Goal: Transaction & Acquisition: Purchase product/service

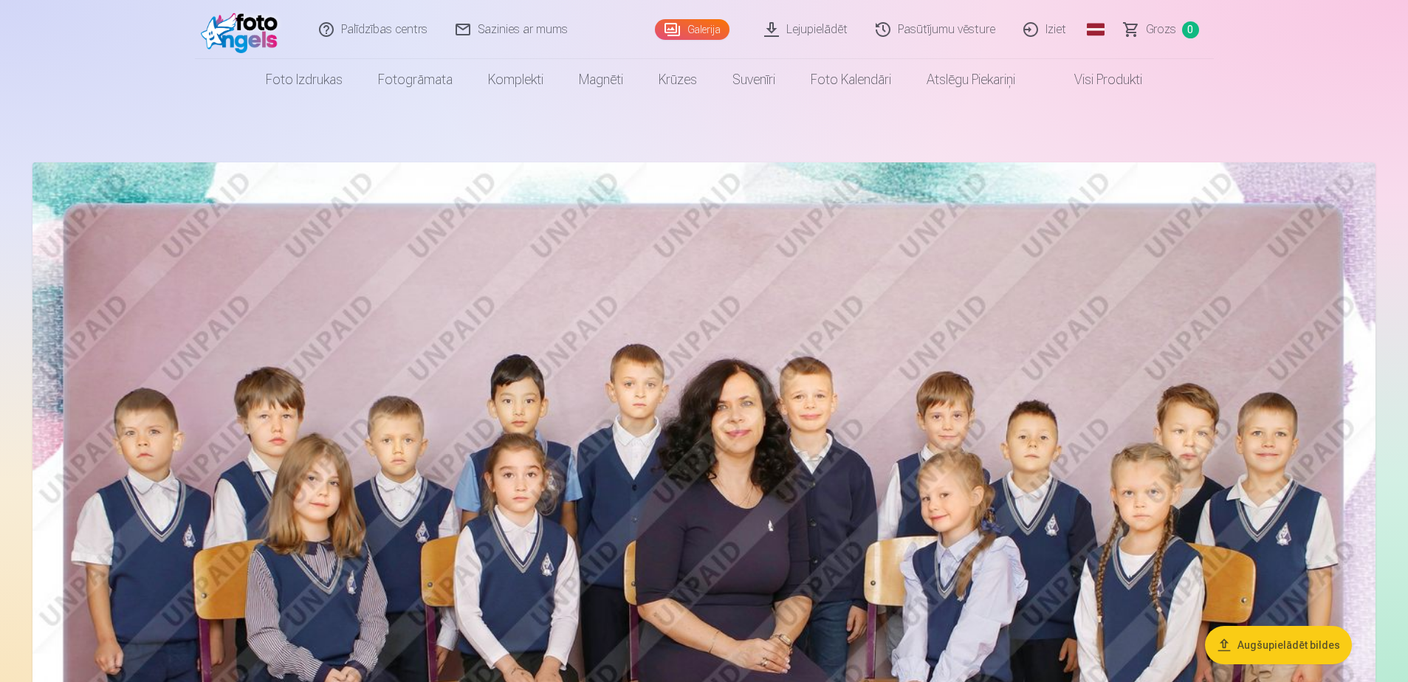
click at [514, 75] on link "Komplekti" at bounding box center [515, 79] width 91 height 41
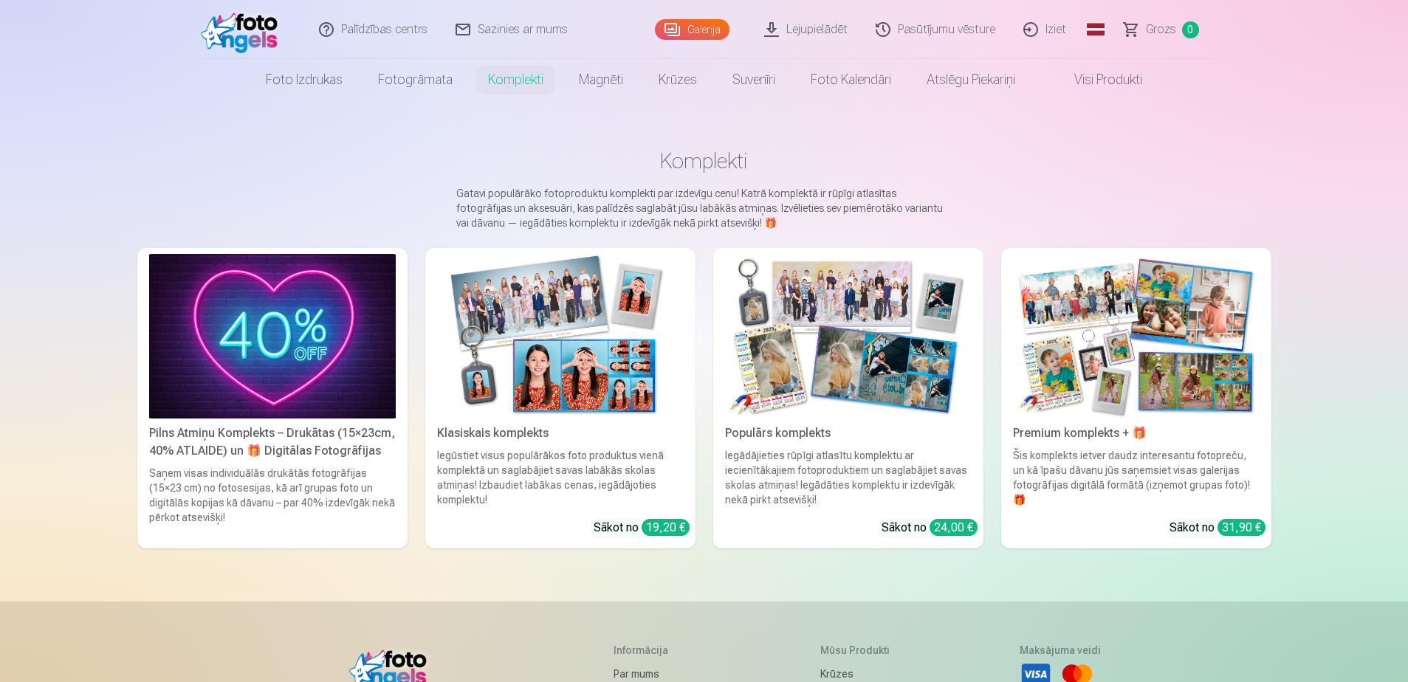
click at [565, 354] on img at bounding box center [560, 336] width 247 height 165
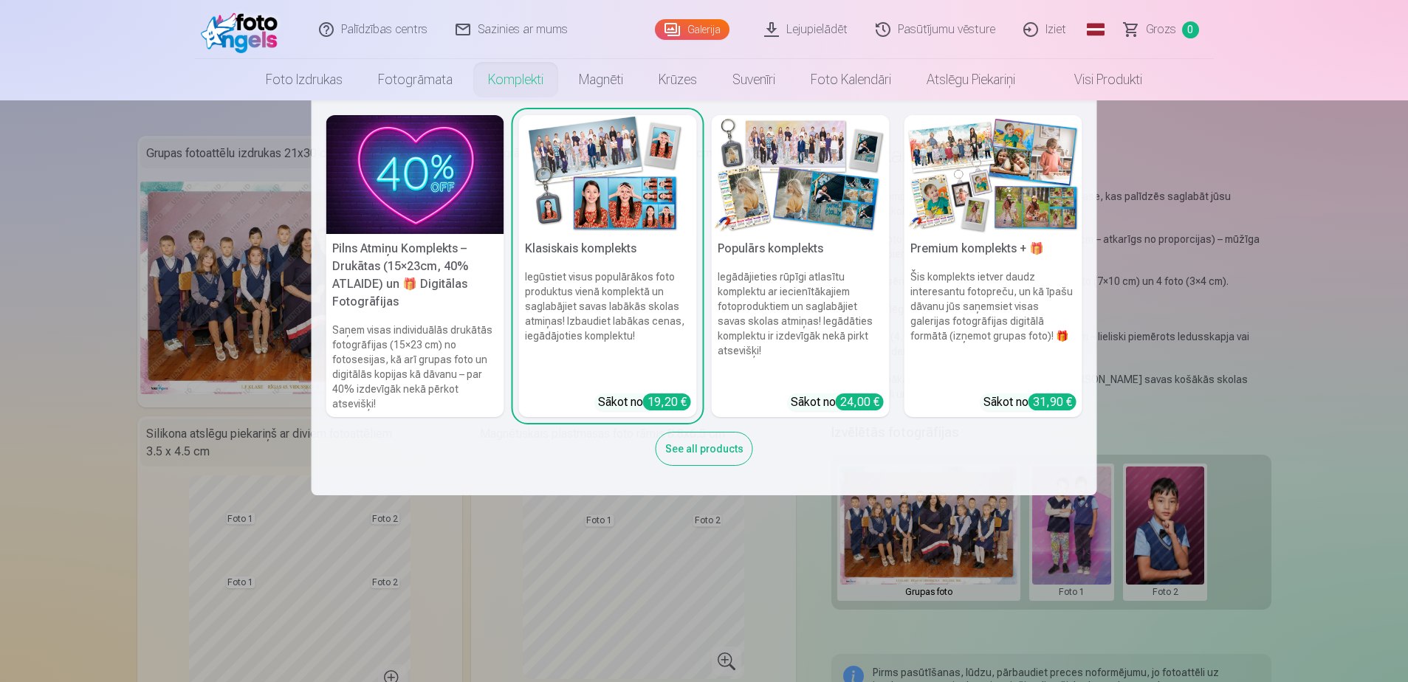
click at [523, 80] on link "Komplekti" at bounding box center [515, 79] width 91 height 41
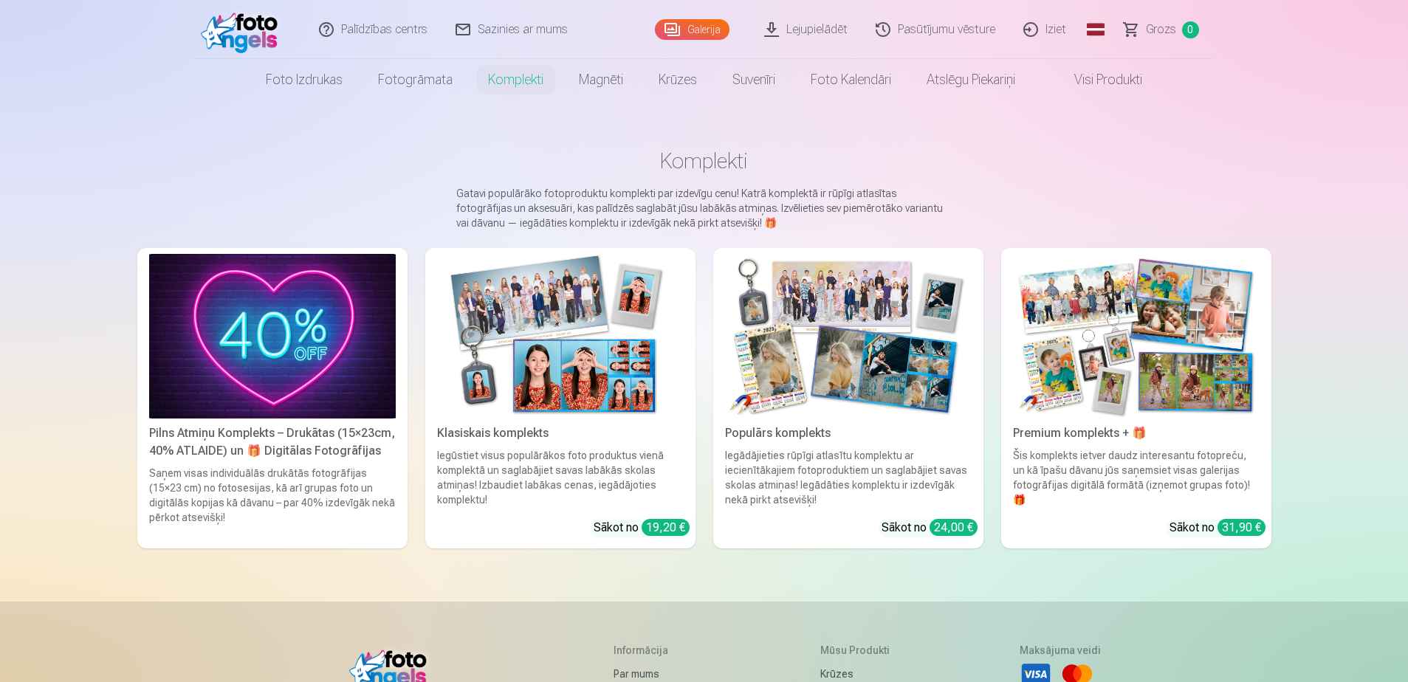
click at [861, 412] on img at bounding box center [848, 336] width 247 height 165
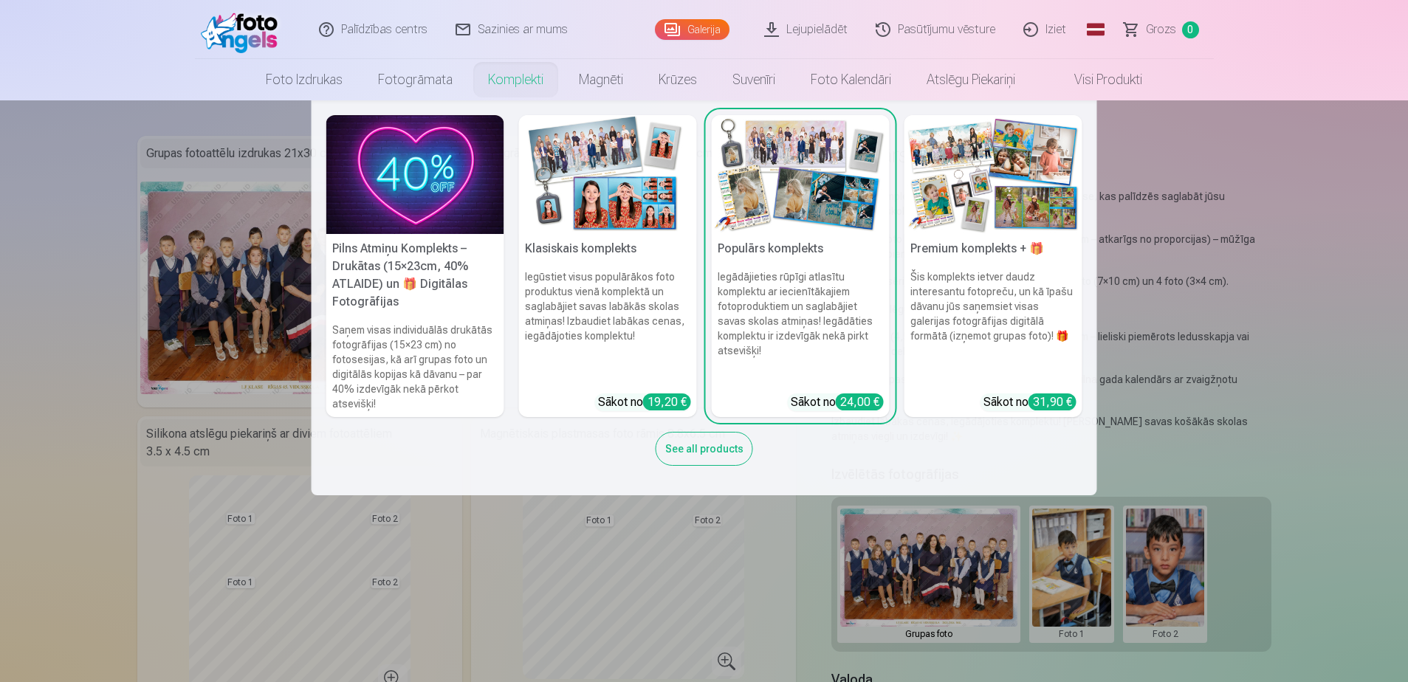
click at [506, 80] on link "Komplekti" at bounding box center [515, 79] width 91 height 41
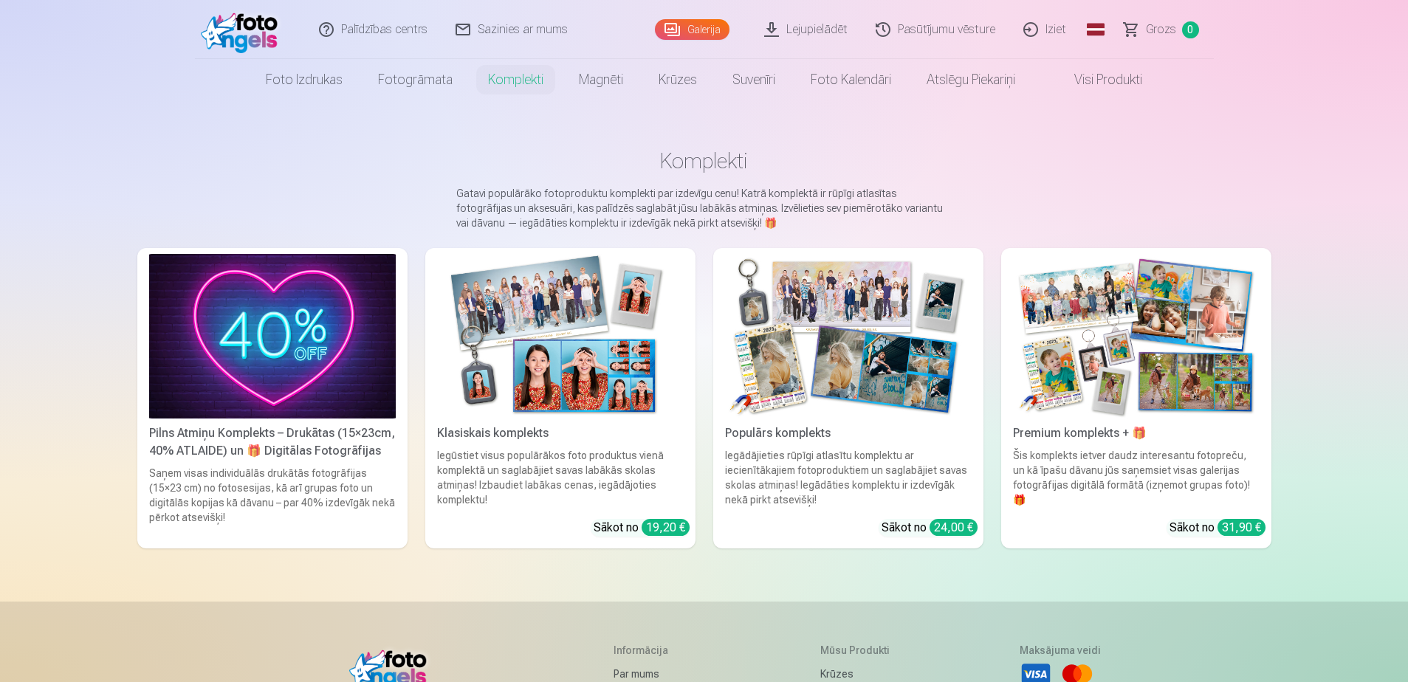
click at [1172, 374] on img at bounding box center [1136, 336] width 247 height 165
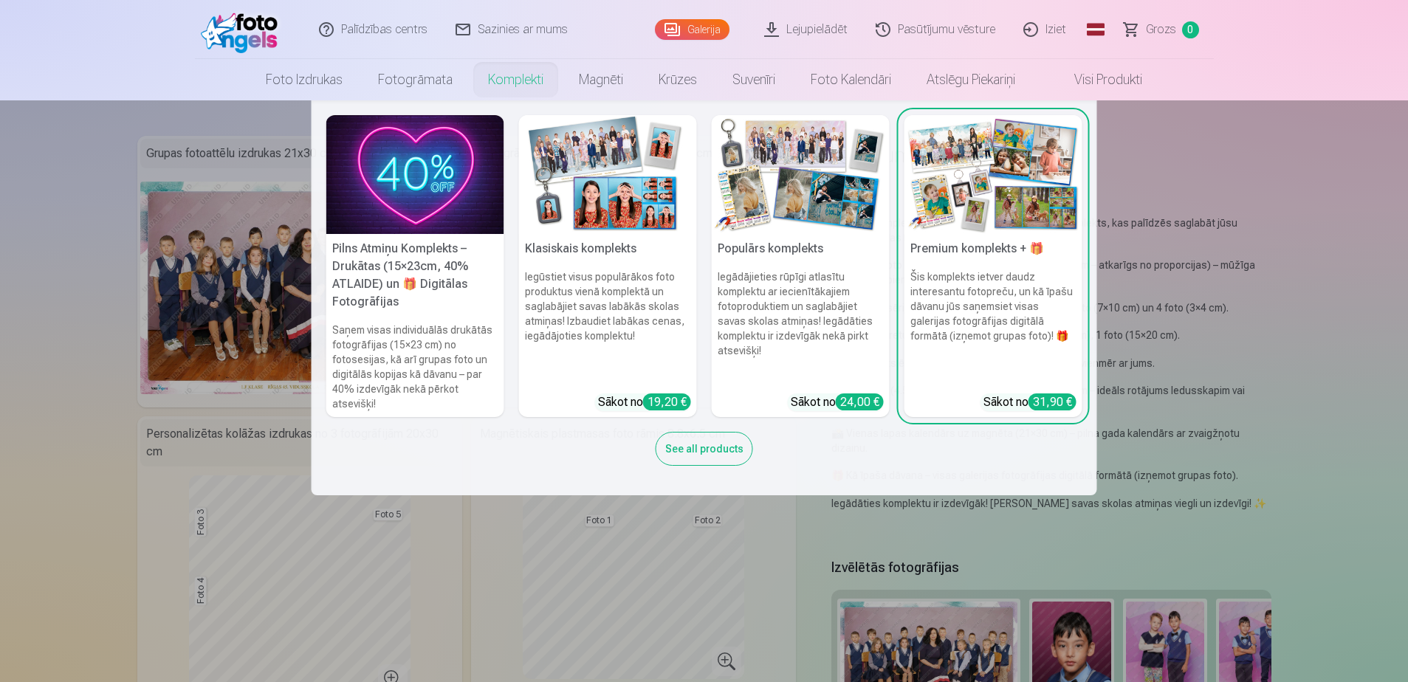
click at [619, 218] on img at bounding box center [608, 174] width 178 height 119
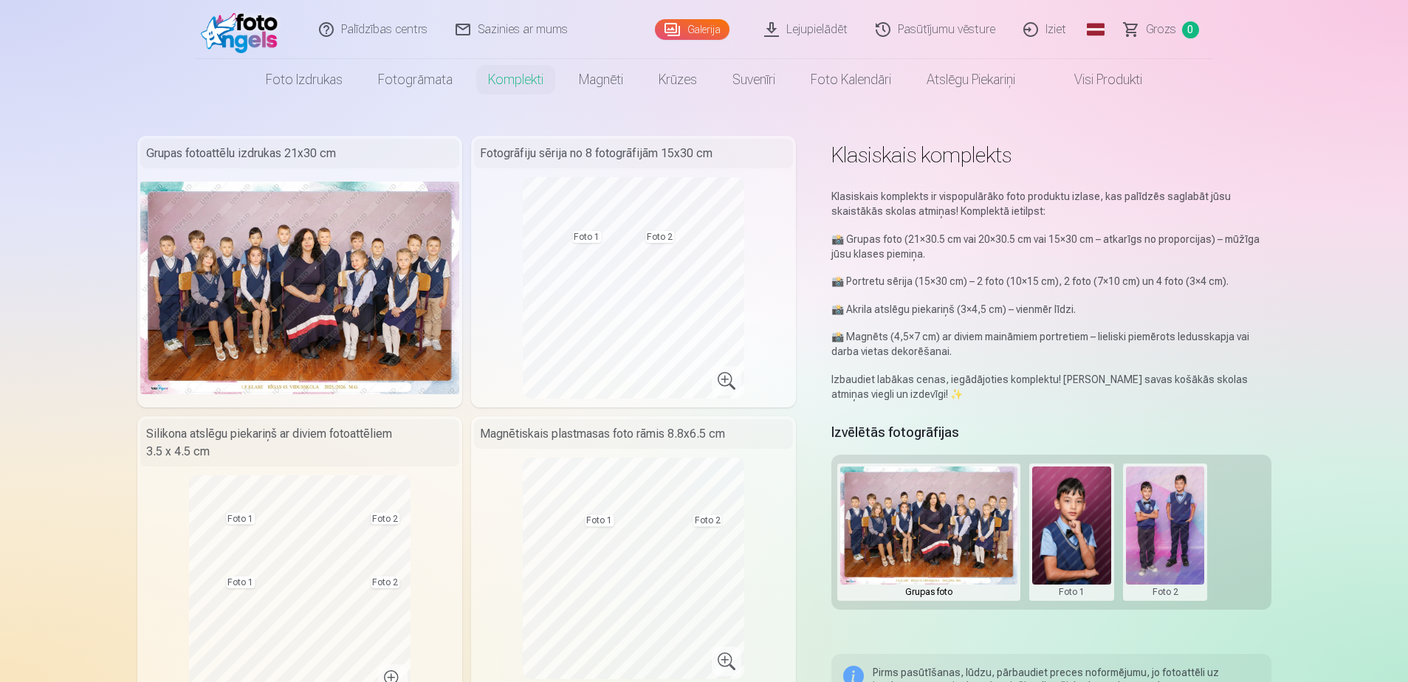
click at [1068, 594] on button at bounding box center [1071, 532] width 79 height 131
click at [1070, 539] on button "Nomainiet foto" at bounding box center [1071, 532] width 120 height 41
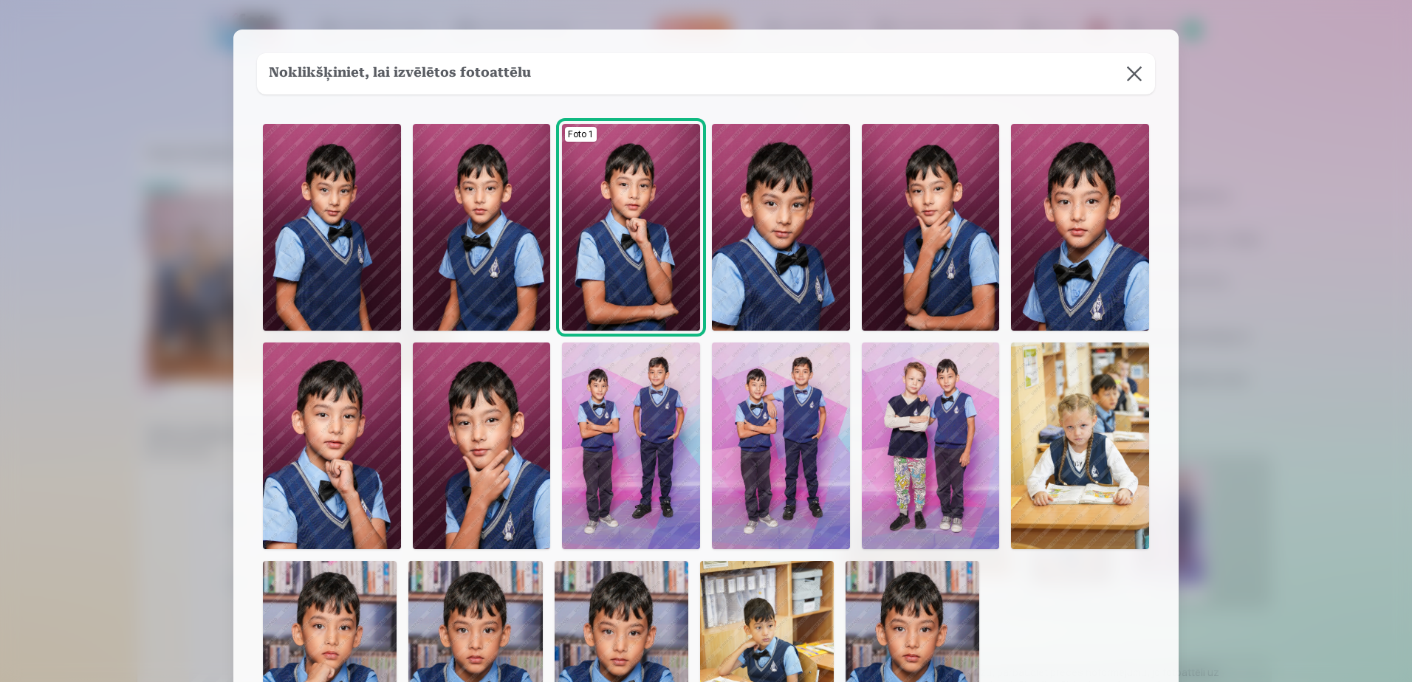
click at [473, 262] on img at bounding box center [482, 227] width 138 height 207
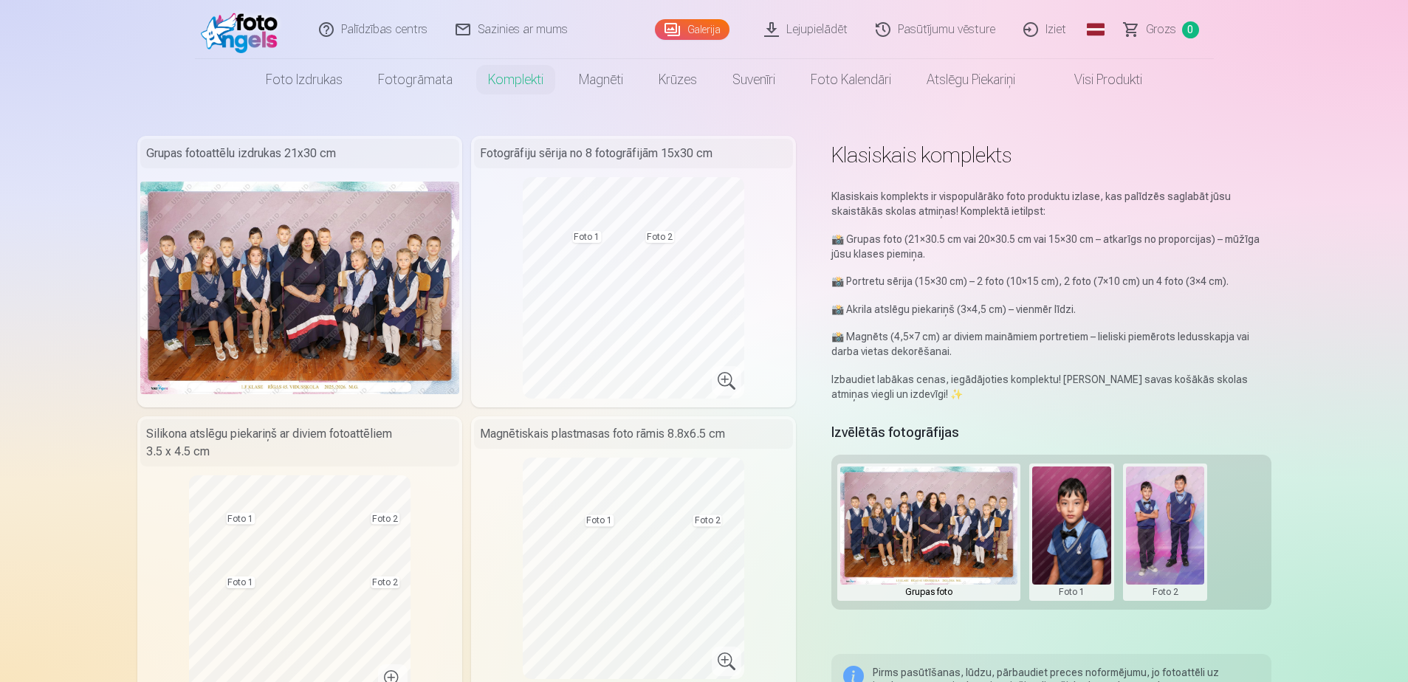
click at [1172, 589] on button at bounding box center [1165, 532] width 79 height 131
click at [1170, 532] on button "Nomainiet foto" at bounding box center [1164, 532] width 120 height 41
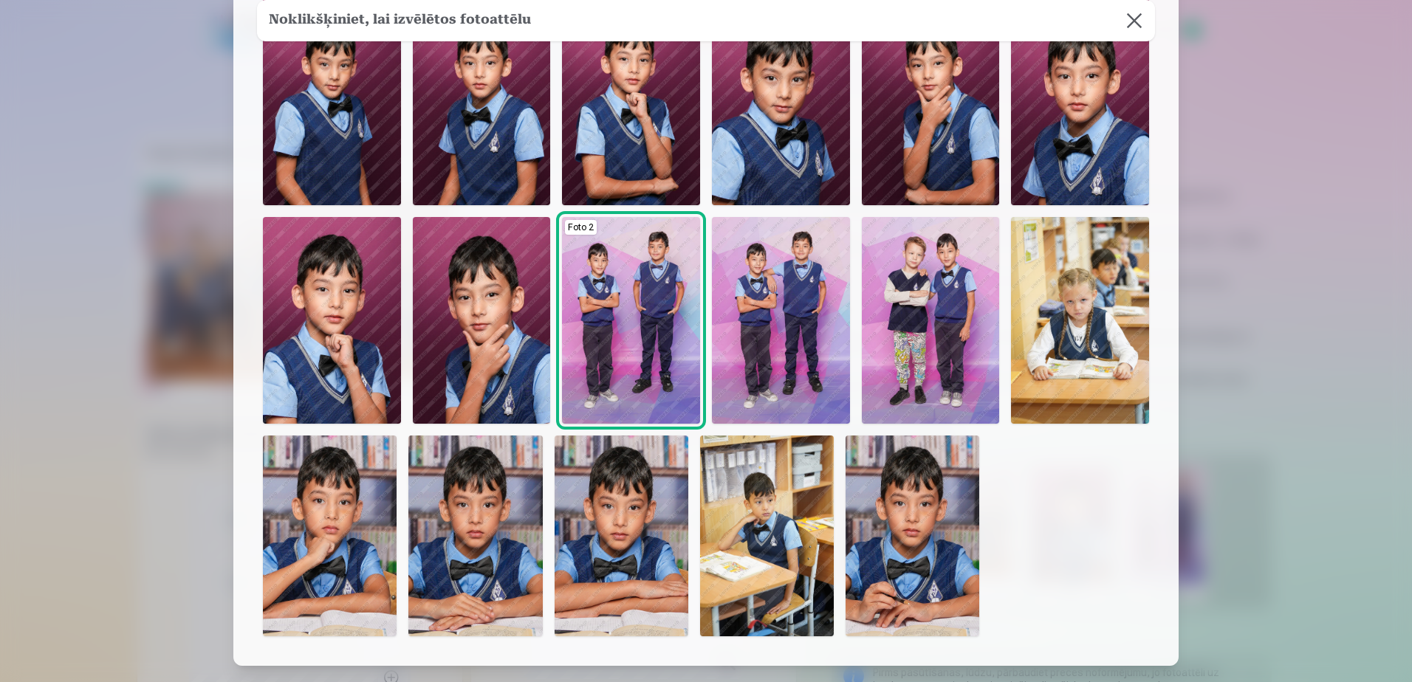
scroll to position [148, 0]
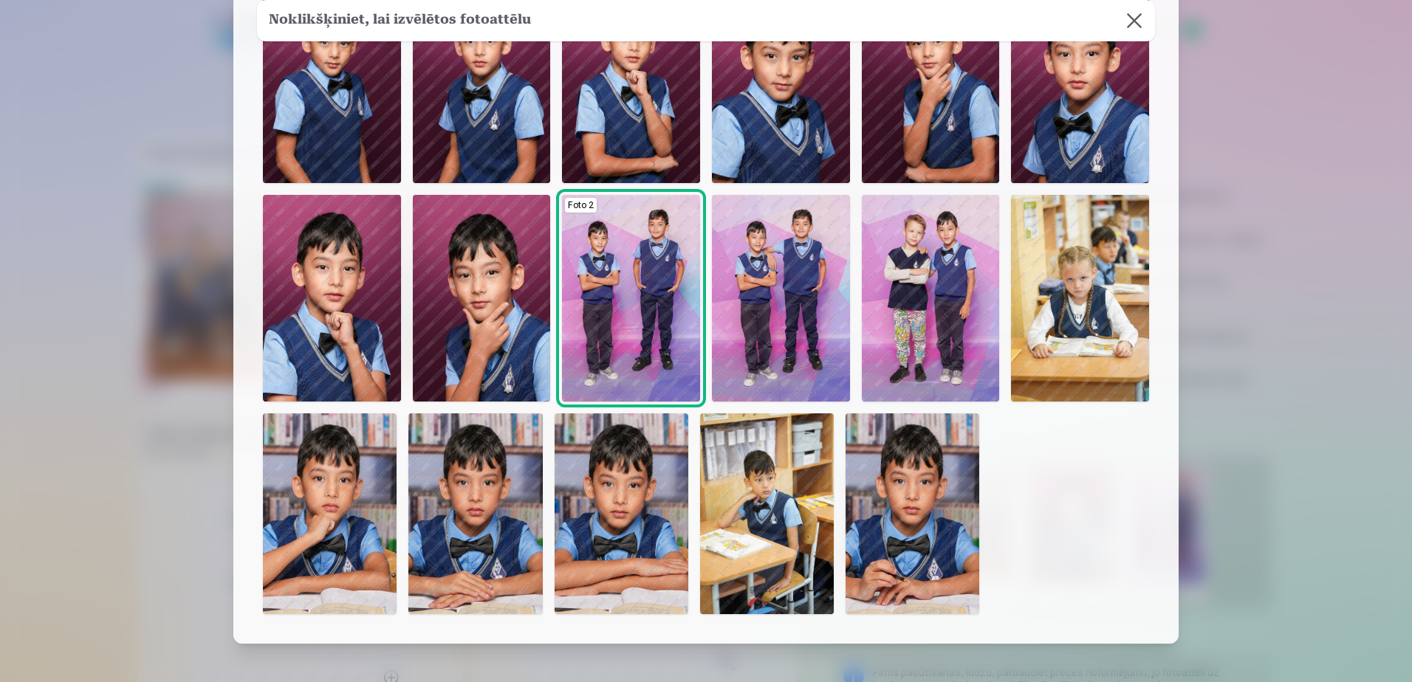
click at [466, 503] on img at bounding box center [475, 513] width 134 height 201
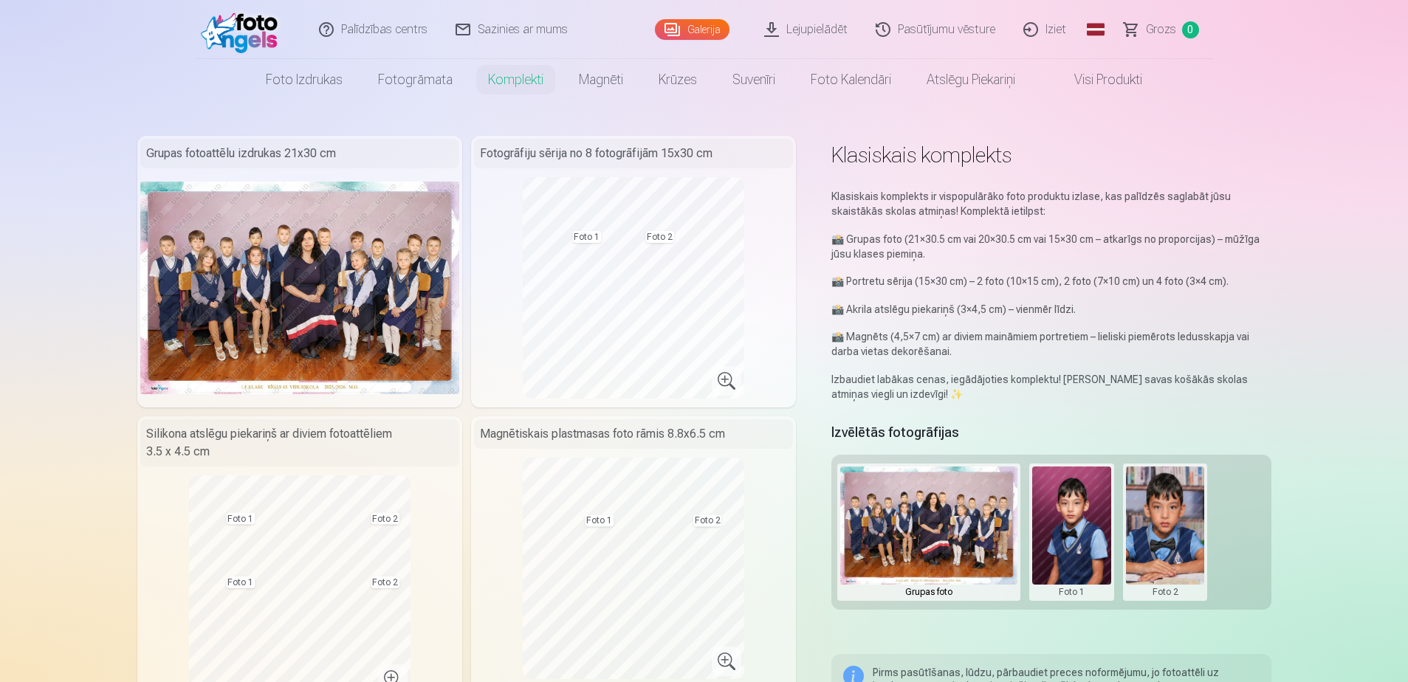
click at [1169, 588] on button at bounding box center [1165, 532] width 79 height 131
click at [1161, 534] on button "Nomainiet foto" at bounding box center [1164, 532] width 120 height 41
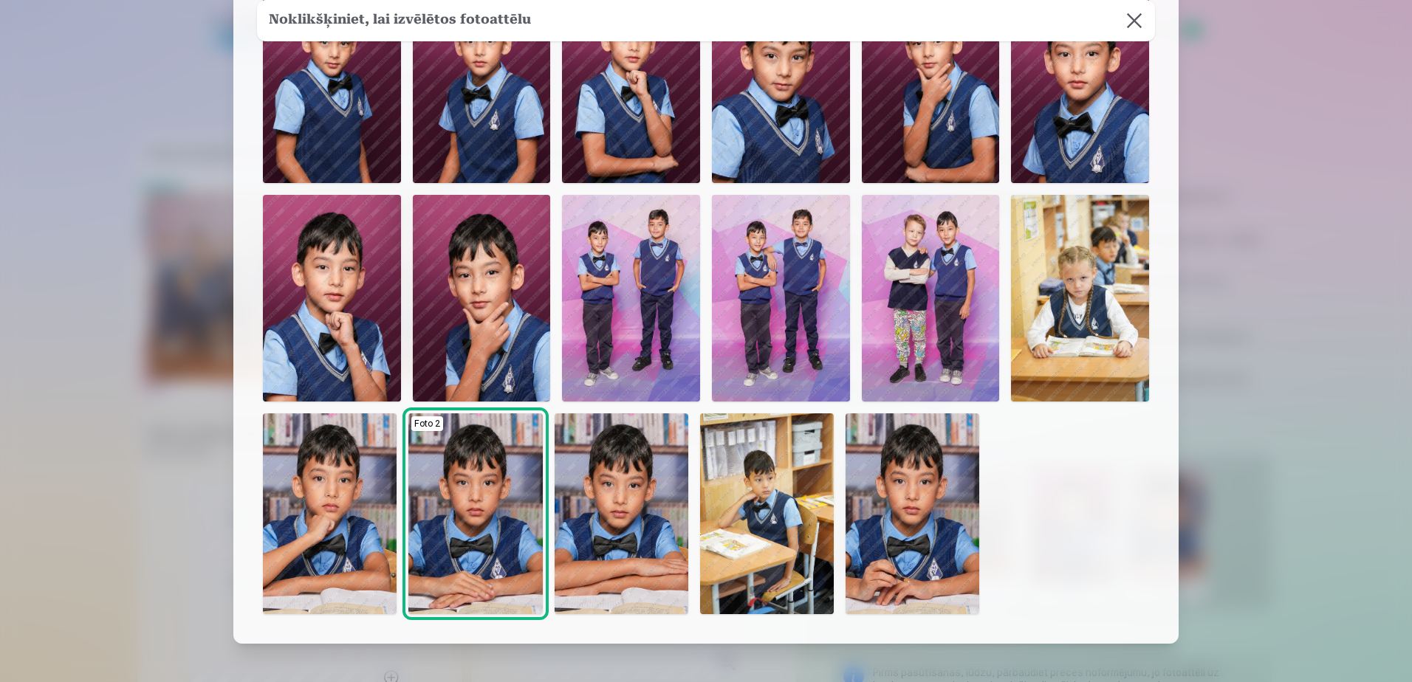
click at [635, 516] on img at bounding box center [621, 513] width 134 height 201
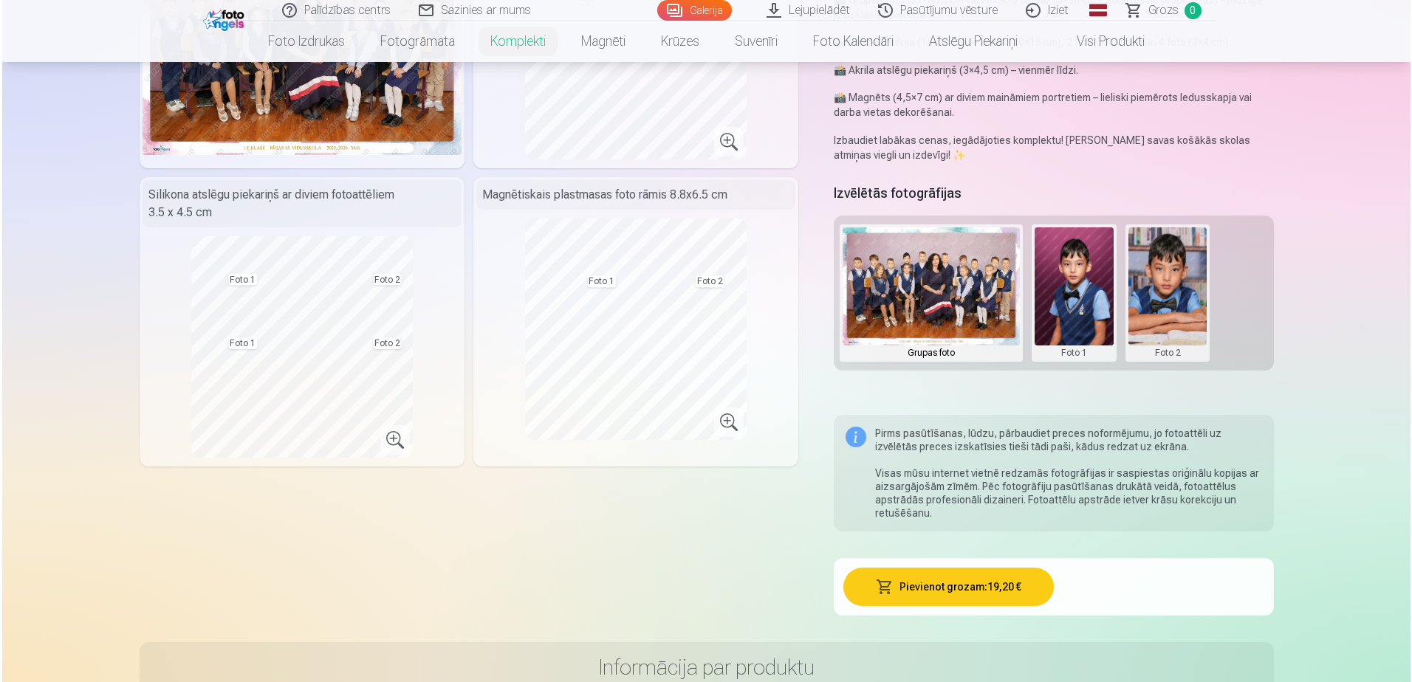
scroll to position [295, 0]
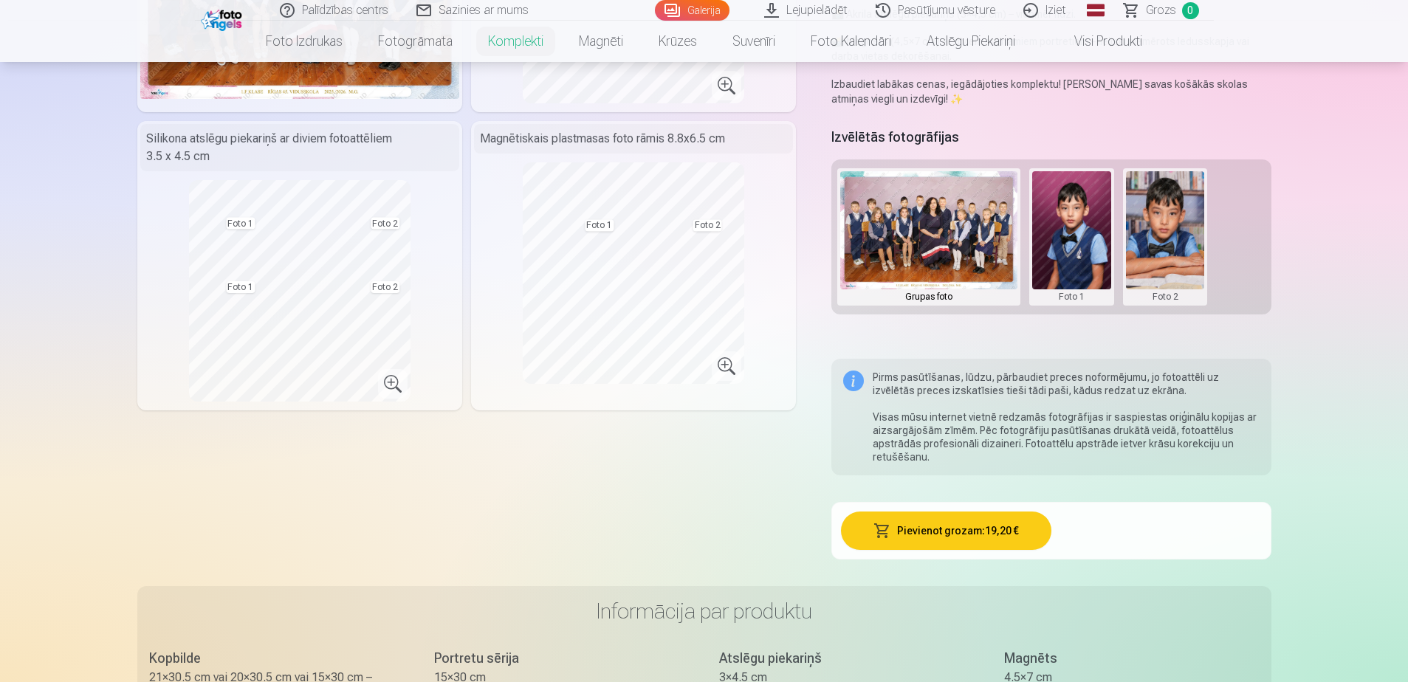
click at [980, 528] on button "Pievienot grozam : 19,20 €" at bounding box center [946, 531] width 210 height 38
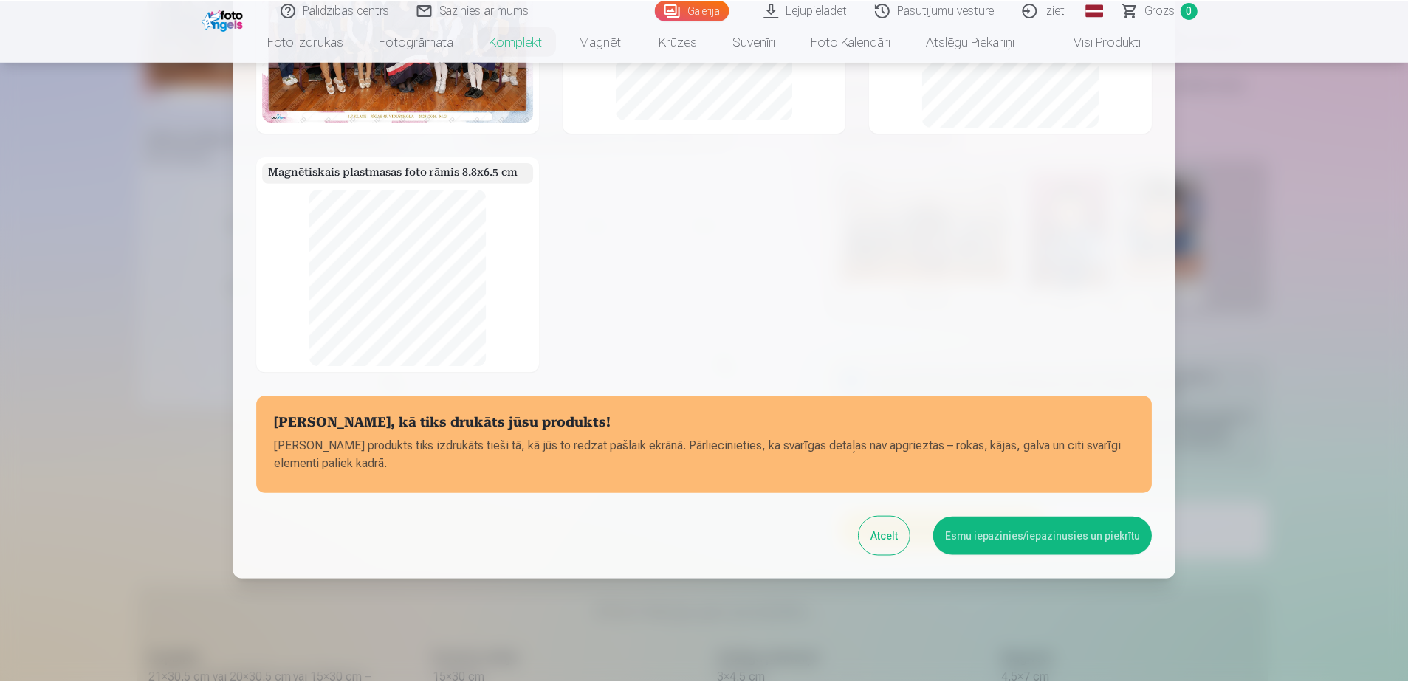
scroll to position [165, 0]
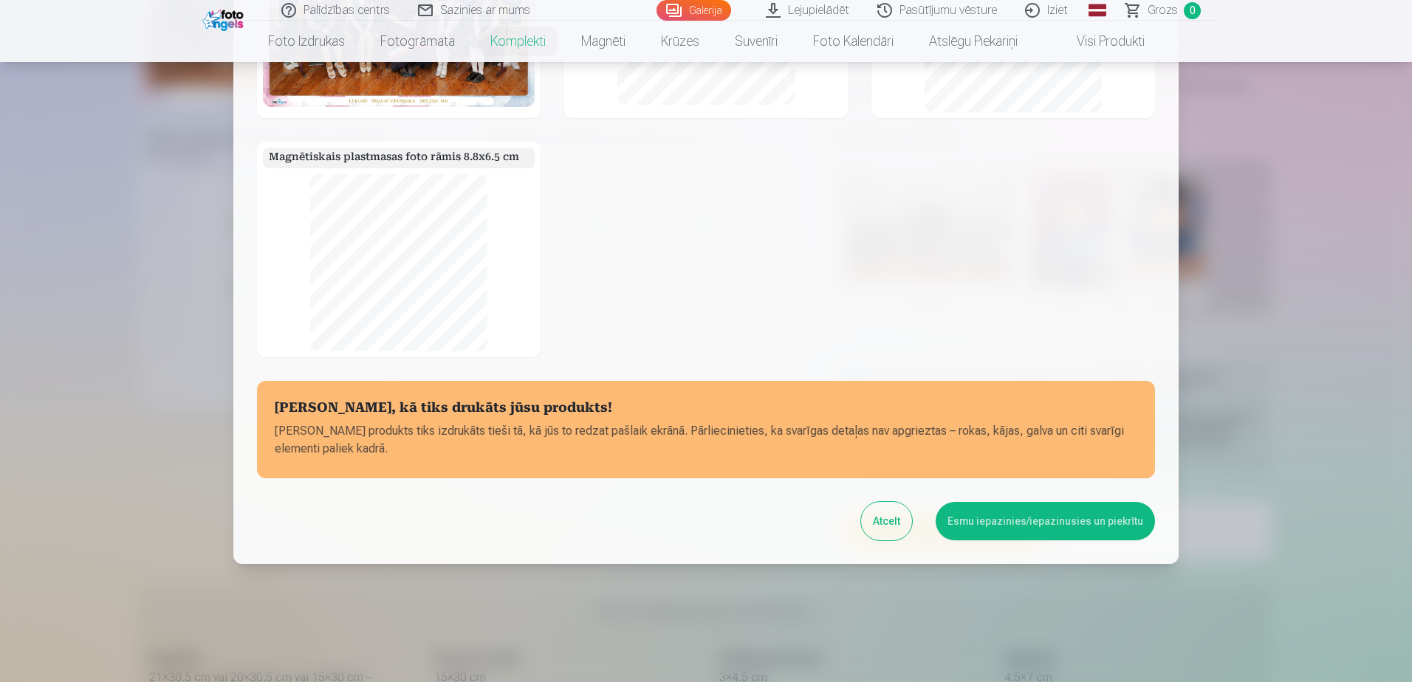
click at [1002, 518] on button "Esmu iepazinies/iepazinusies un piekrītu" at bounding box center [1044, 521] width 219 height 38
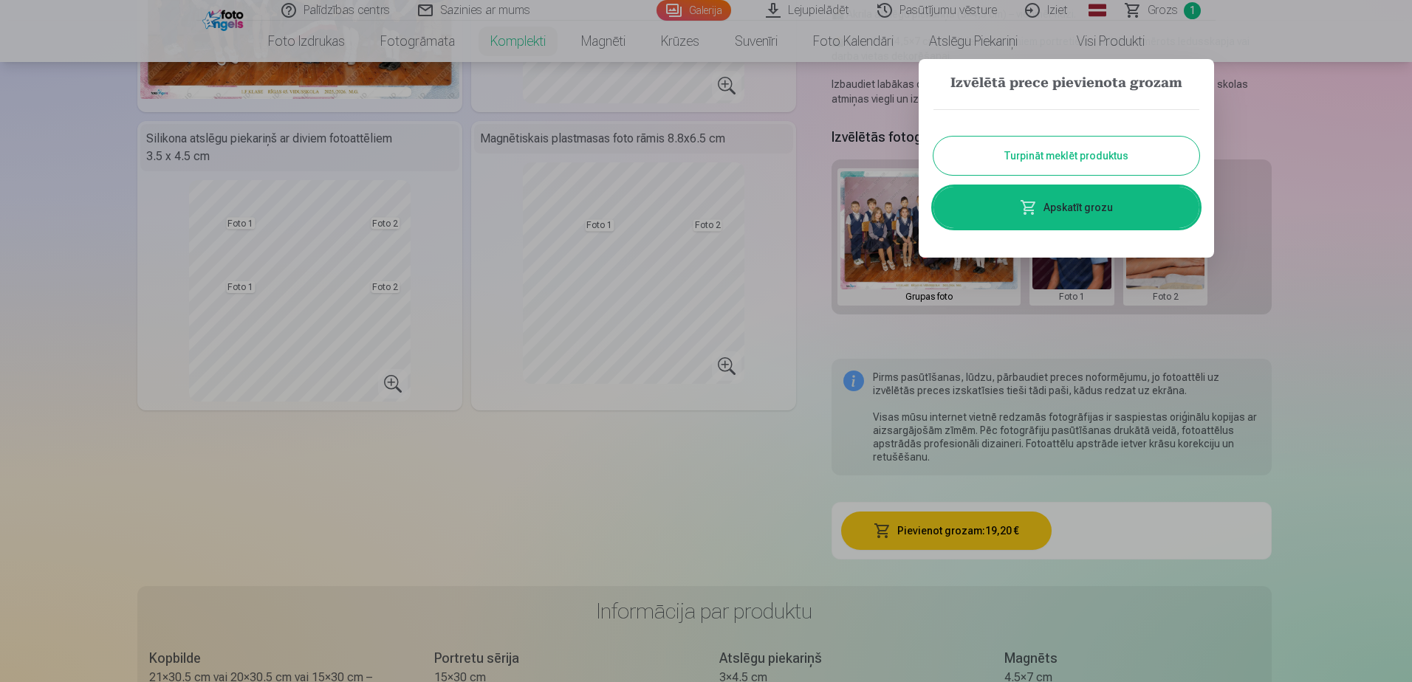
click at [1040, 205] on link "Apskatīt grozu" at bounding box center [1066, 207] width 266 height 41
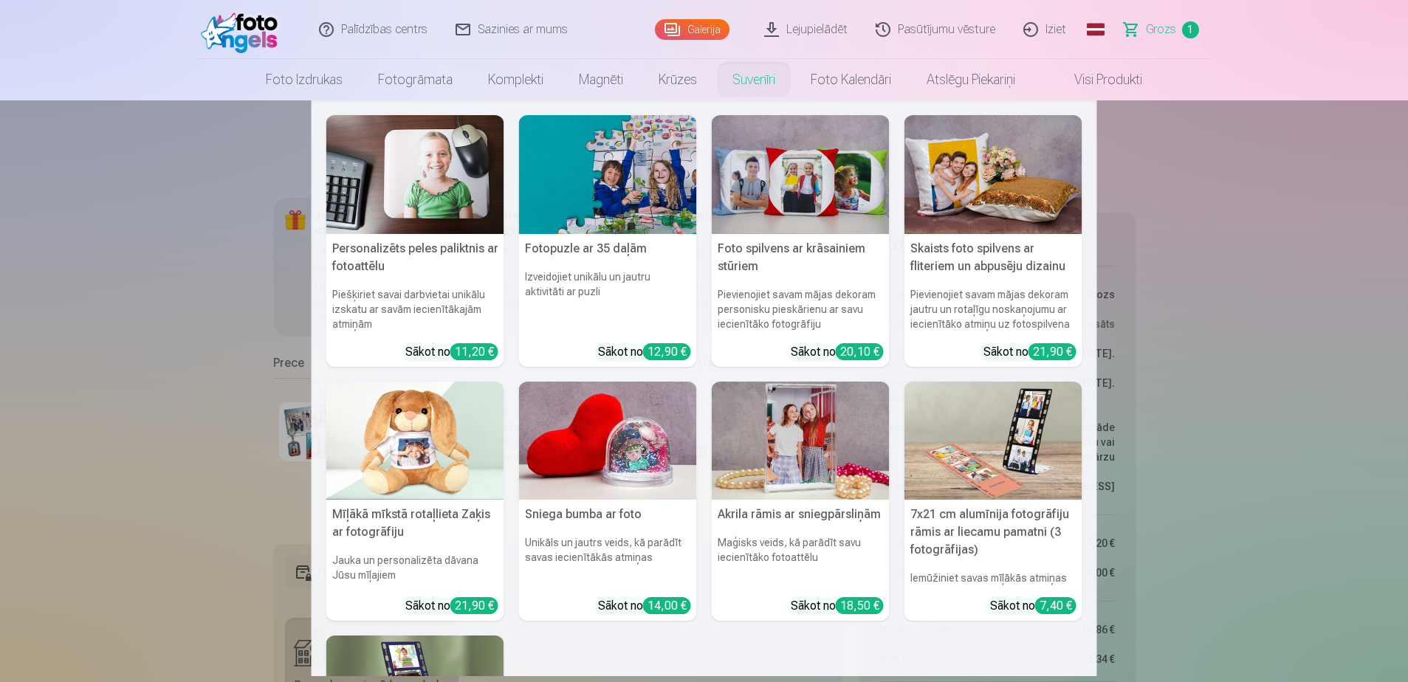
click at [745, 76] on link "Suvenīri" at bounding box center [754, 79] width 78 height 41
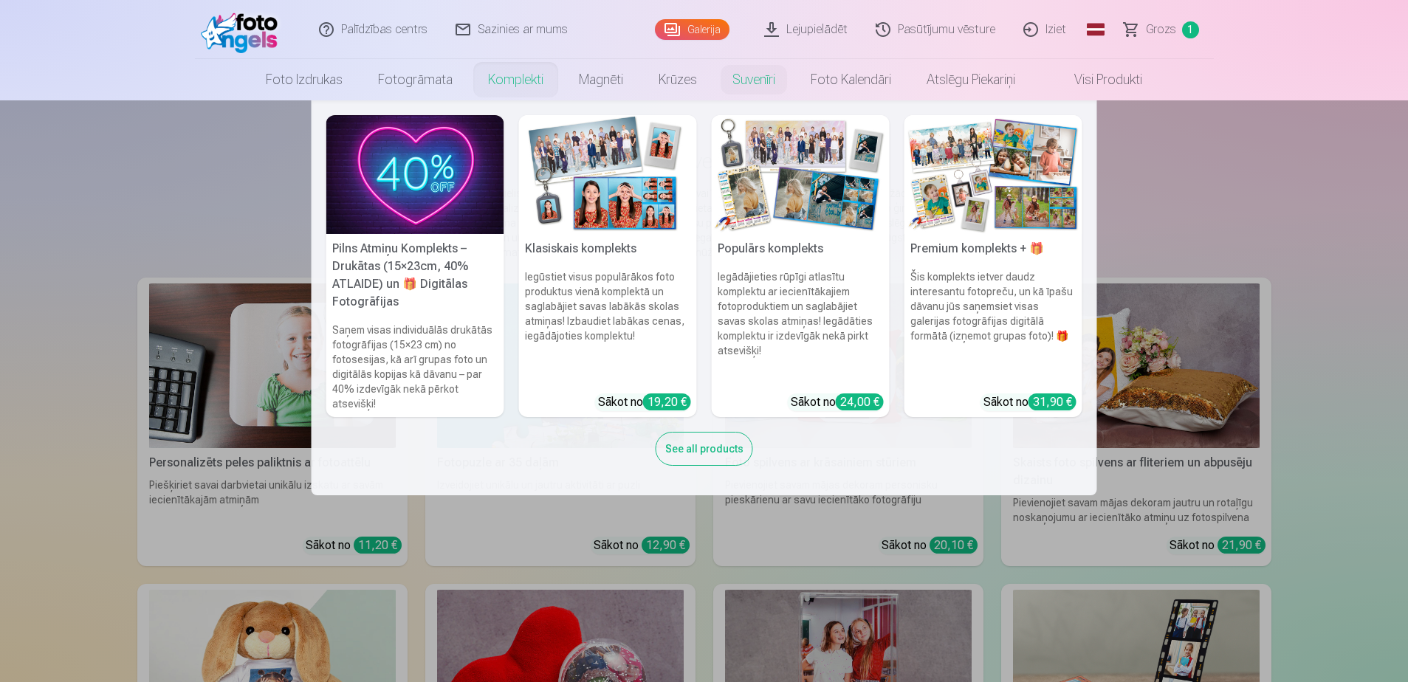
click at [393, 176] on img at bounding box center [415, 174] width 178 height 119
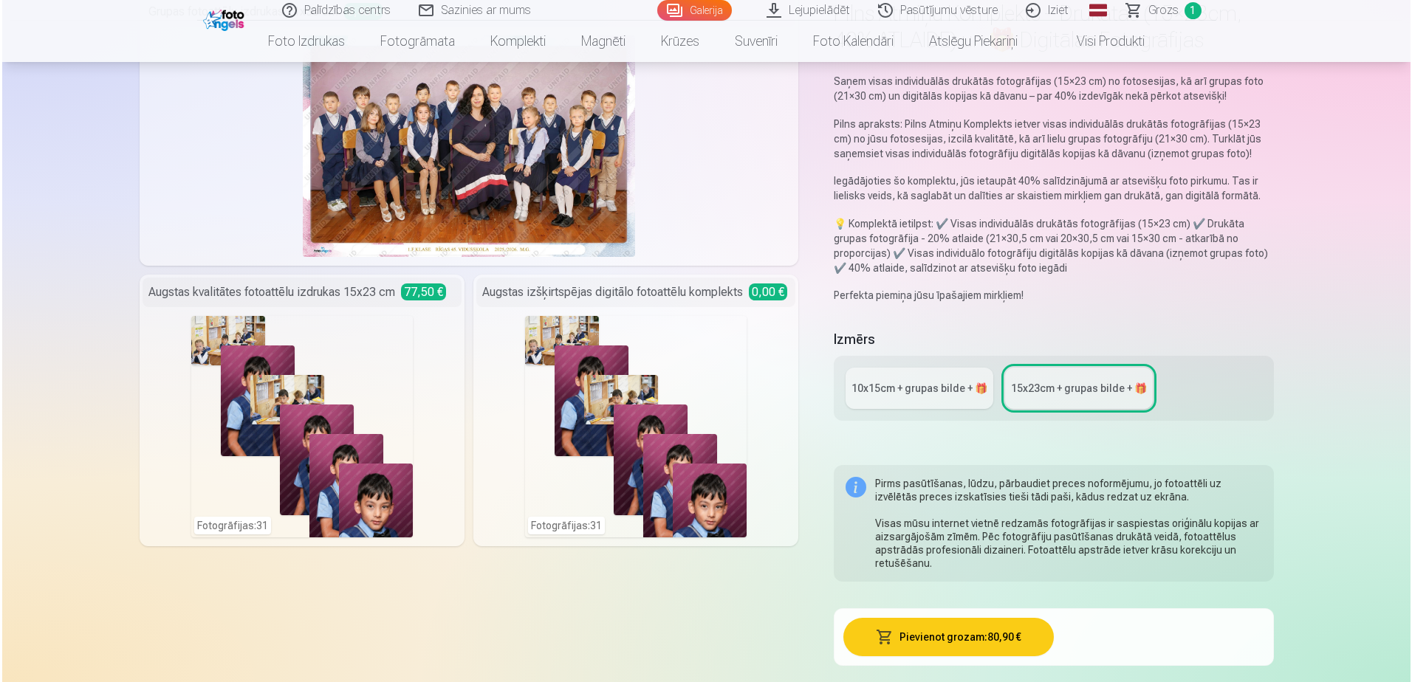
scroll to position [148, 0]
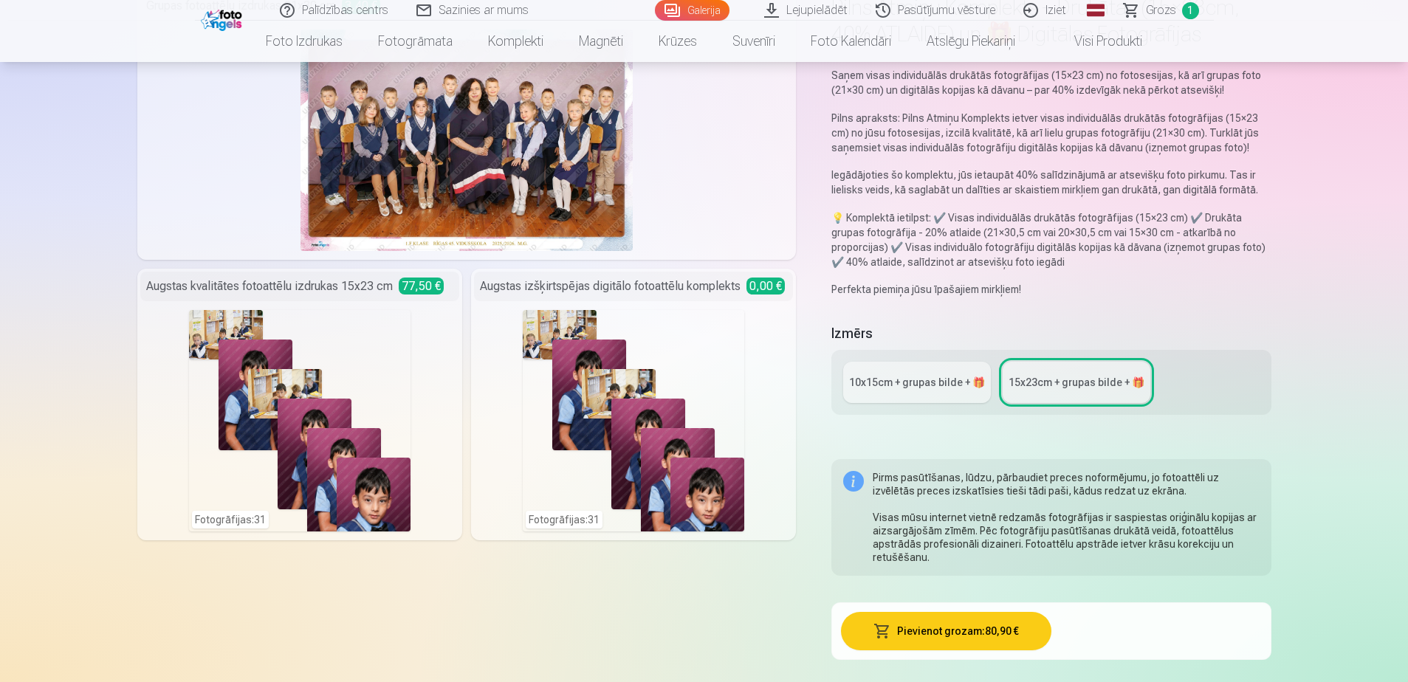
click at [530, 481] on div "Fotogrāfijas : 31" at bounding box center [633, 420] width 221 height 221
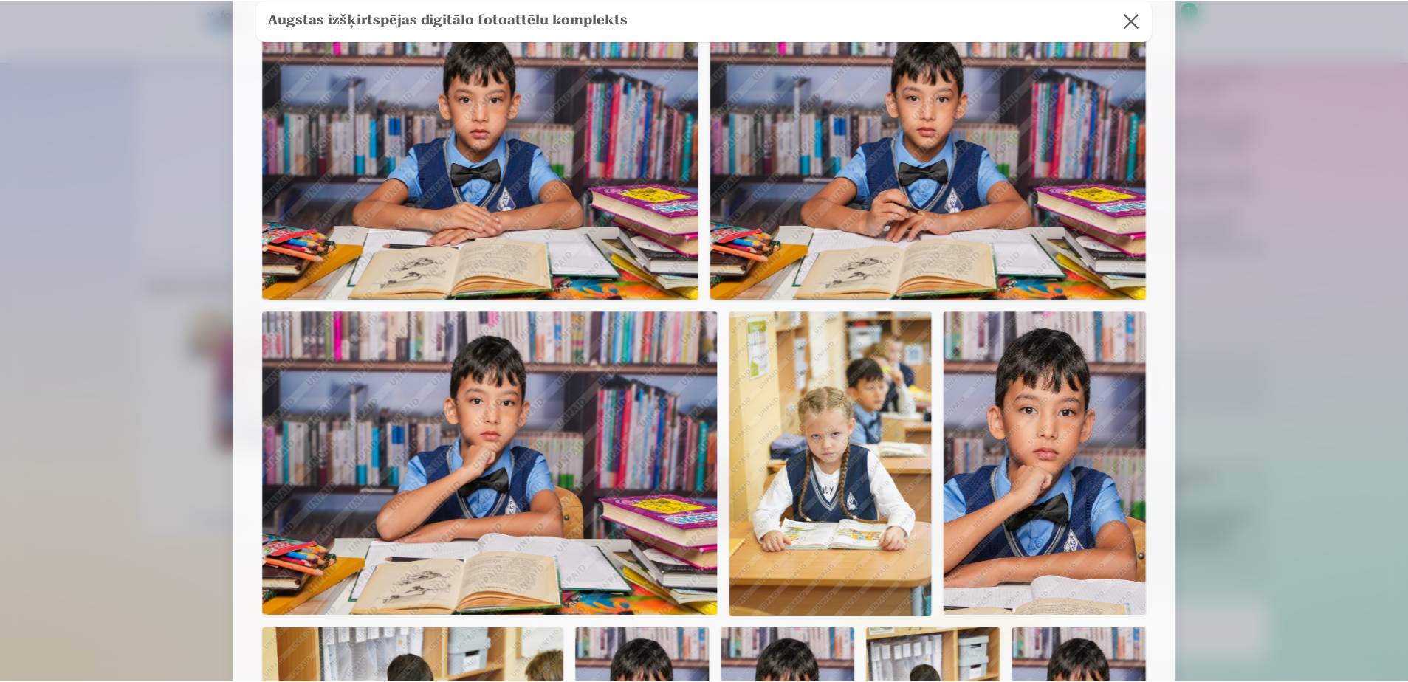
scroll to position [661, 0]
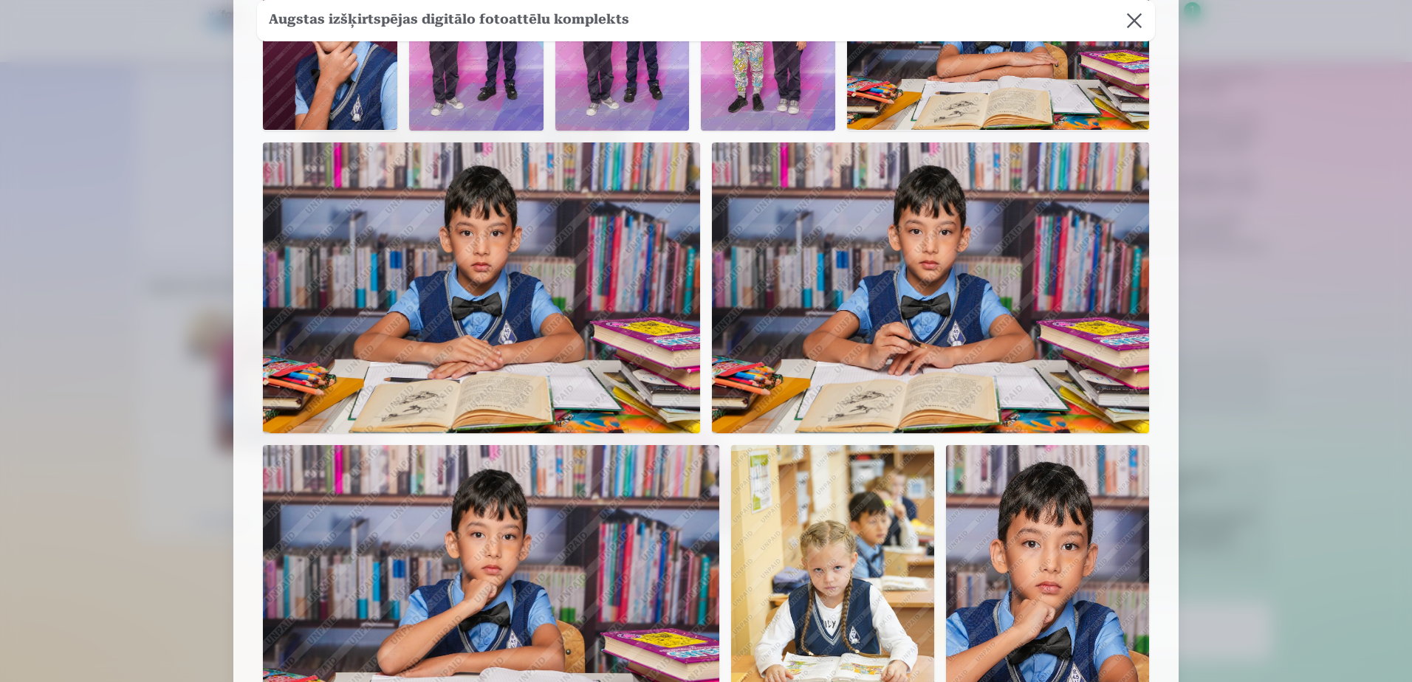
click at [1132, 22] on button at bounding box center [1133, 20] width 41 height 41
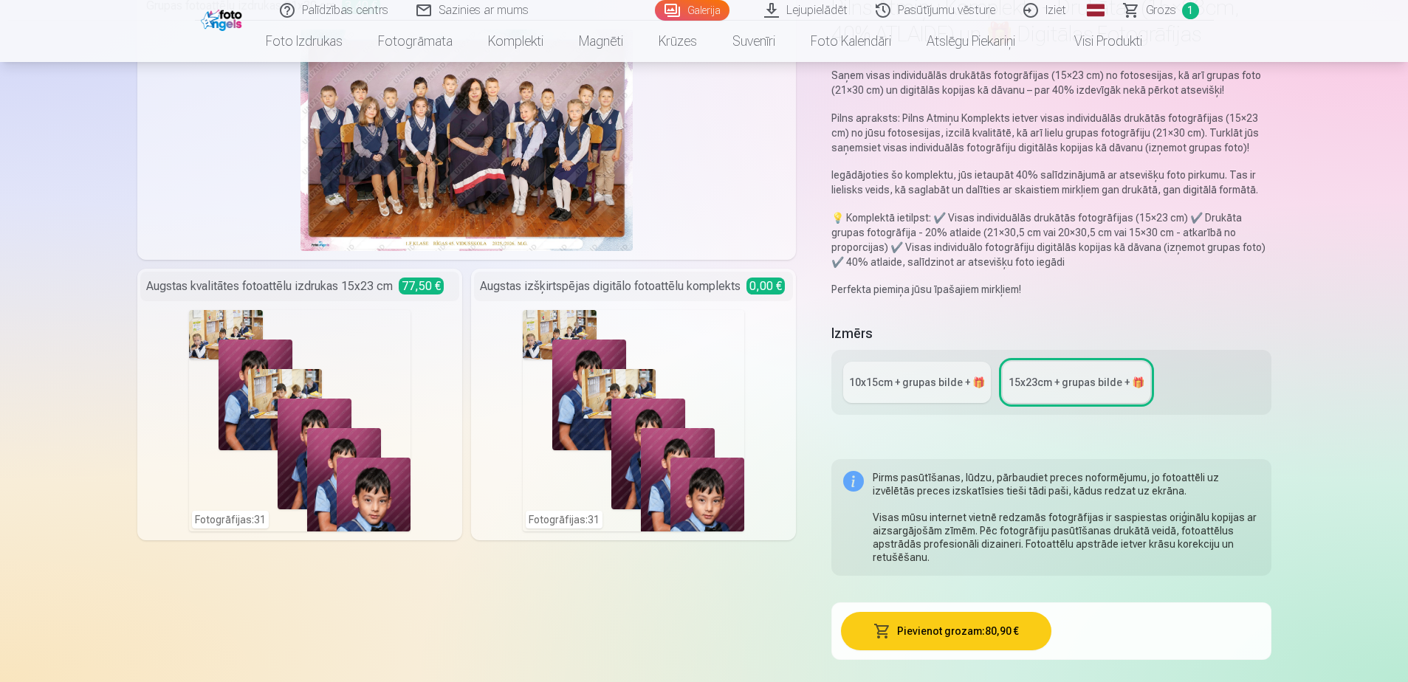
click at [902, 373] on link "10x15сm + grupas bilde + 🎁" at bounding box center [917, 382] width 148 height 41
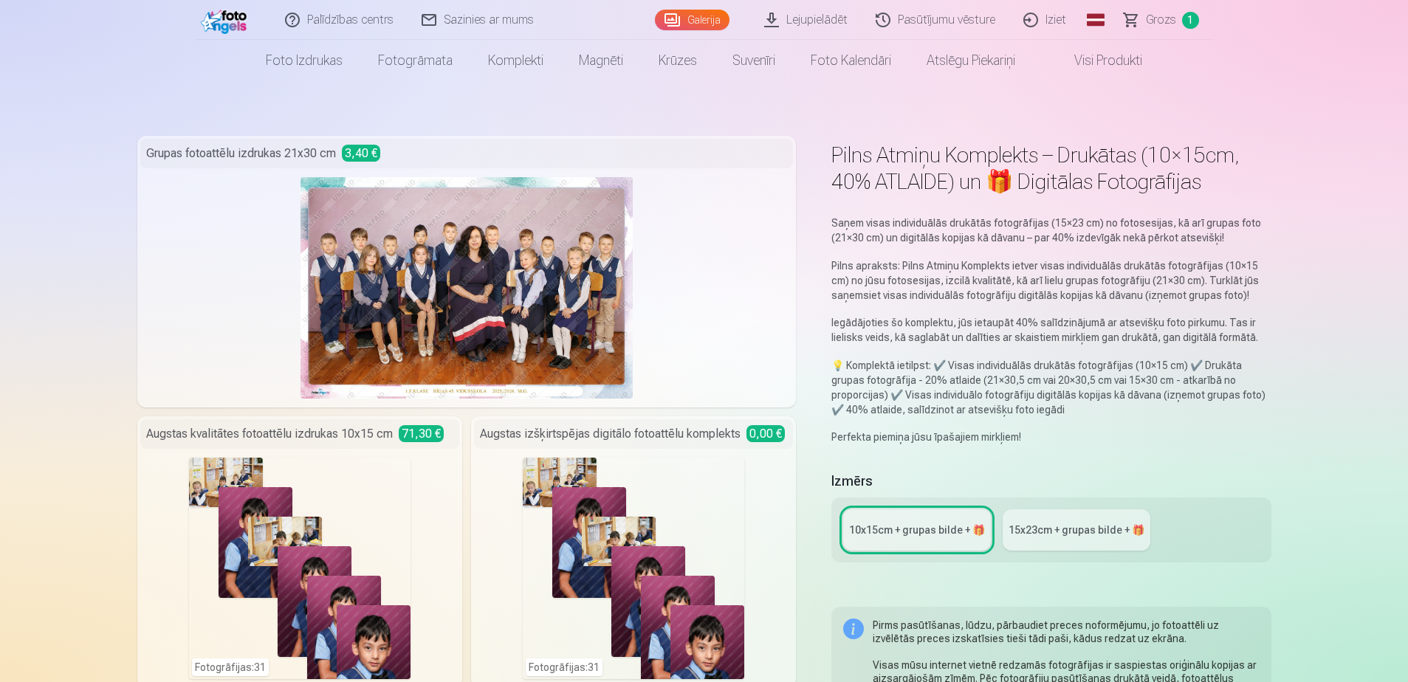
scroll to position [148, 0]
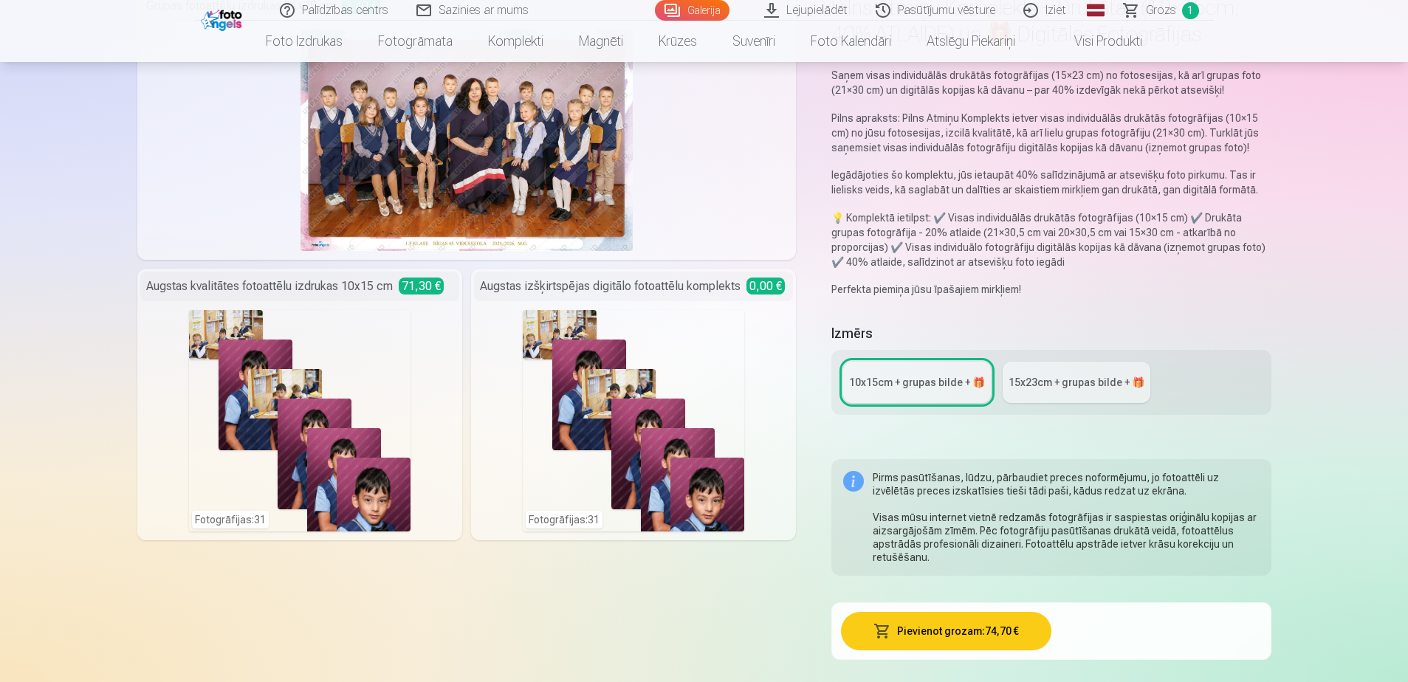
click at [715, 329] on div "Fotogrāfijas : 31" at bounding box center [633, 420] width 221 height 221
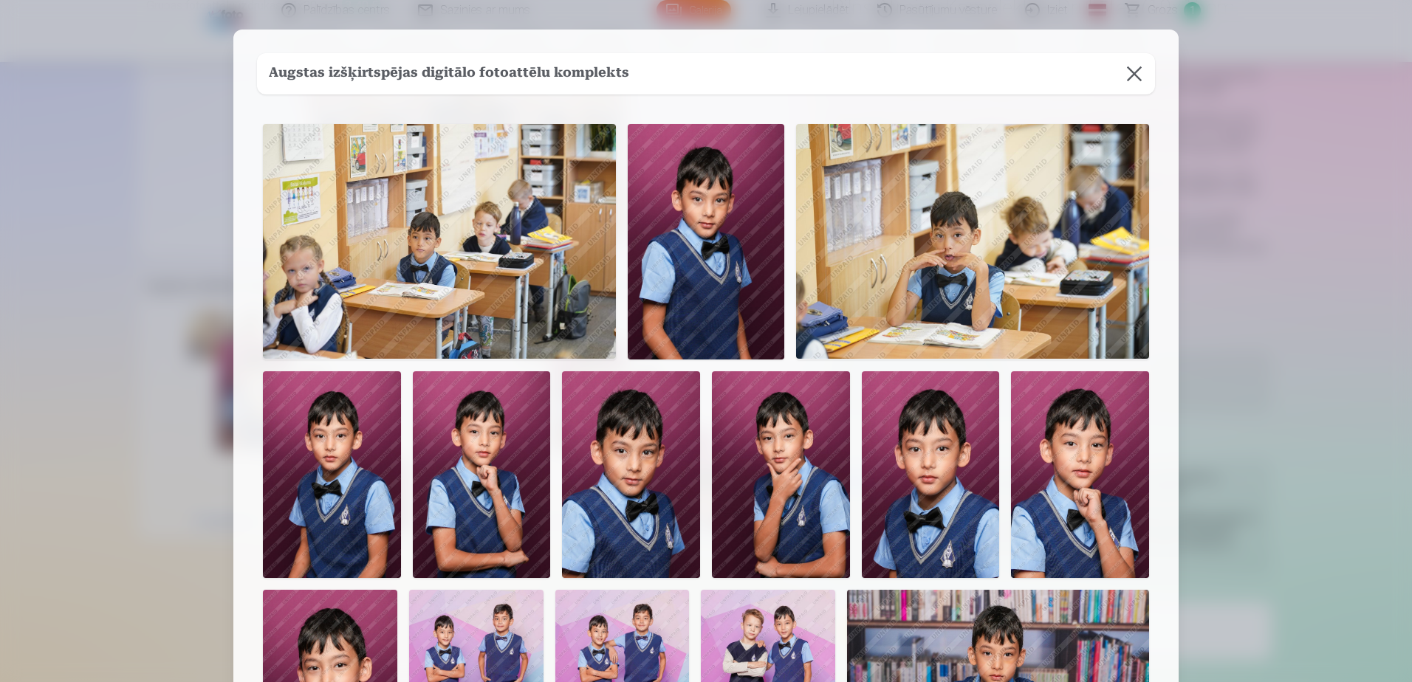
drag, startPoint x: 1137, startPoint y: 69, endPoint x: 1137, endPoint y: 80, distance: 11.8
click at [1136, 70] on button at bounding box center [1133, 73] width 41 height 41
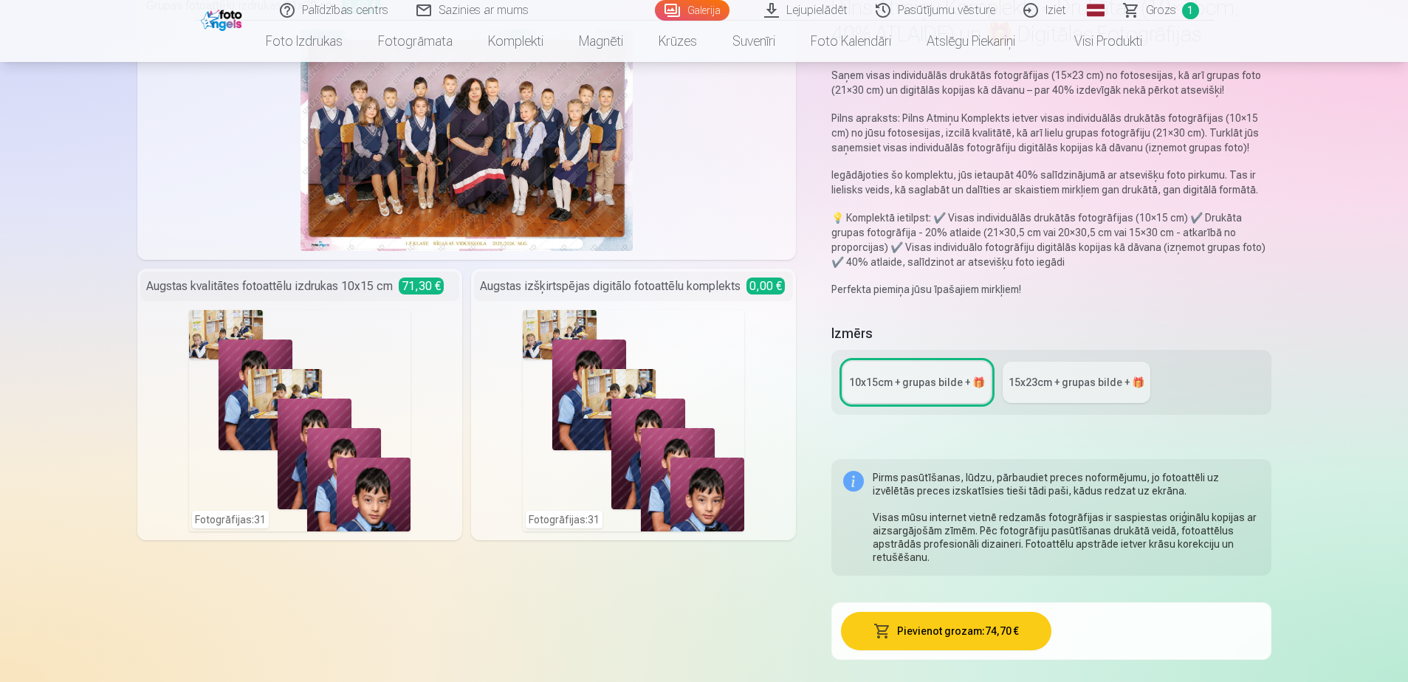
click at [1035, 391] on link "15x23сm + grupas bilde + 🎁" at bounding box center [1077, 382] width 148 height 41
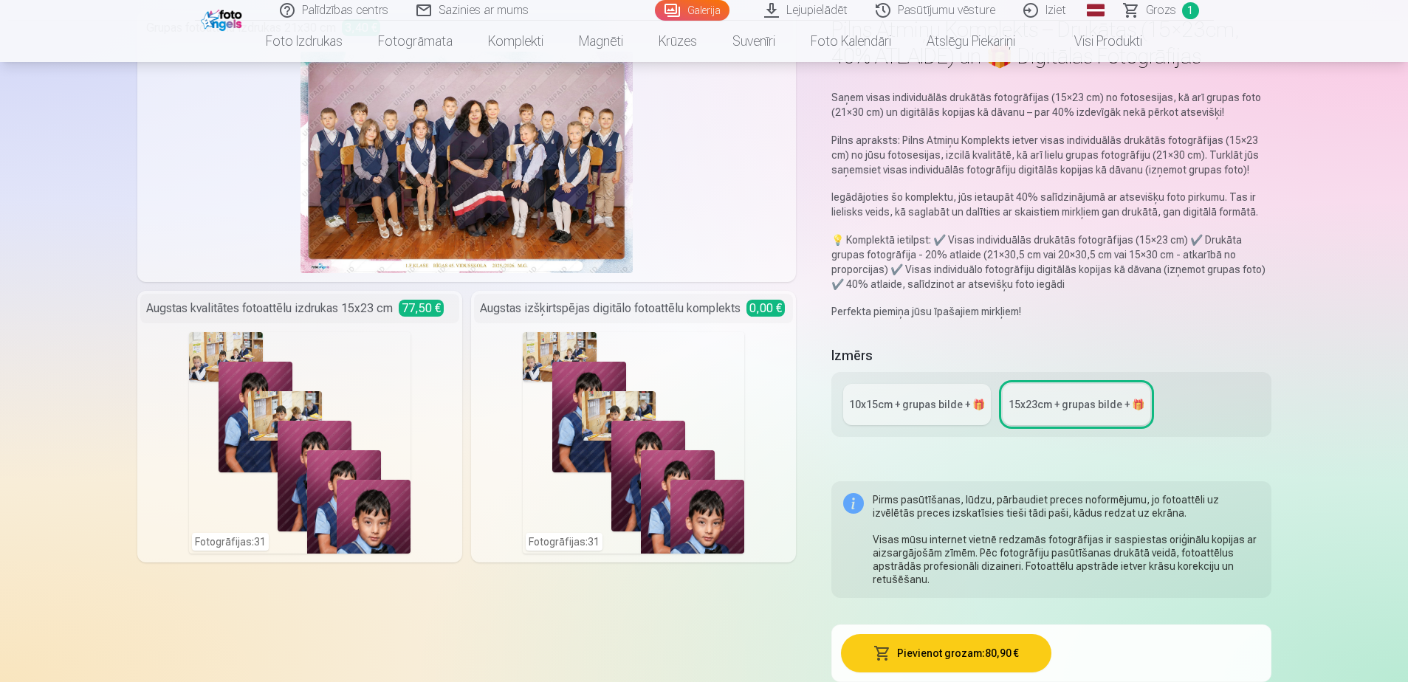
scroll to position [74, 0]
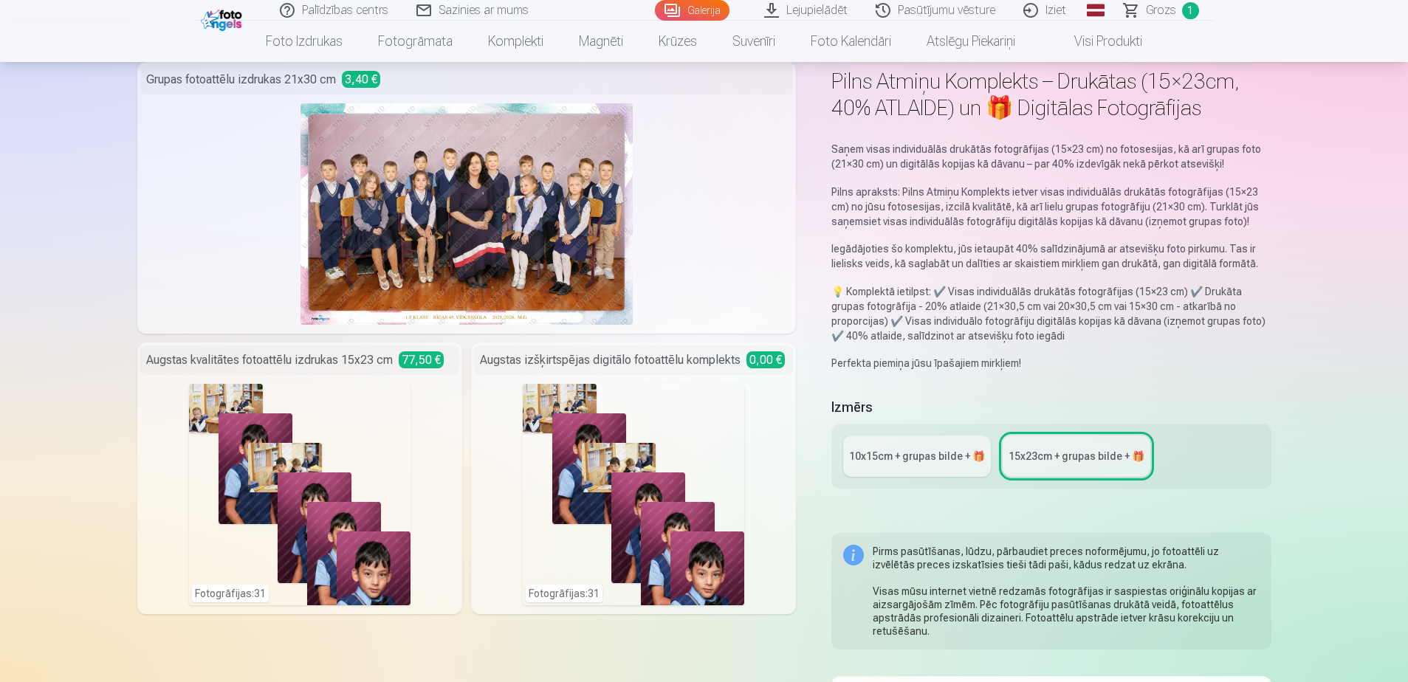
click at [917, 463] on div "10x15сm + grupas bilde + 🎁" at bounding box center [917, 456] width 136 height 15
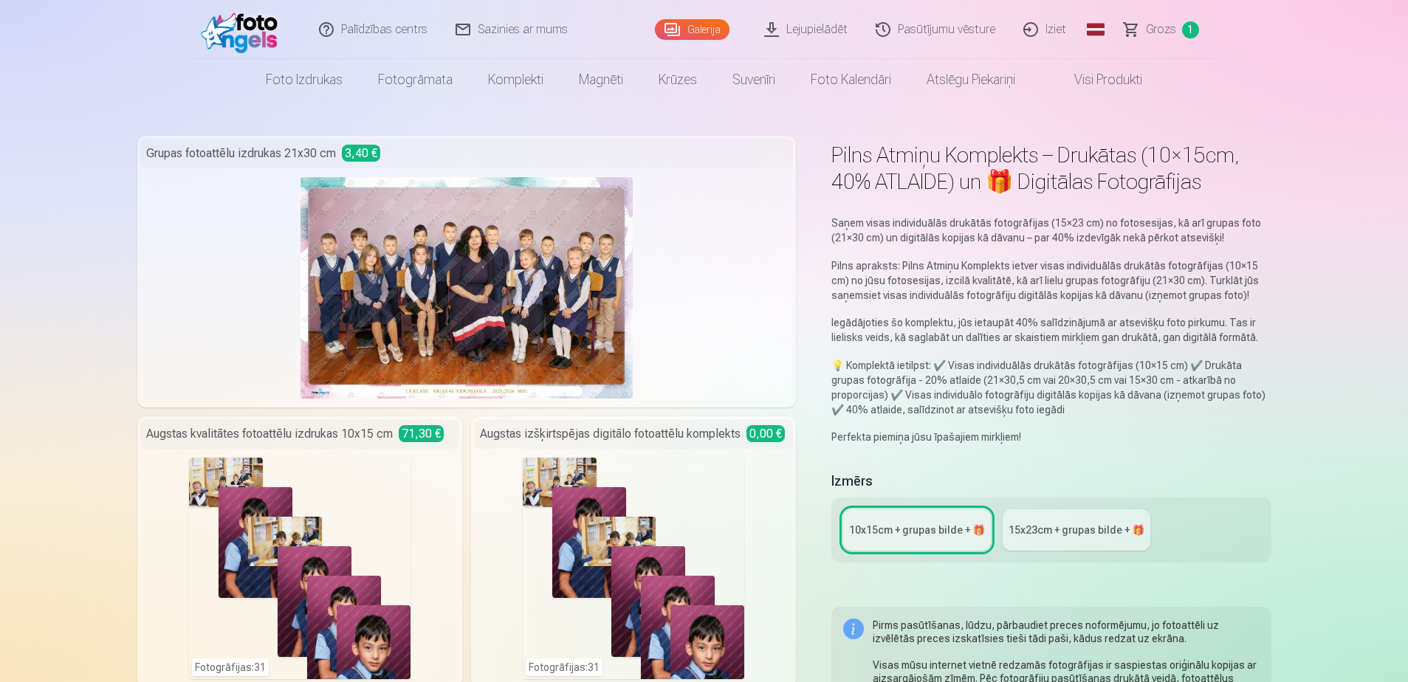
click at [1094, 82] on link "Visi produkti" at bounding box center [1096, 79] width 127 height 41
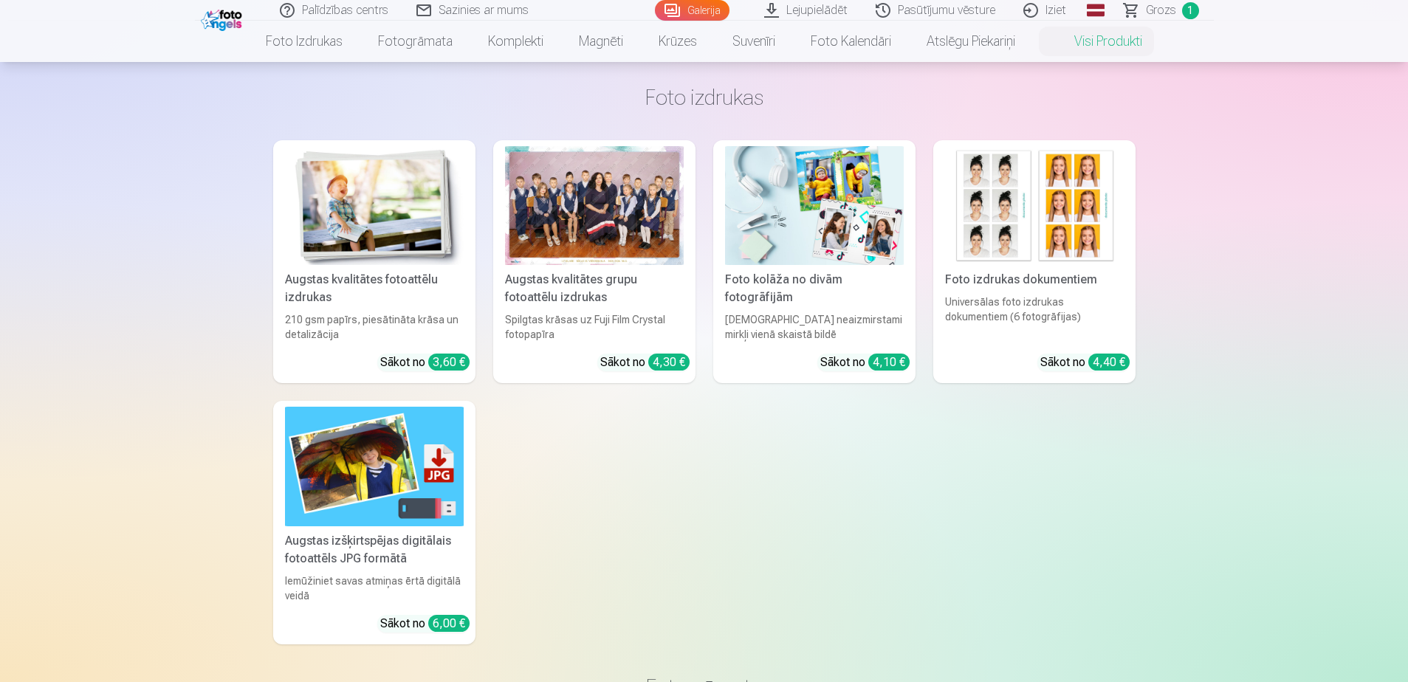
scroll to position [74, 0]
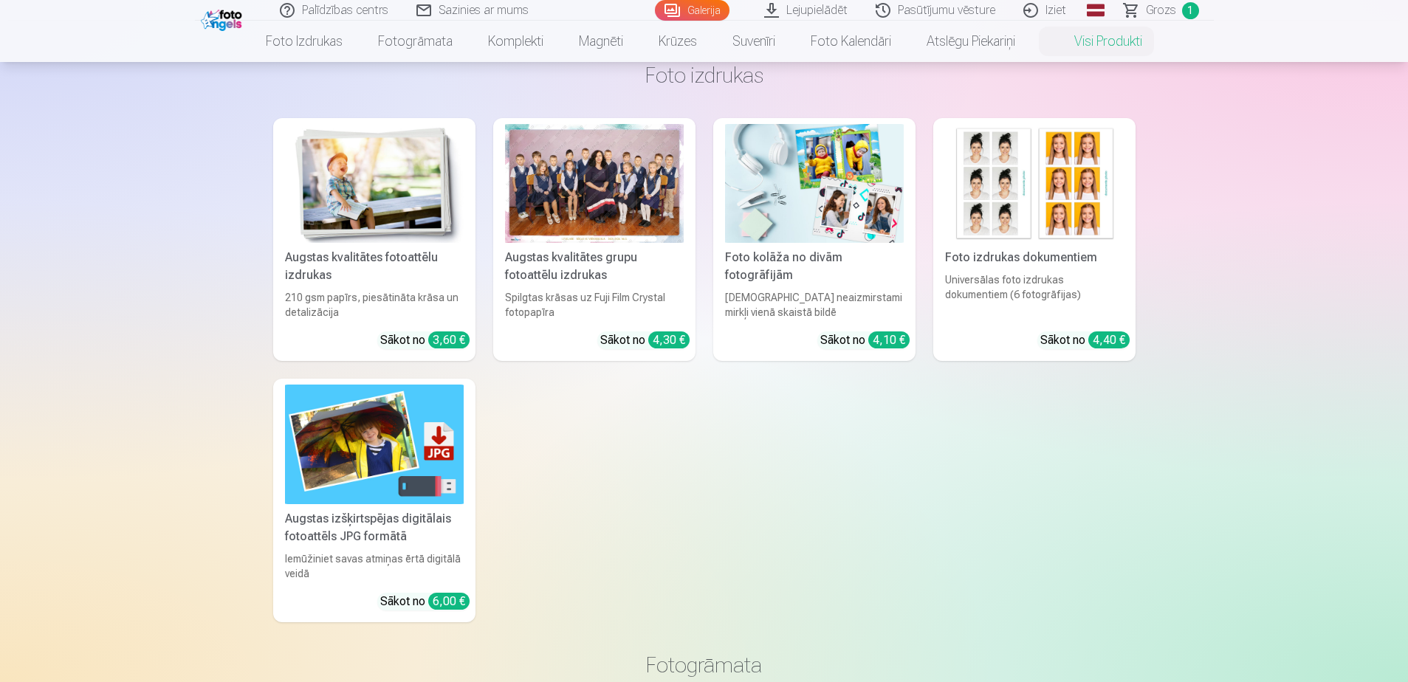
click at [378, 419] on img at bounding box center [374, 444] width 179 height 119
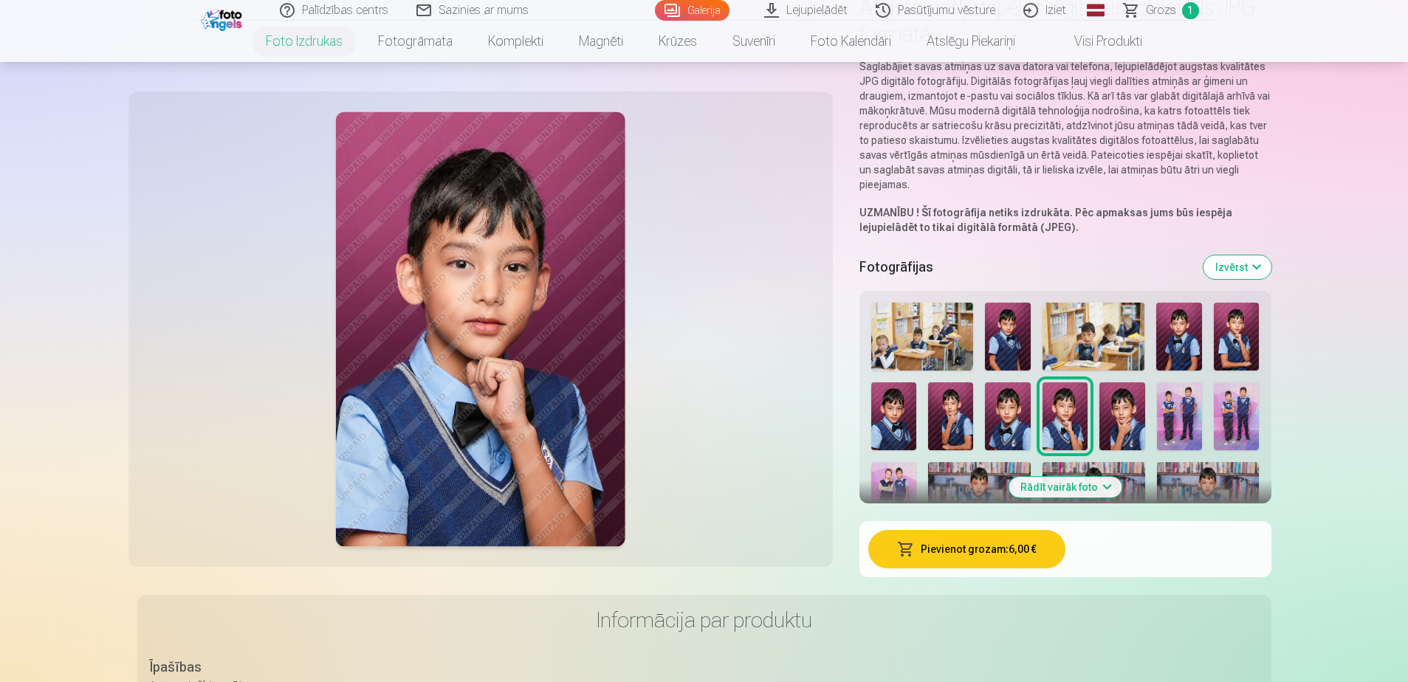
scroll to position [74, 0]
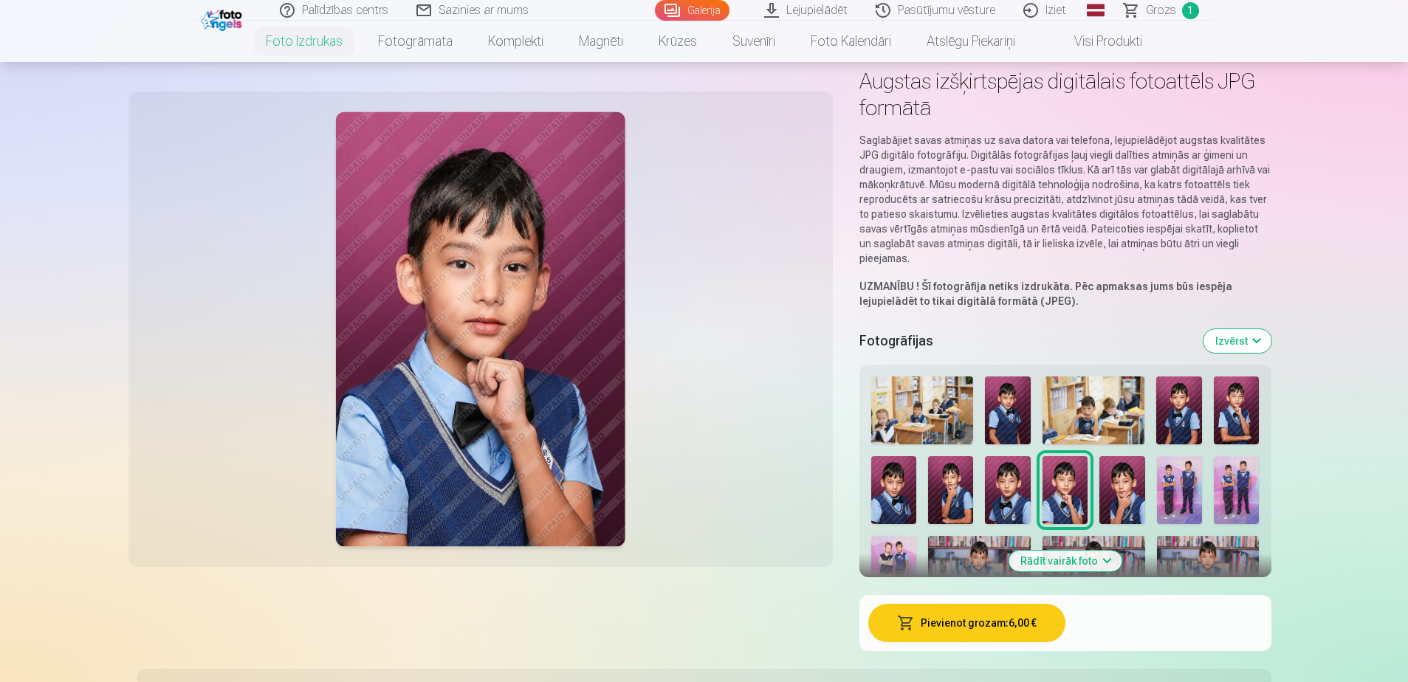
click at [1141, 408] on img at bounding box center [1093, 411] width 103 height 68
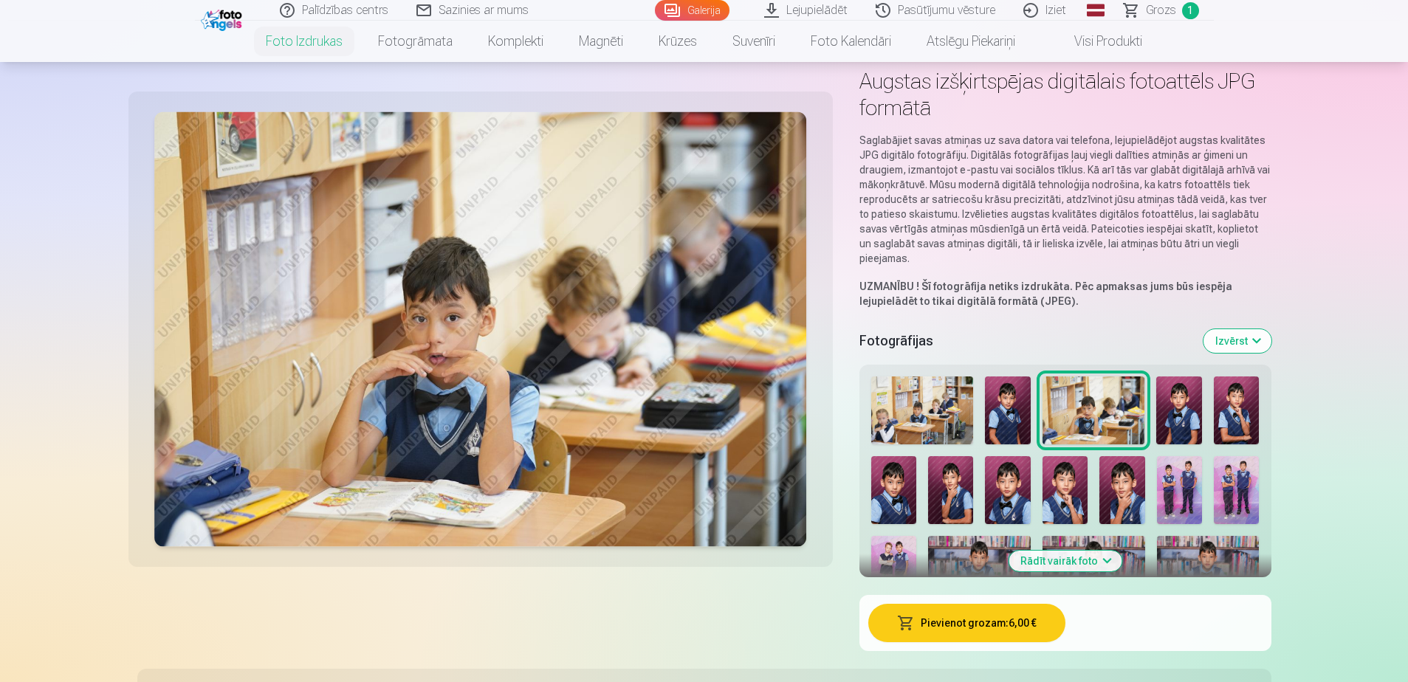
drag, startPoint x: 1179, startPoint y: 408, endPoint x: 1205, endPoint y: 408, distance: 25.8
click at [1180, 408] on img at bounding box center [1179, 411] width 46 height 68
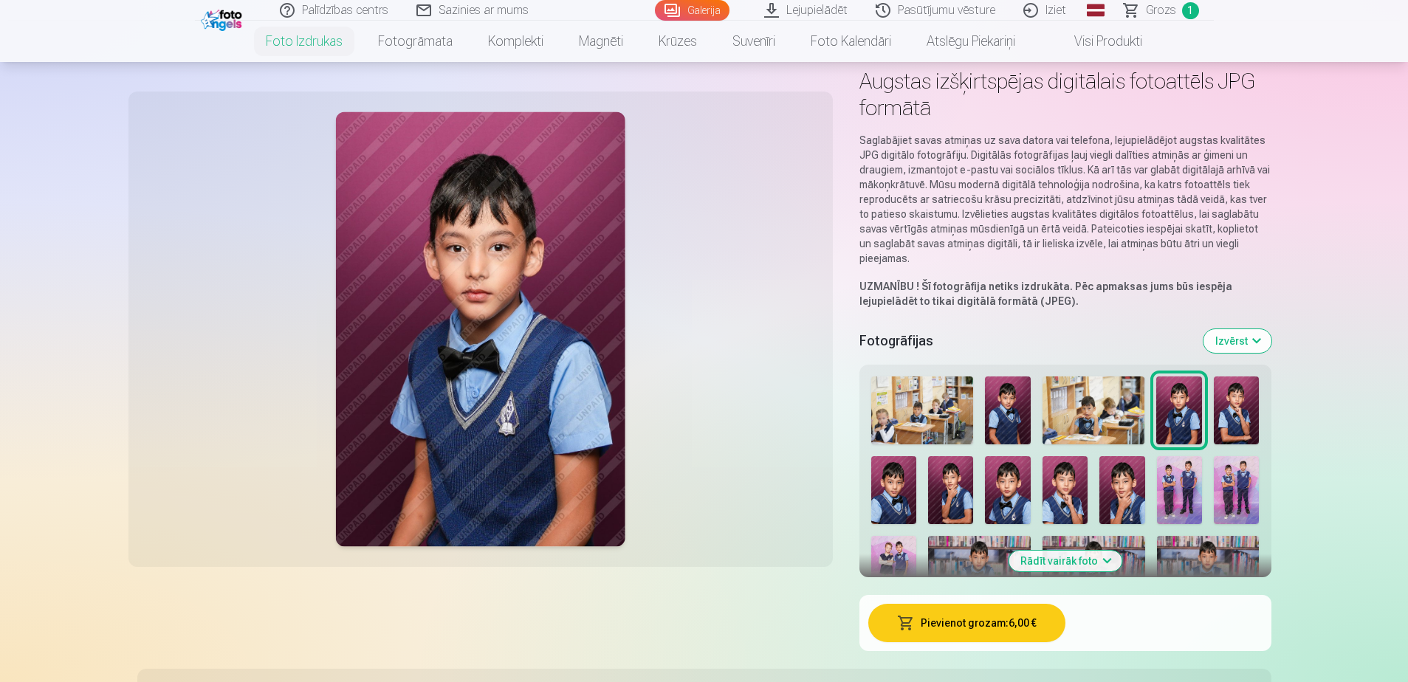
click at [1210, 410] on div at bounding box center [1065, 653] width 400 height 564
click at [1241, 418] on img at bounding box center [1237, 411] width 46 height 68
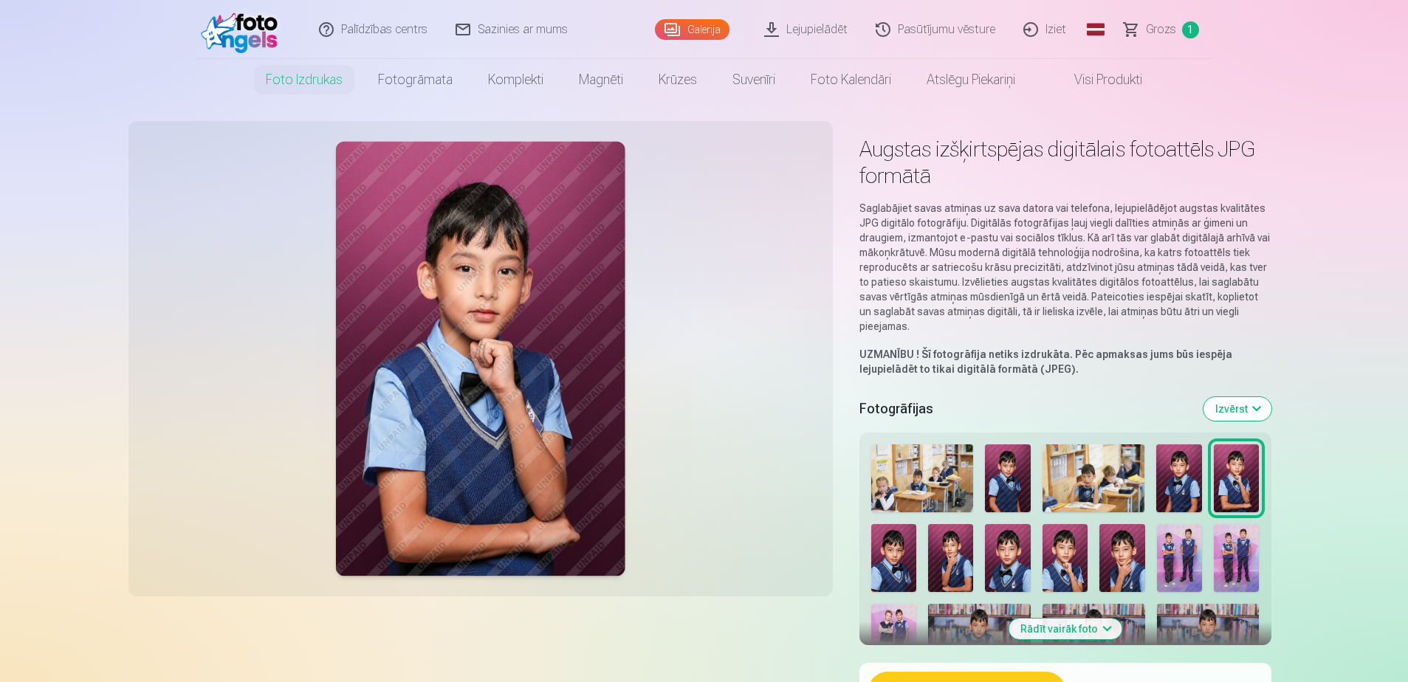
scroll to position [0, 0]
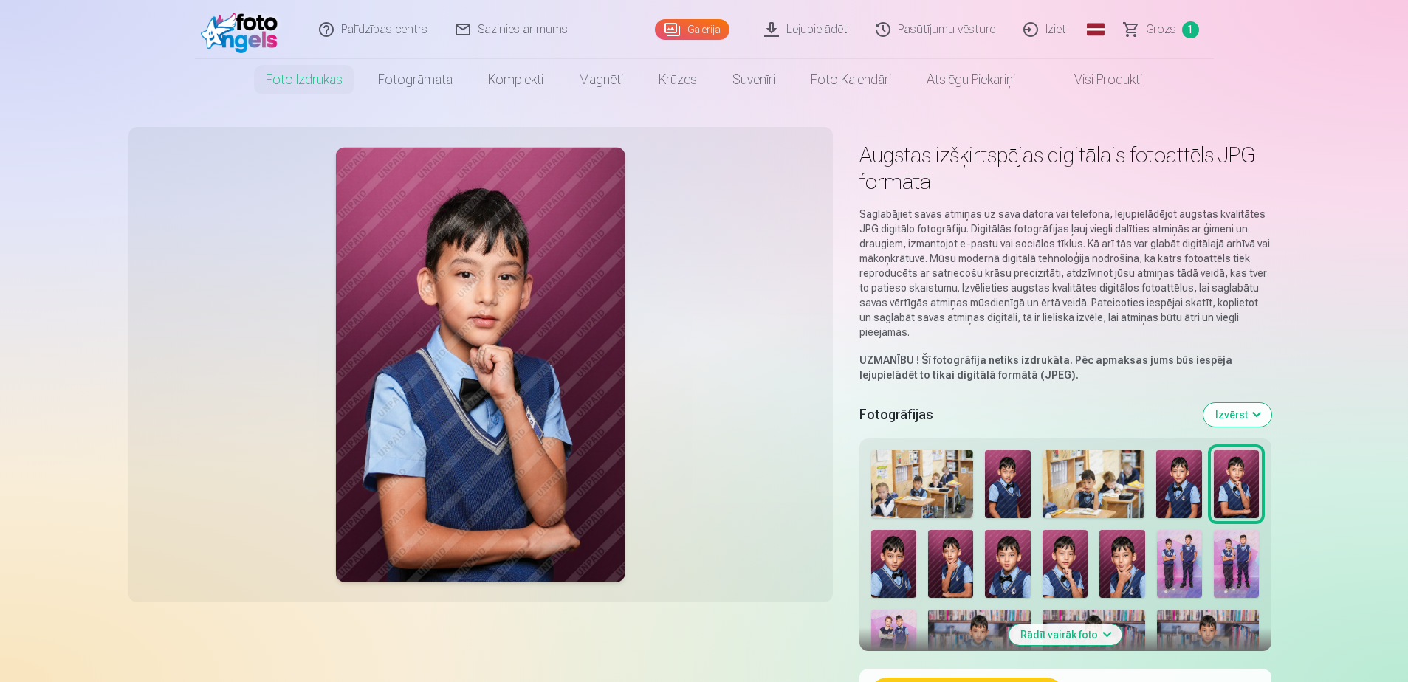
click at [1192, 613] on img at bounding box center [1208, 644] width 103 height 68
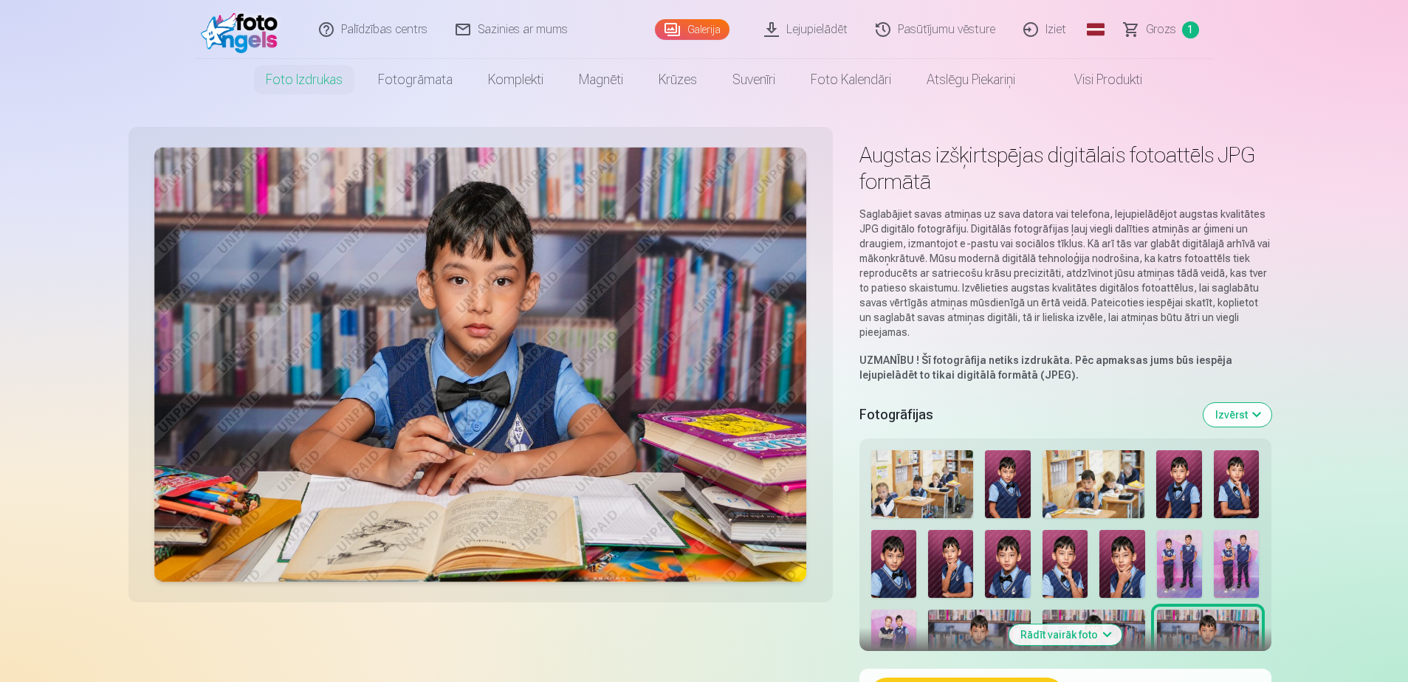
click at [1226, 412] on button "Izvērst" at bounding box center [1237, 415] width 68 height 24
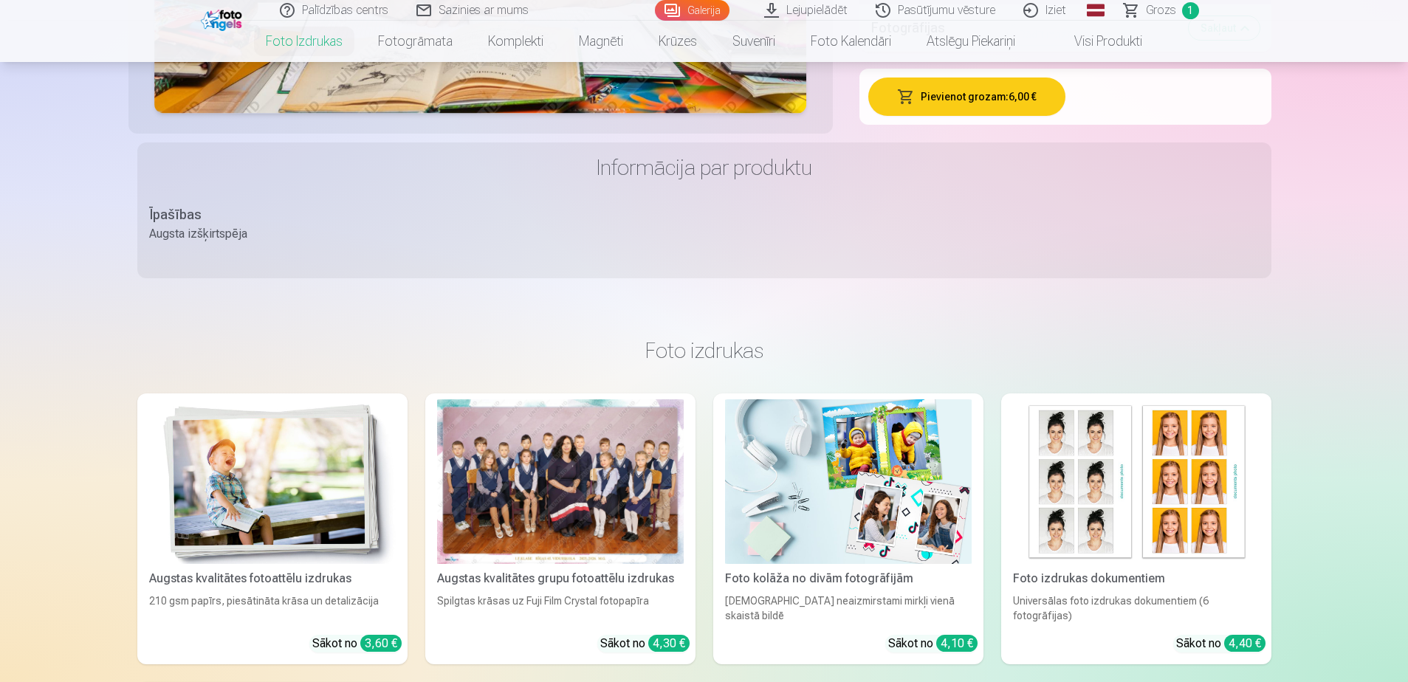
scroll to position [1993, 0]
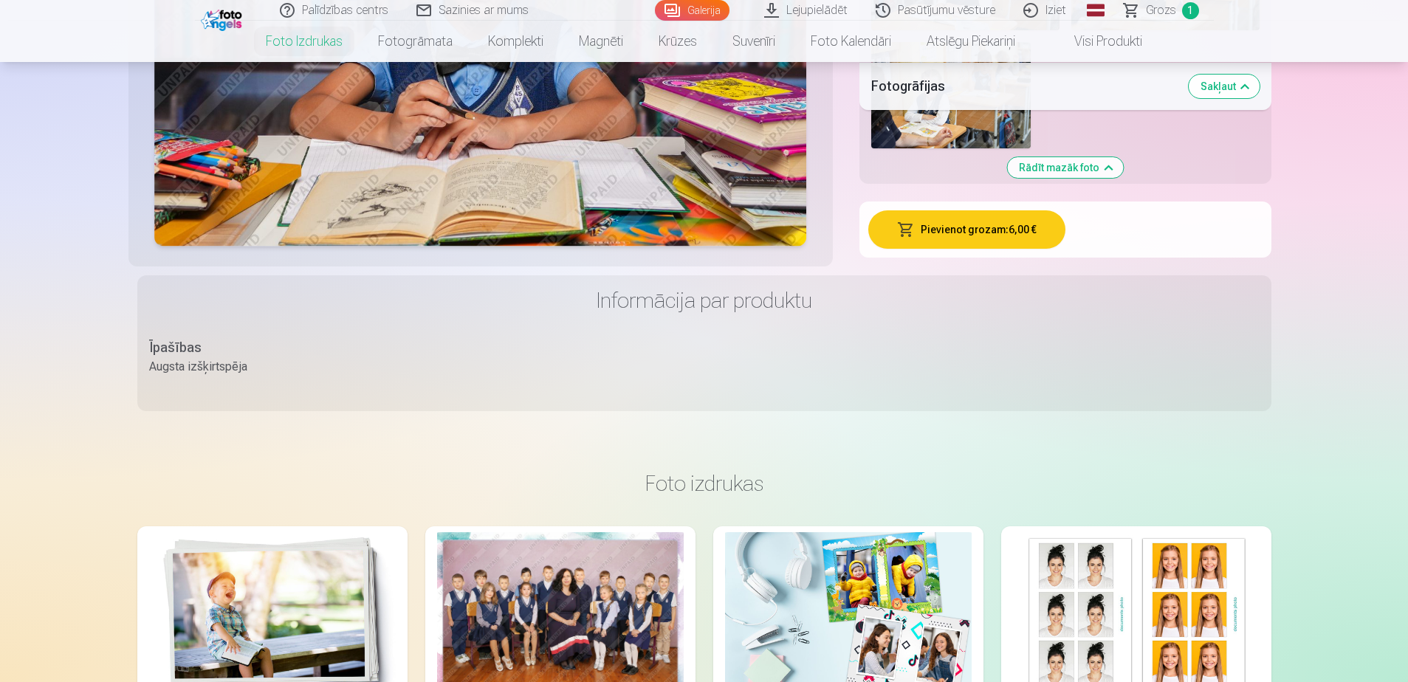
click at [986, 233] on button "Pievienot grozam : 6,00 €" at bounding box center [966, 229] width 197 height 38
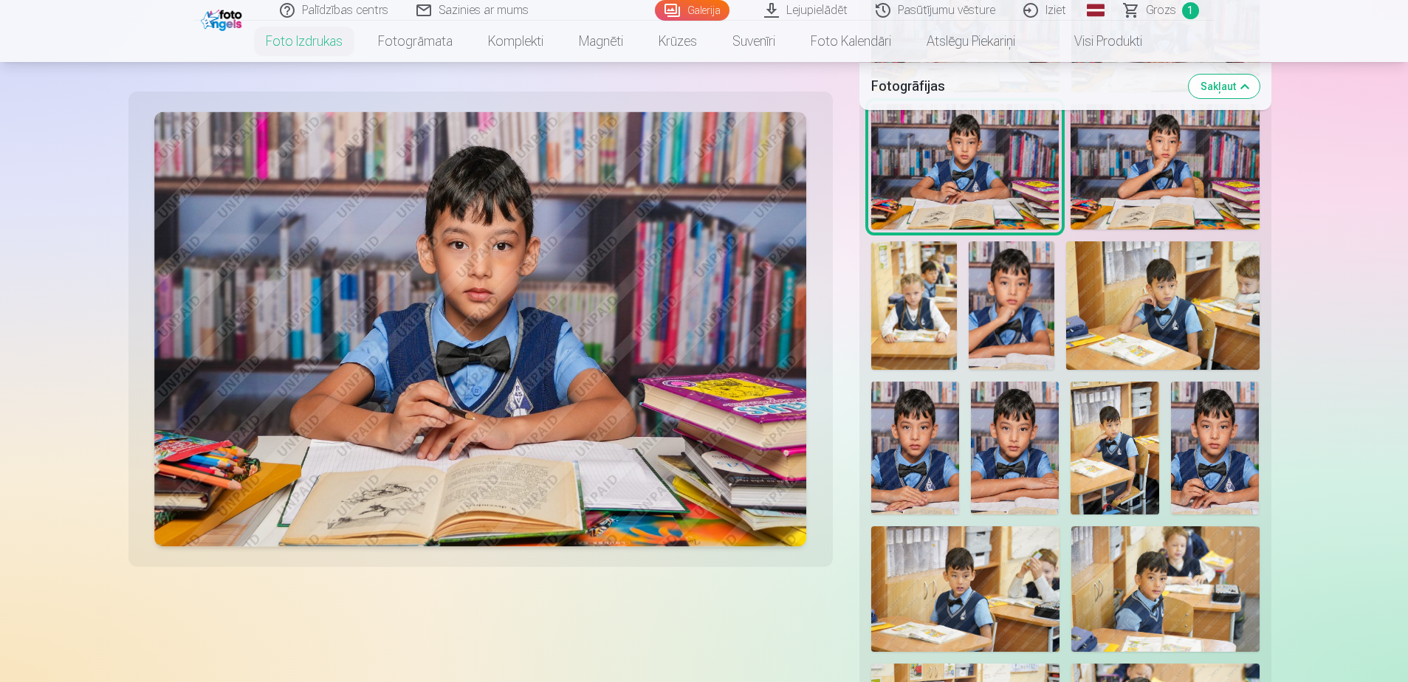
scroll to position [886, 0]
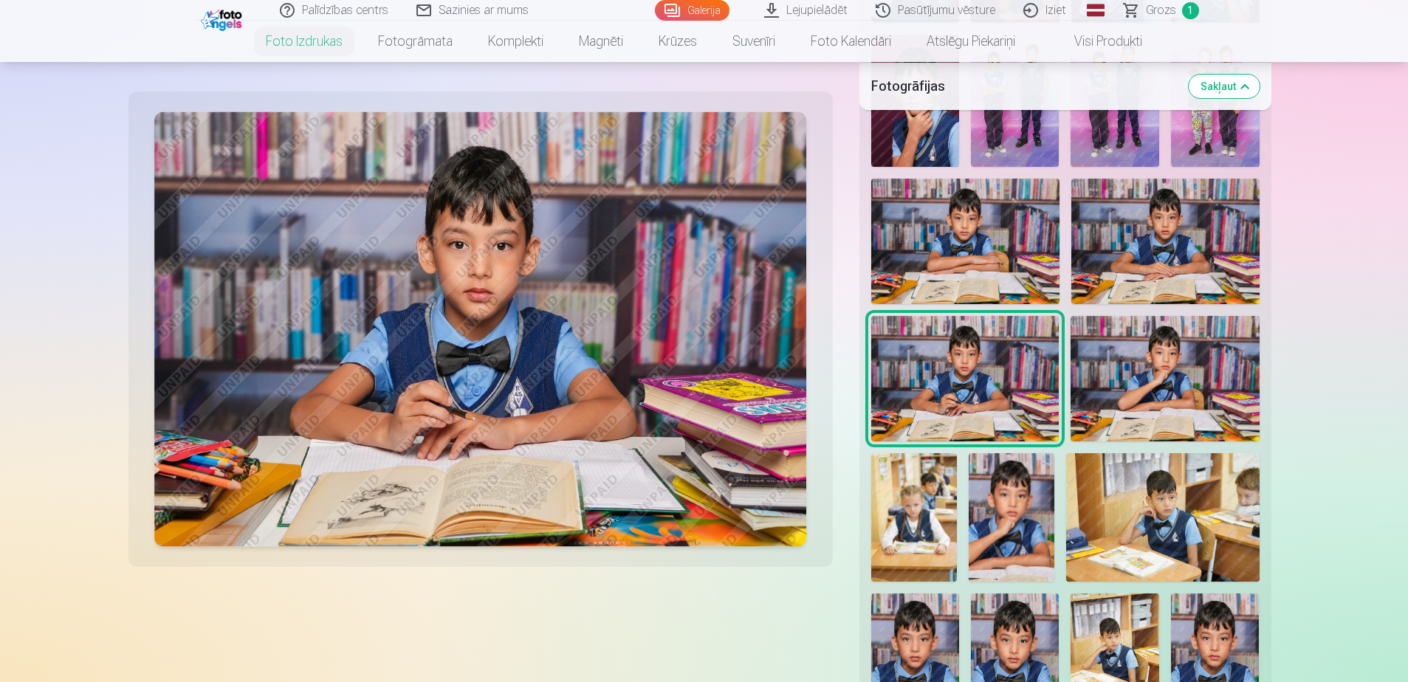
click at [1159, 14] on span "Grozs" at bounding box center [1161, 10] width 30 height 18
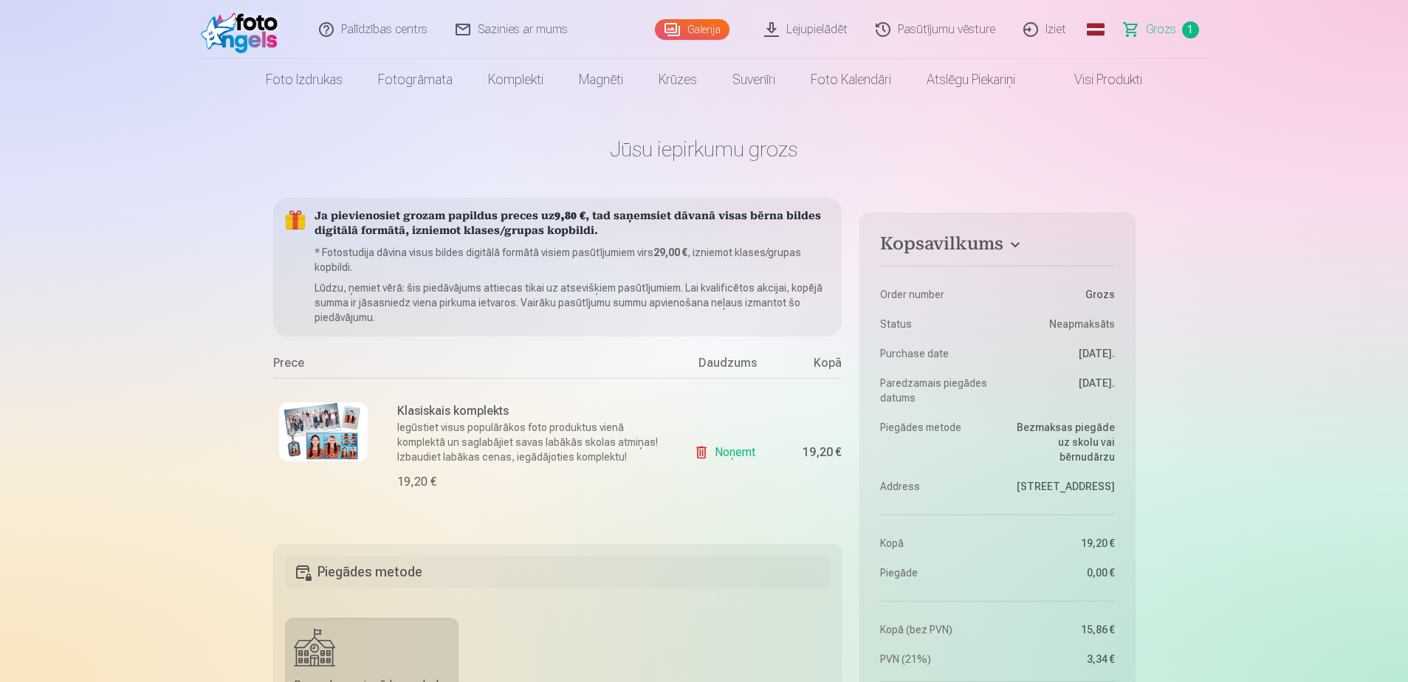
click at [1086, 78] on link "Visi produkti" at bounding box center [1096, 79] width 127 height 41
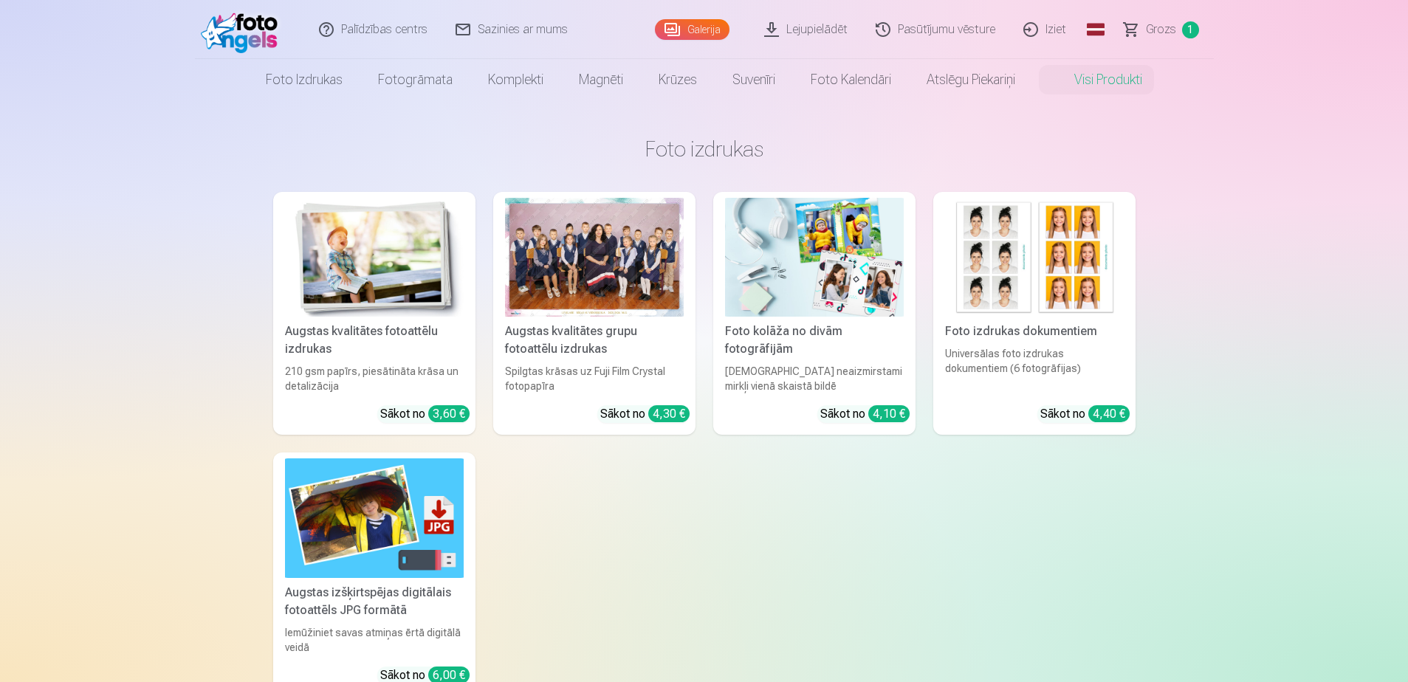
click at [354, 534] on img at bounding box center [374, 517] width 179 height 119
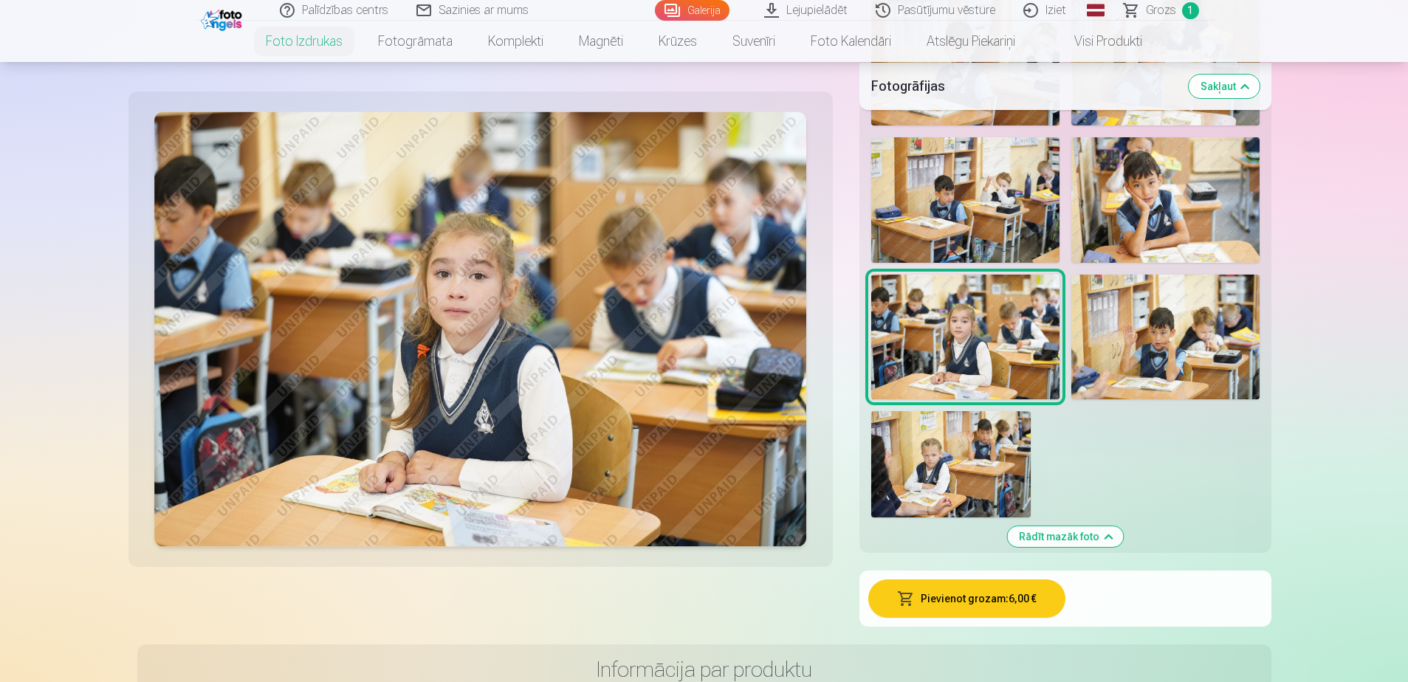
scroll to position [1993, 0]
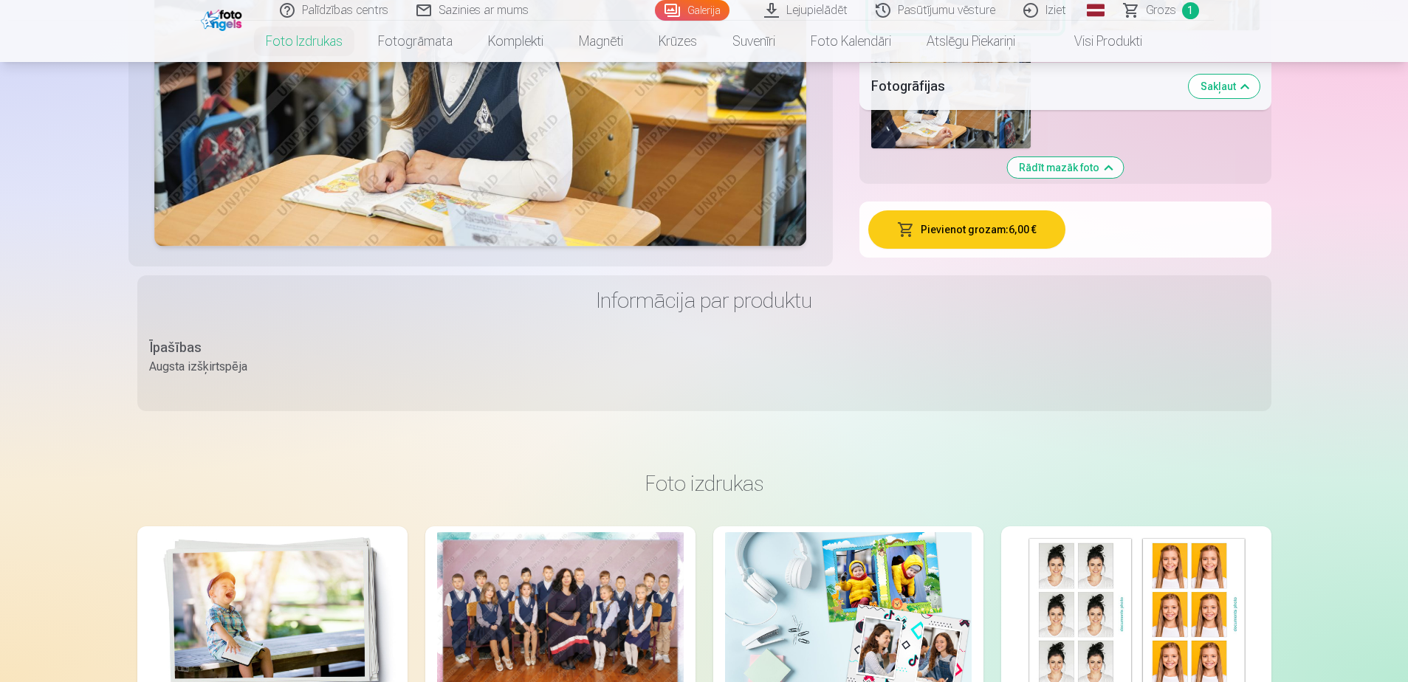
click at [968, 226] on button "Pievienot grozam : 6,00 €" at bounding box center [966, 229] width 197 height 38
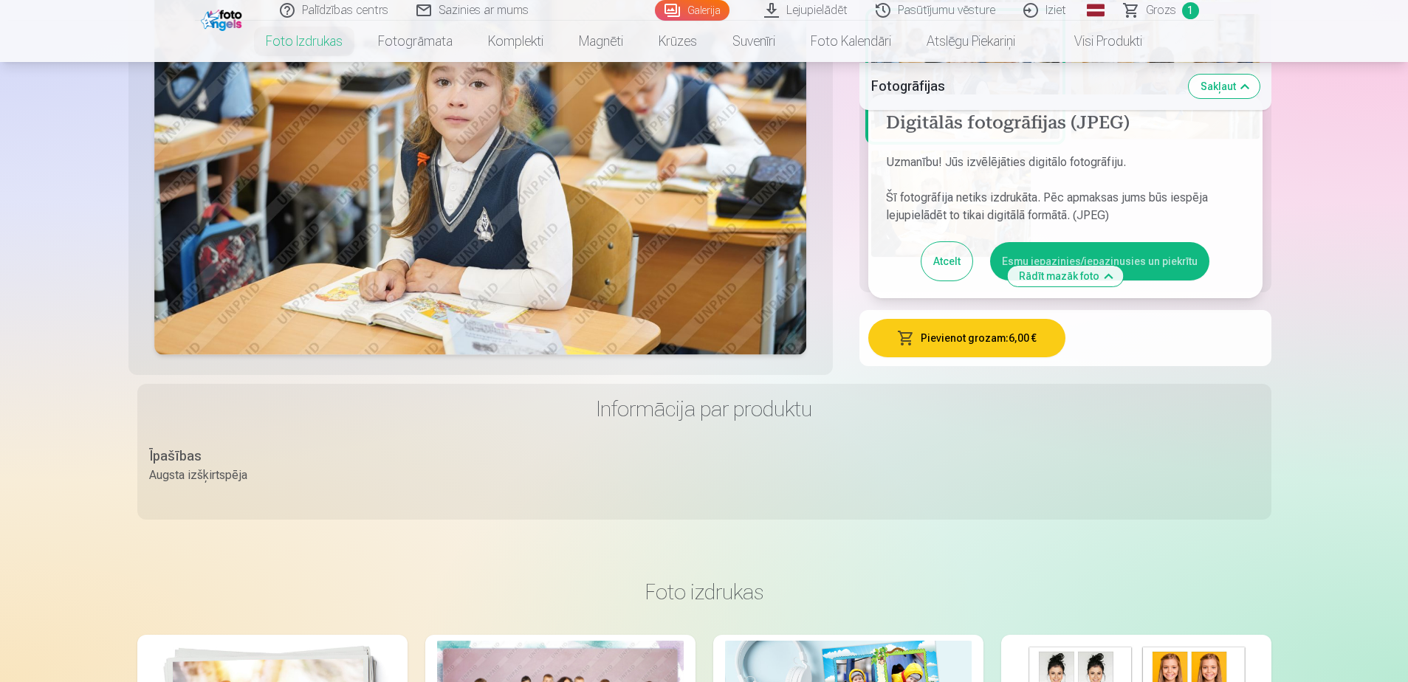
scroll to position [1772, 0]
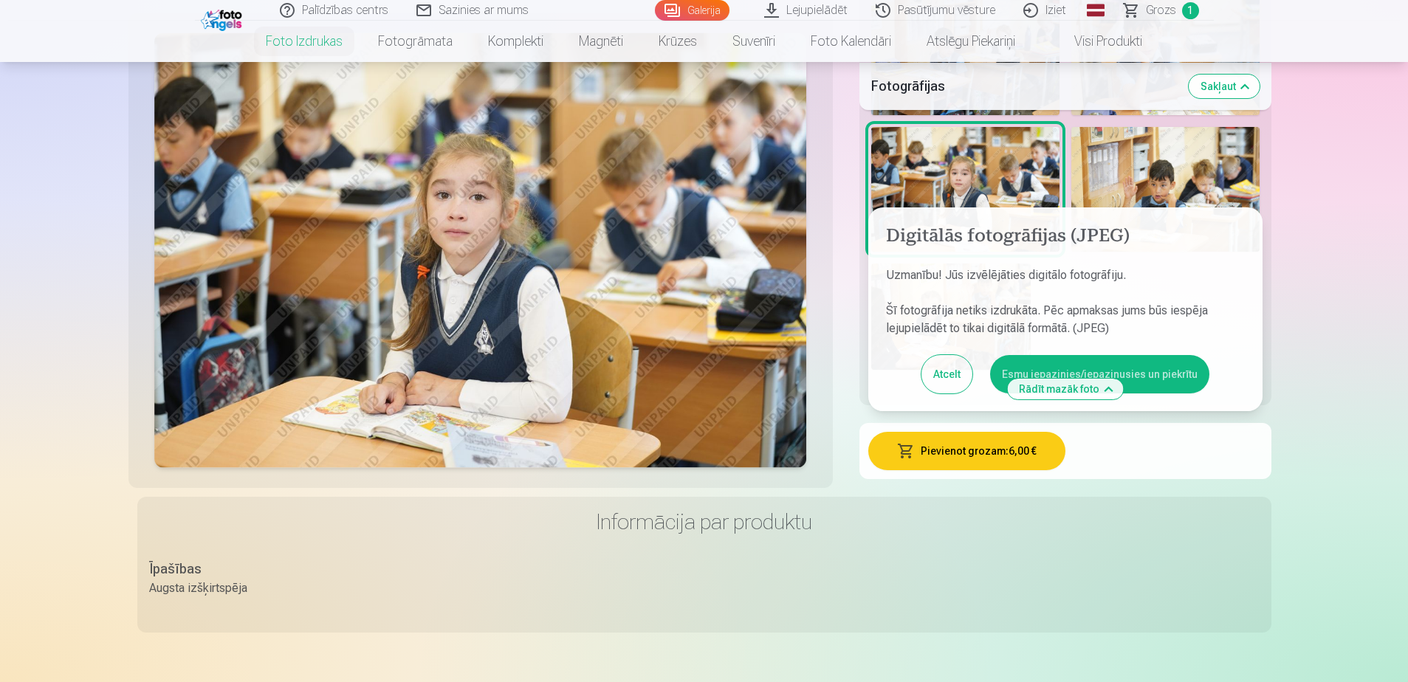
click at [1157, 373] on button "Esmu iepazinies/iepazinusies un piekrītu" at bounding box center [1099, 374] width 219 height 38
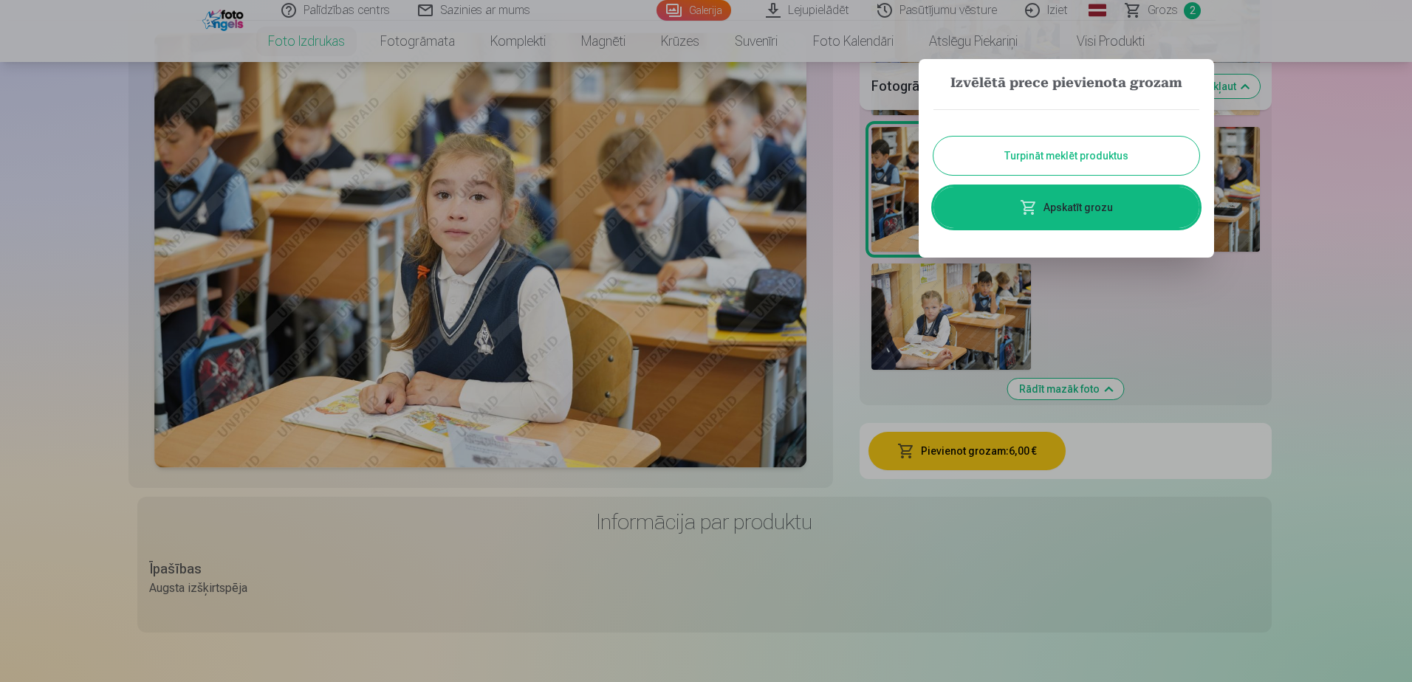
click at [1067, 213] on link "Apskatīt grozu" at bounding box center [1066, 207] width 266 height 41
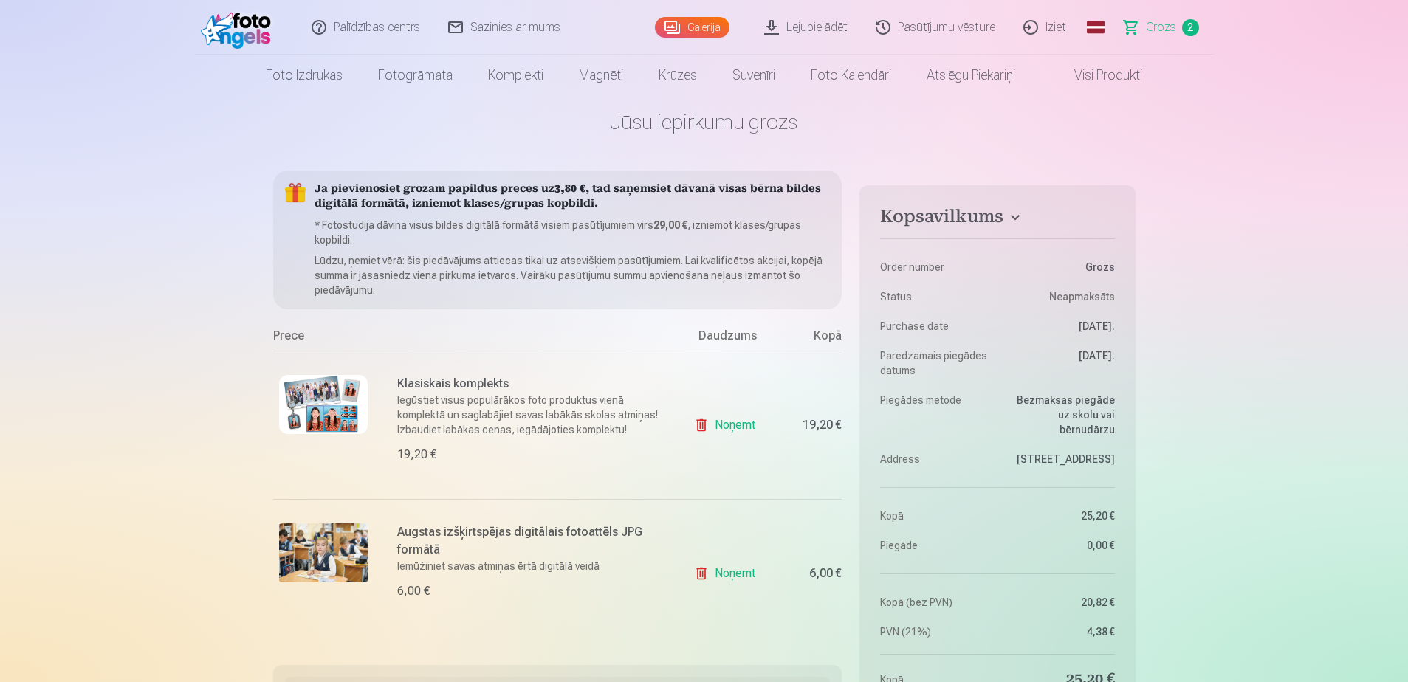
scroll to position [74, 0]
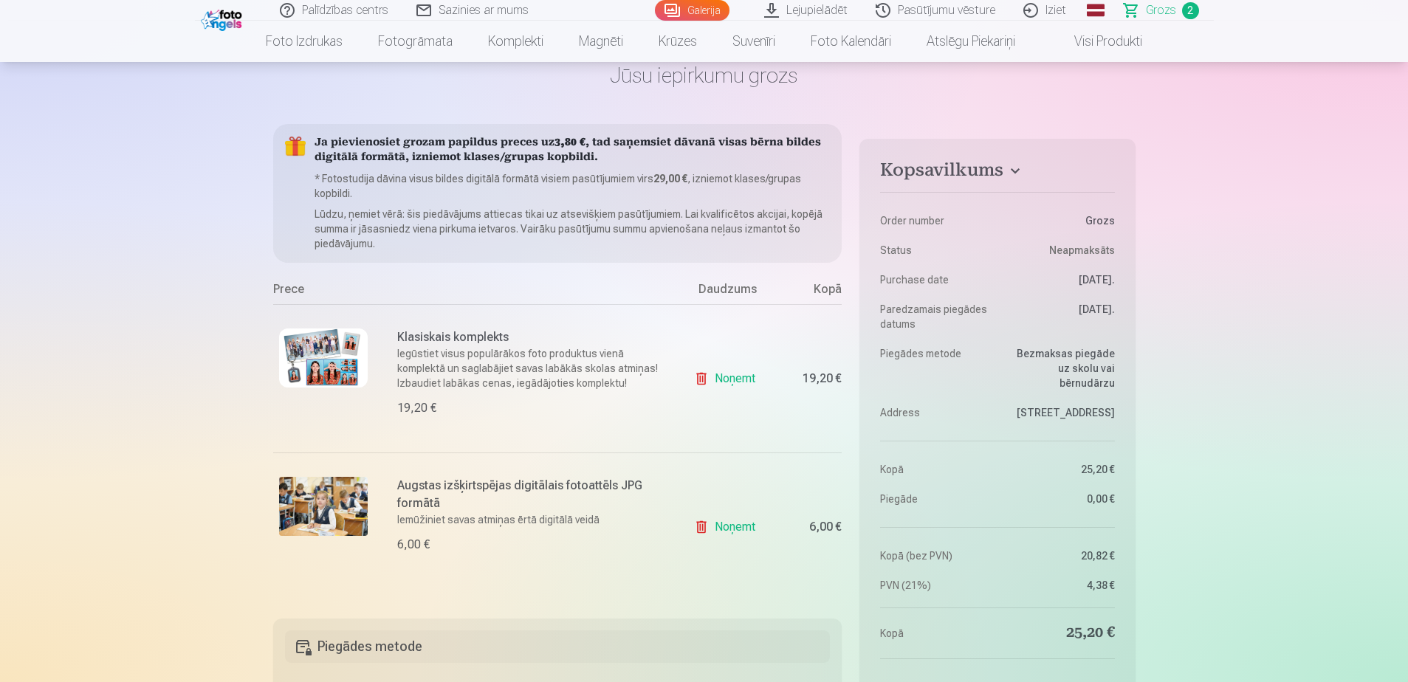
click at [739, 523] on link "Noņemt" at bounding box center [727, 527] width 67 height 30
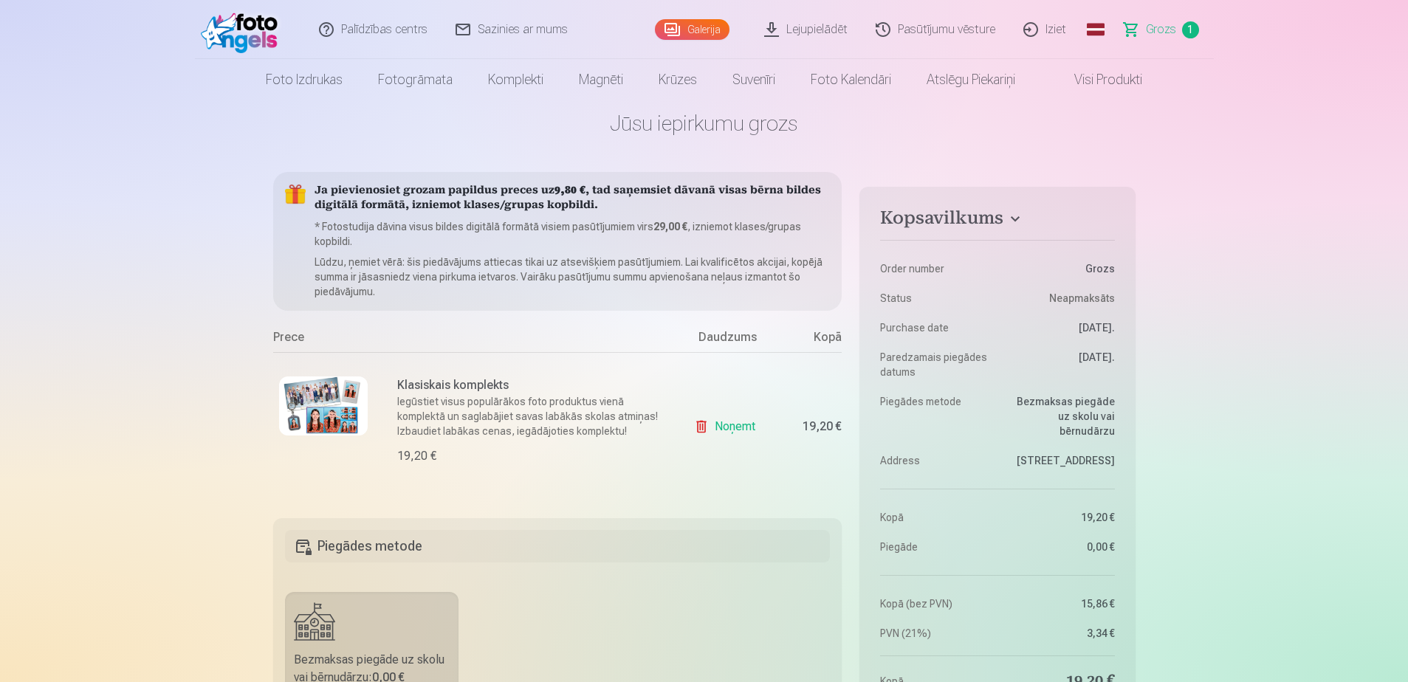
scroll to position [0, 0]
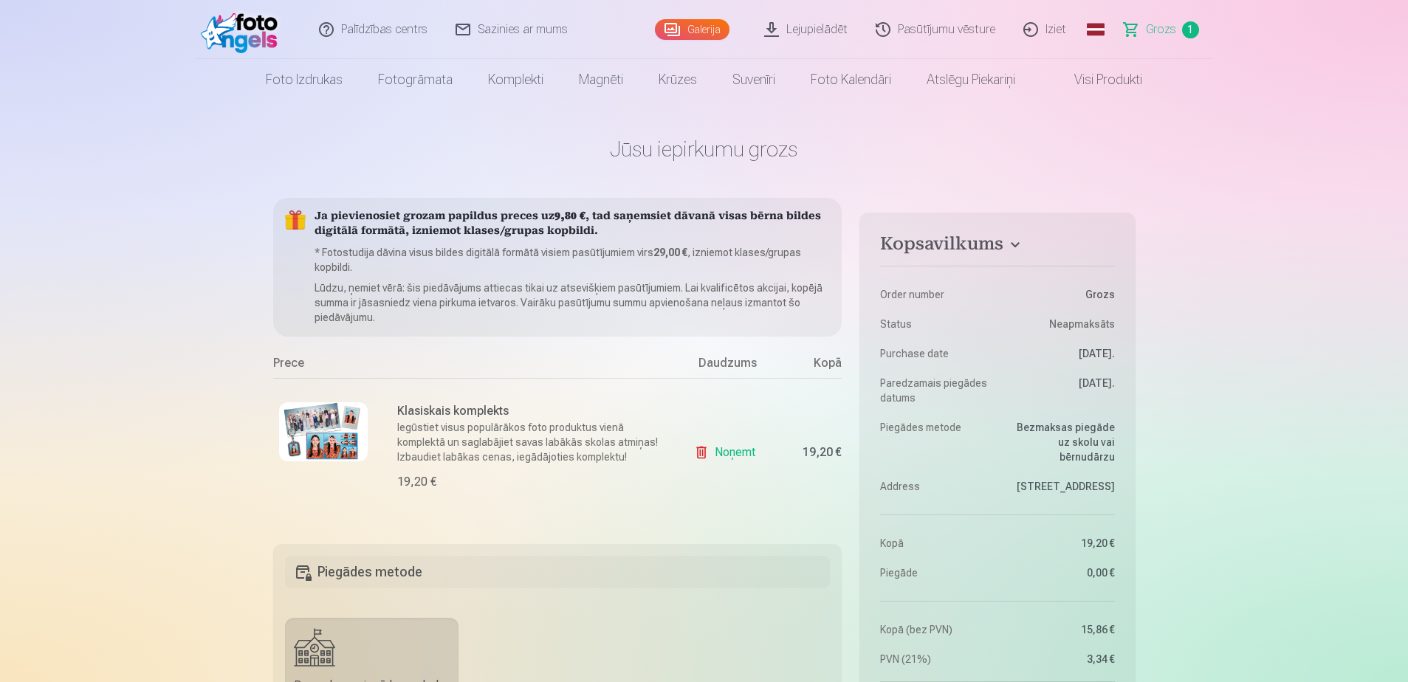
click at [1068, 85] on span at bounding box center [1060, 80] width 18 height 18
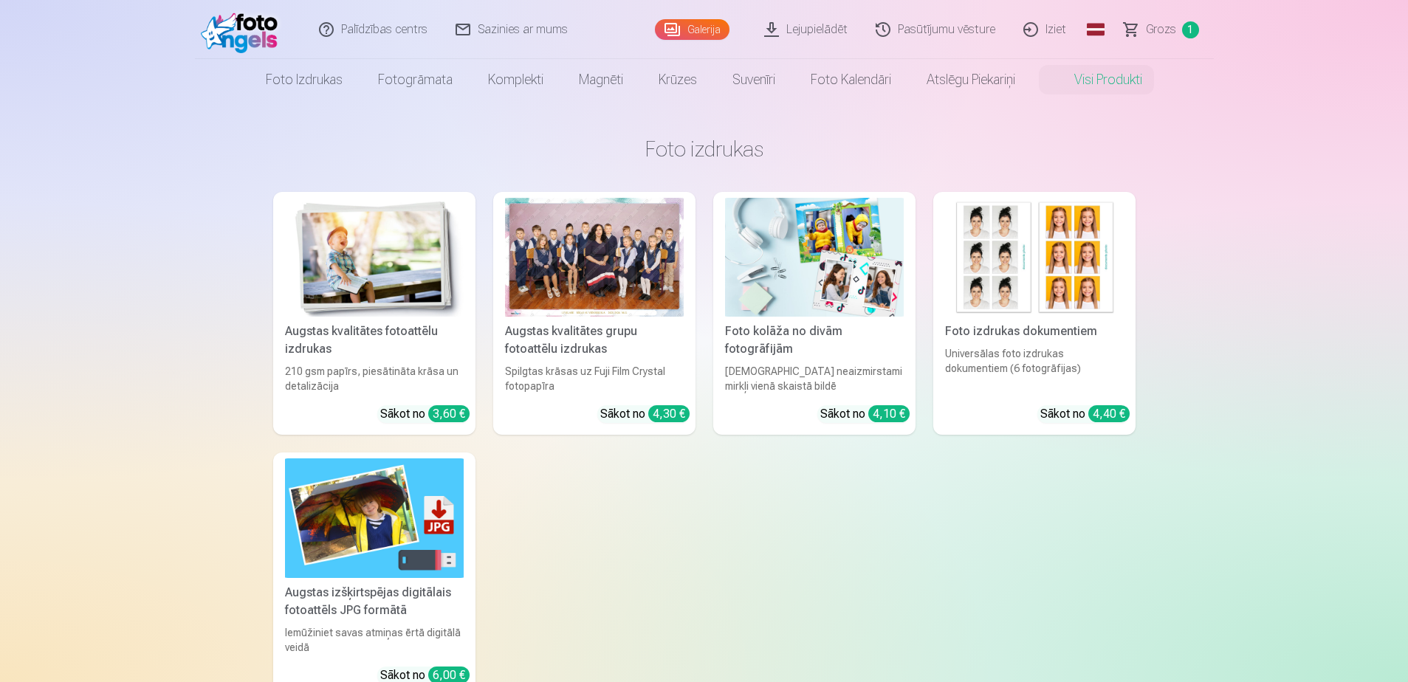
click at [393, 519] on img at bounding box center [374, 517] width 179 height 119
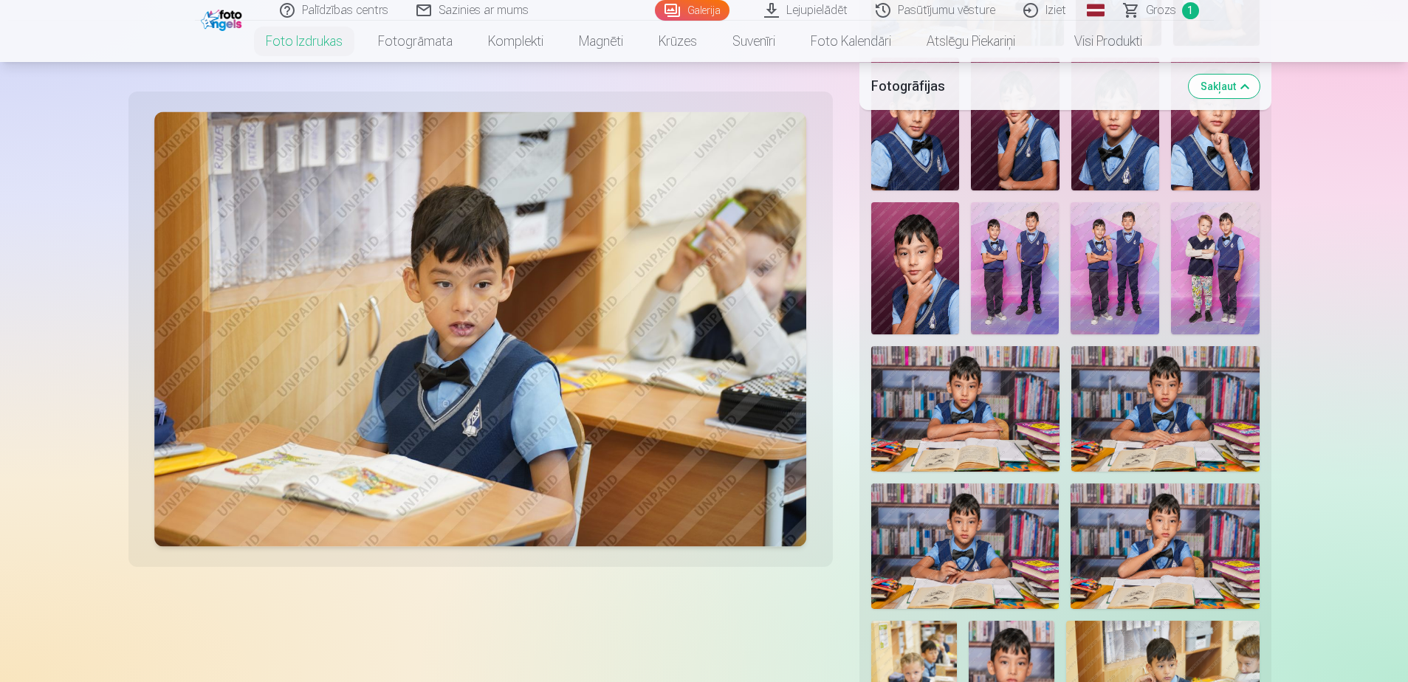
scroll to position [738, 0]
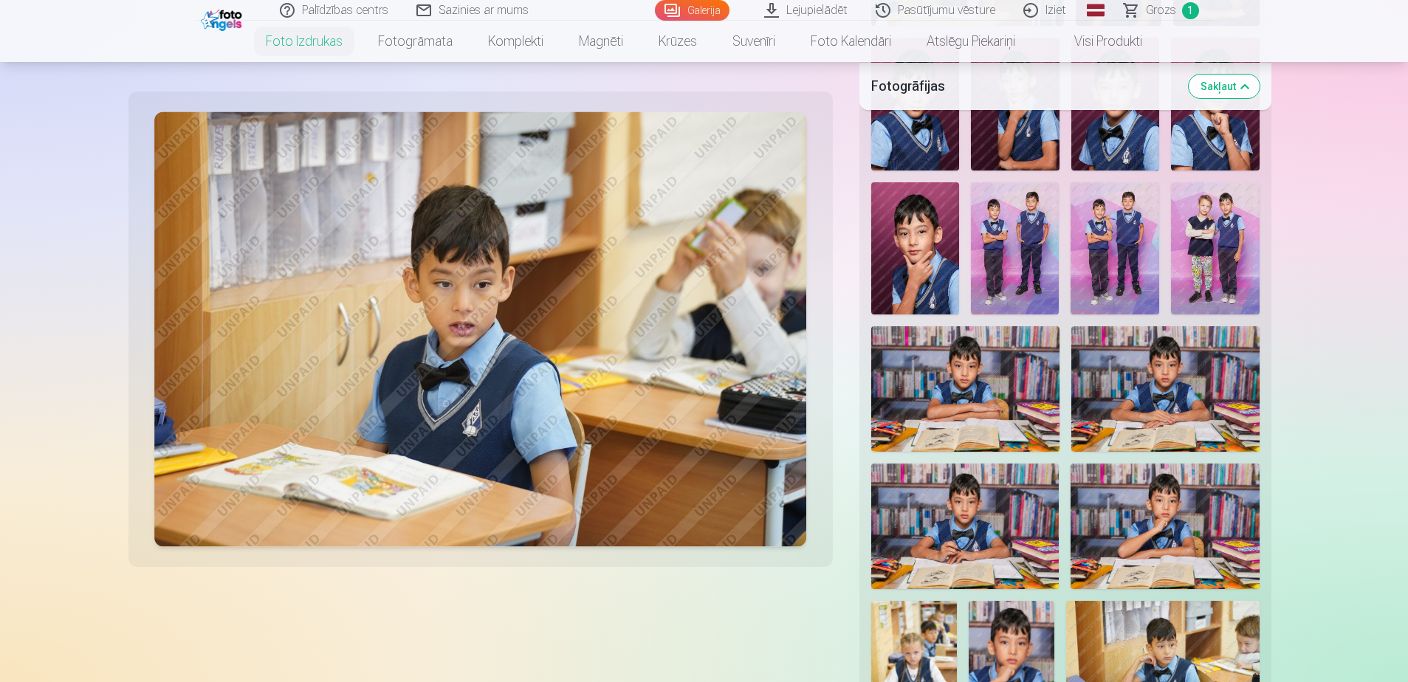
click at [1107, 221] on img at bounding box center [1114, 248] width 89 height 132
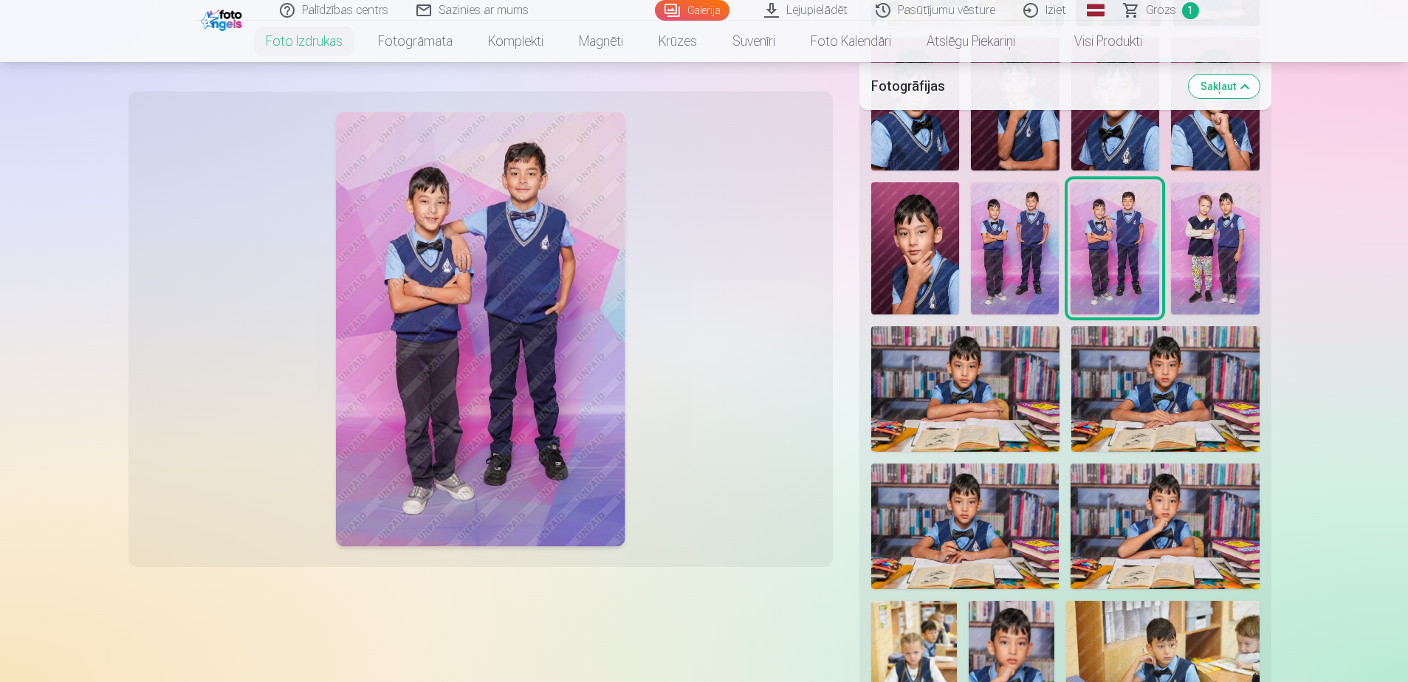
click at [1011, 249] on img at bounding box center [1015, 248] width 89 height 132
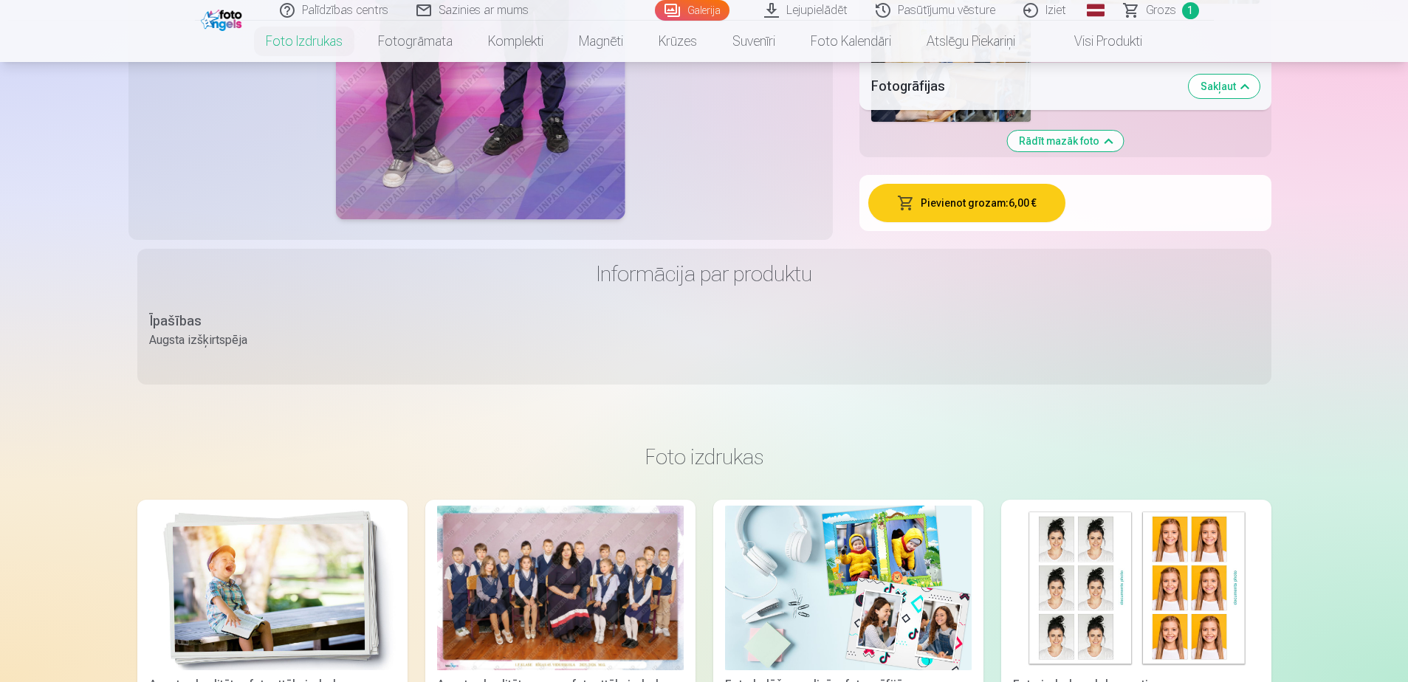
scroll to position [2141, 0]
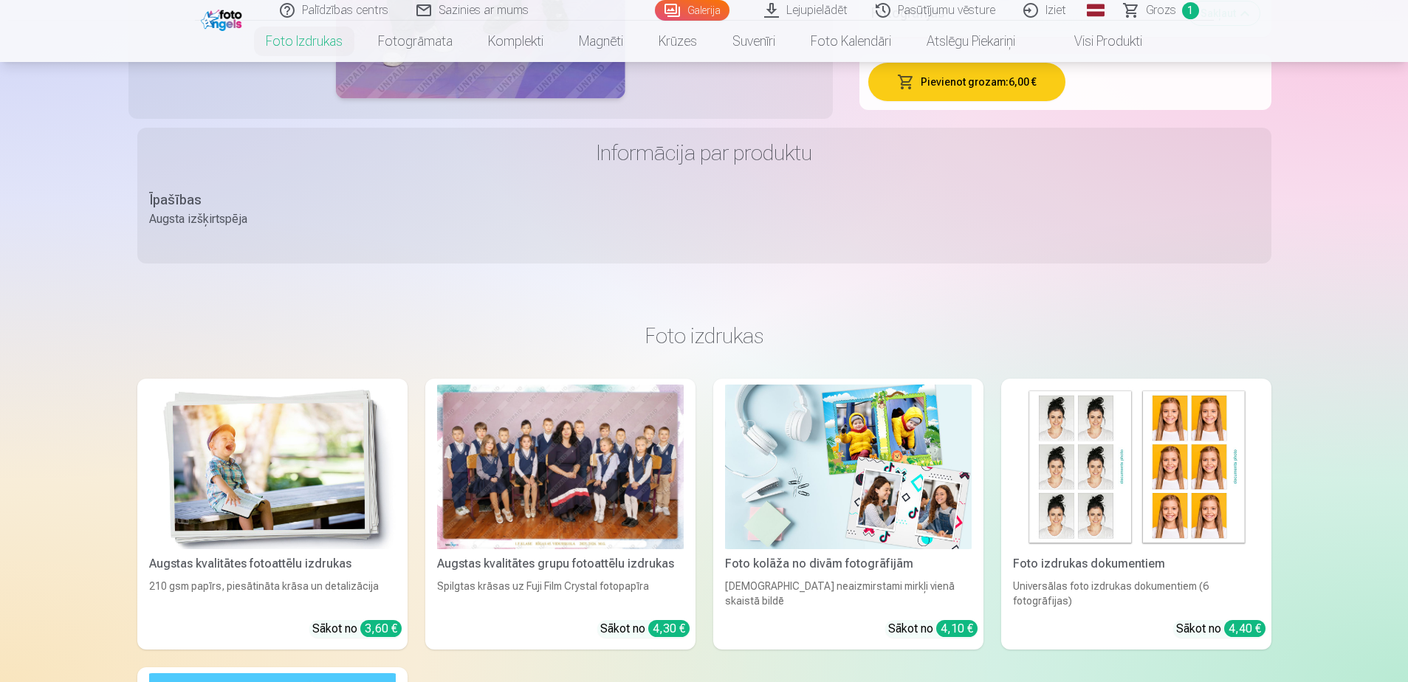
click at [950, 78] on button "Pievienot grozam : 6,00 €" at bounding box center [966, 82] width 197 height 38
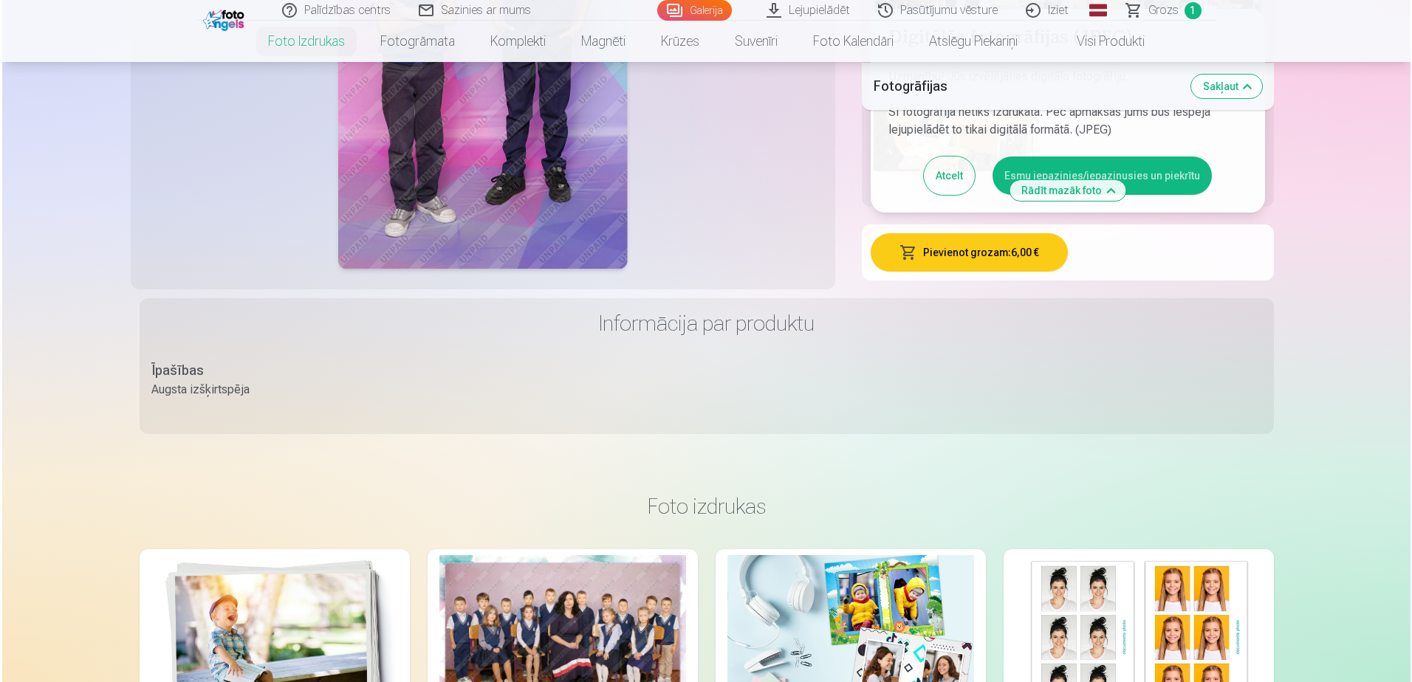
scroll to position [1846, 0]
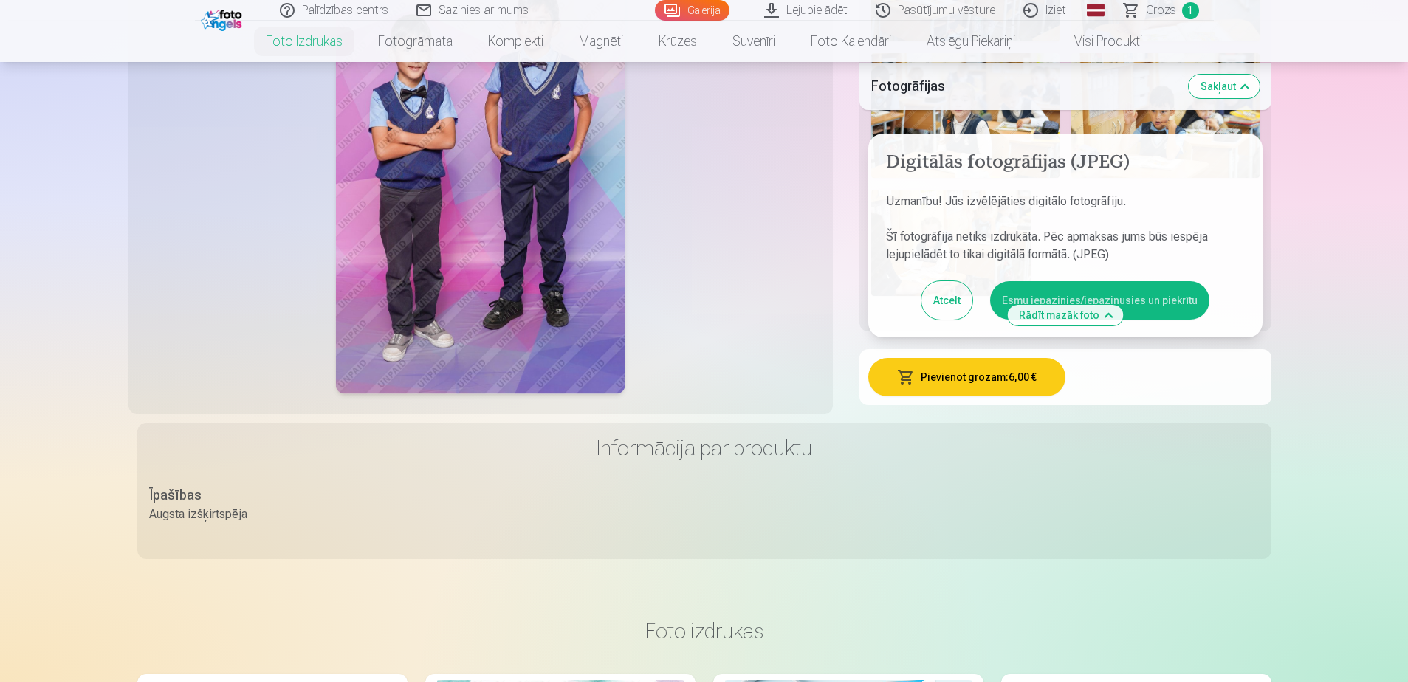
click at [1163, 295] on button "Esmu iepazinies/iepazinusies un piekrītu" at bounding box center [1099, 300] width 219 height 38
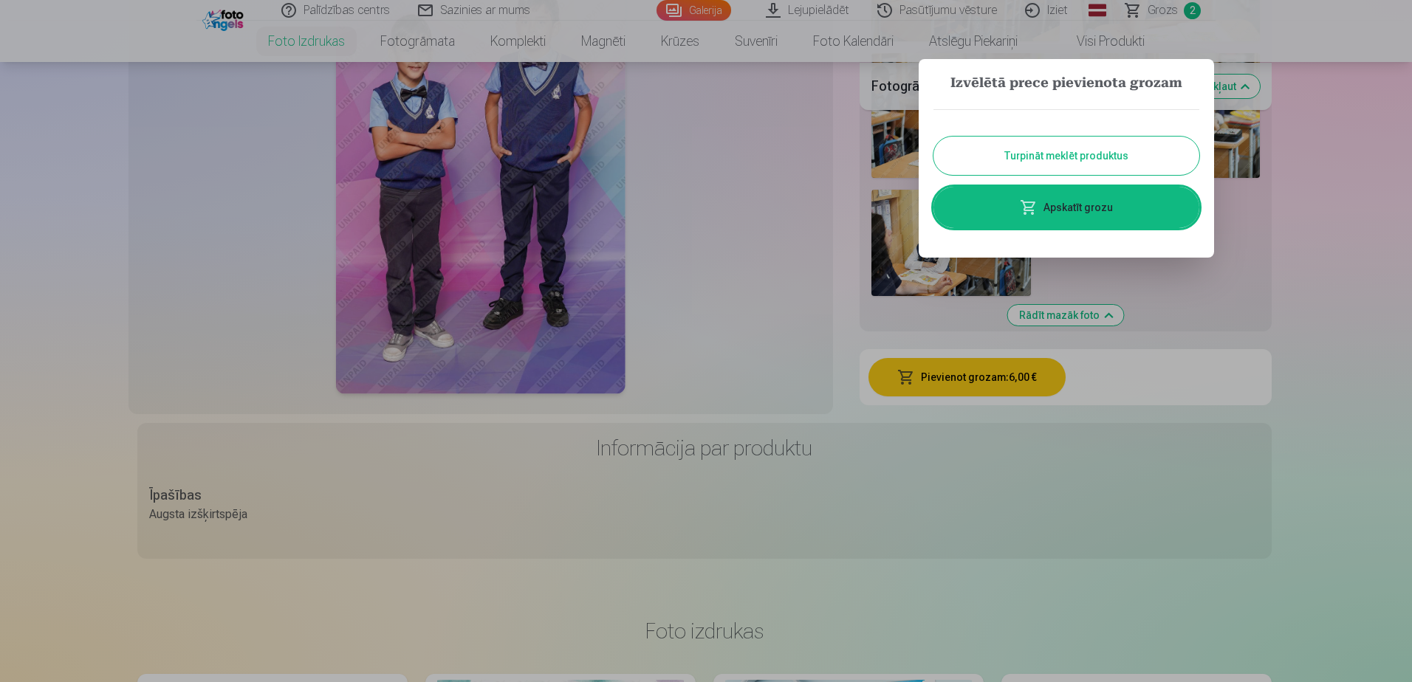
click at [1074, 199] on link "Apskatīt grozu" at bounding box center [1066, 207] width 266 height 41
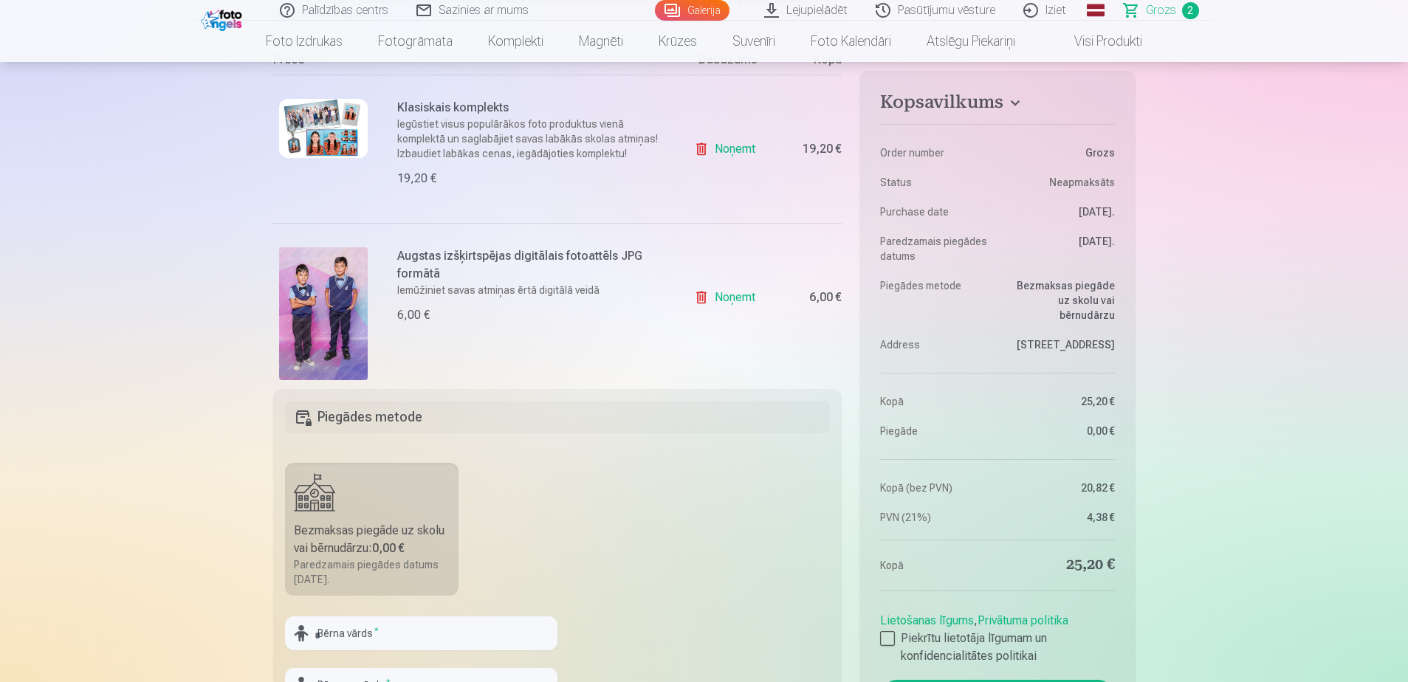
scroll to position [369, 0]
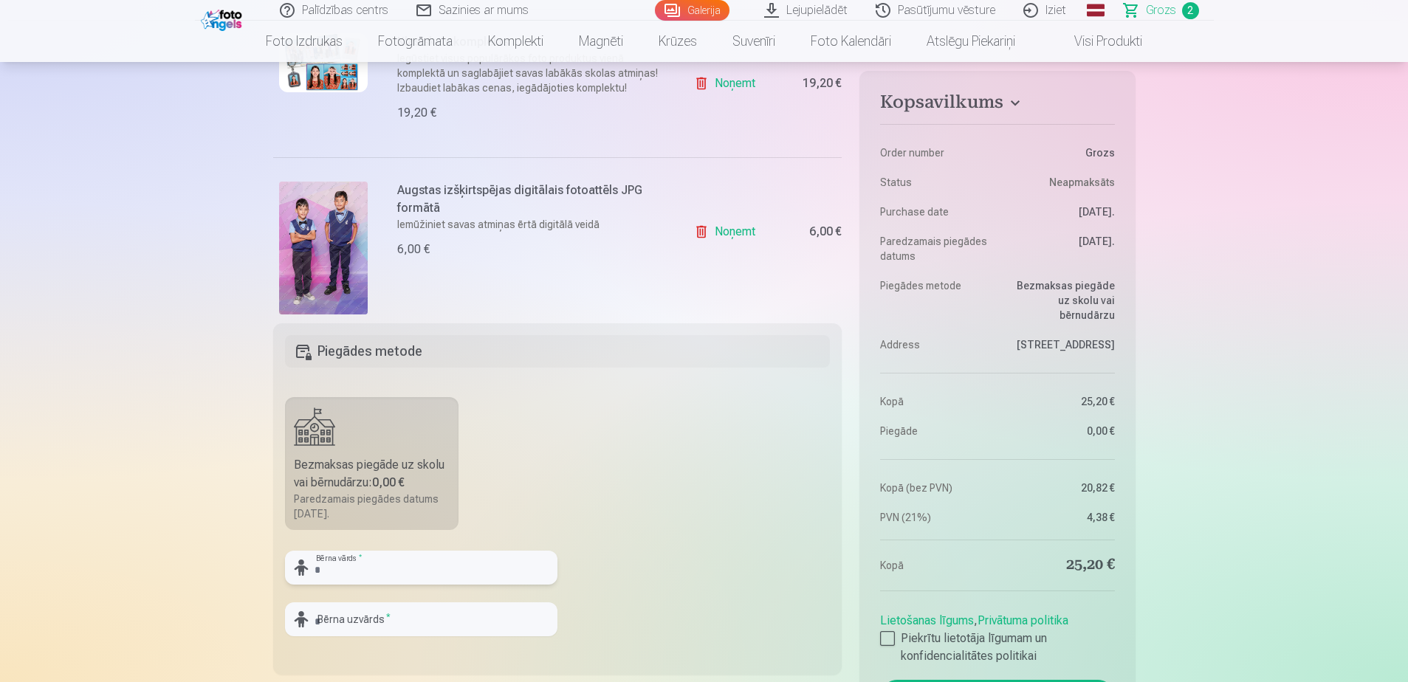
click at [439, 572] on input "text" at bounding box center [421, 568] width 272 height 34
type input "*******"
type input "*****"
type input "*******"
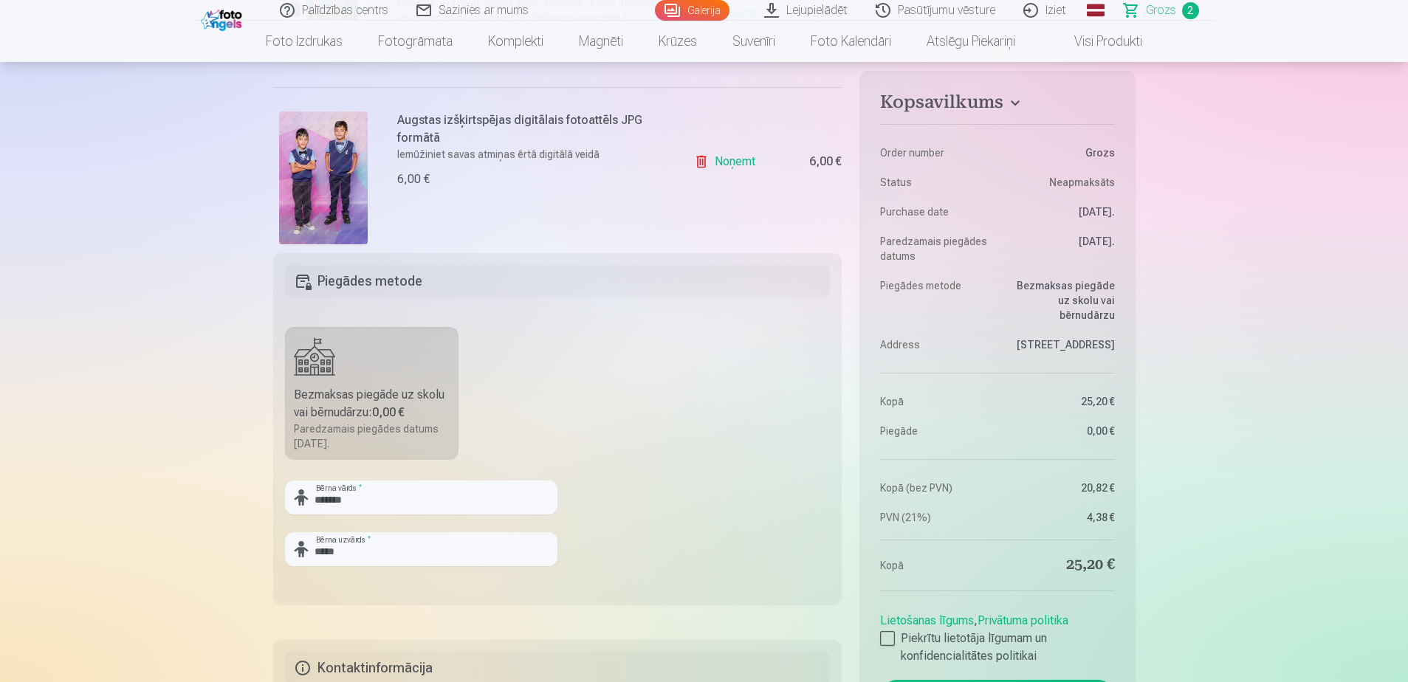
drag, startPoint x: 714, startPoint y: 566, endPoint x: 729, endPoint y: 540, distance: 30.1
click at [715, 565] on fieldset "Piegādes metode Bezmaksas piegāde uz skolu vai bērnudārzu : 0,00 € Paredzamais …" at bounding box center [557, 428] width 569 height 351
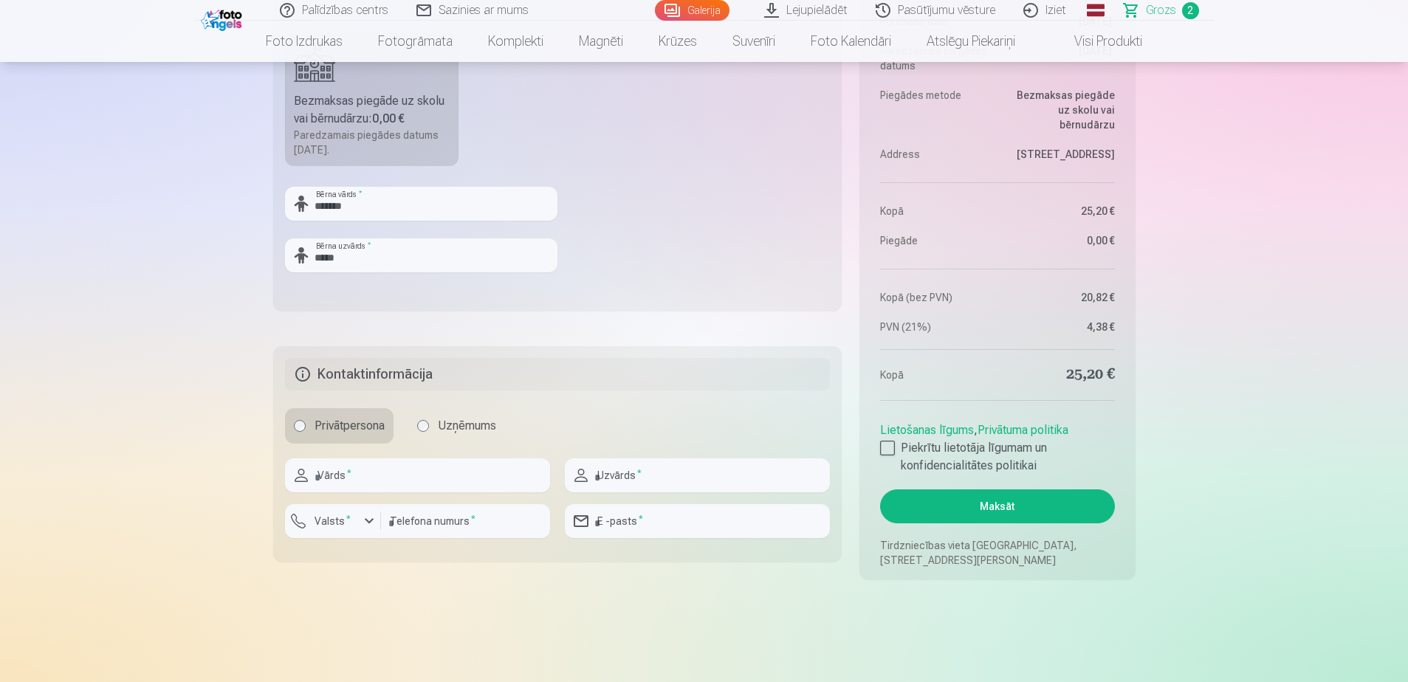
scroll to position [738, 0]
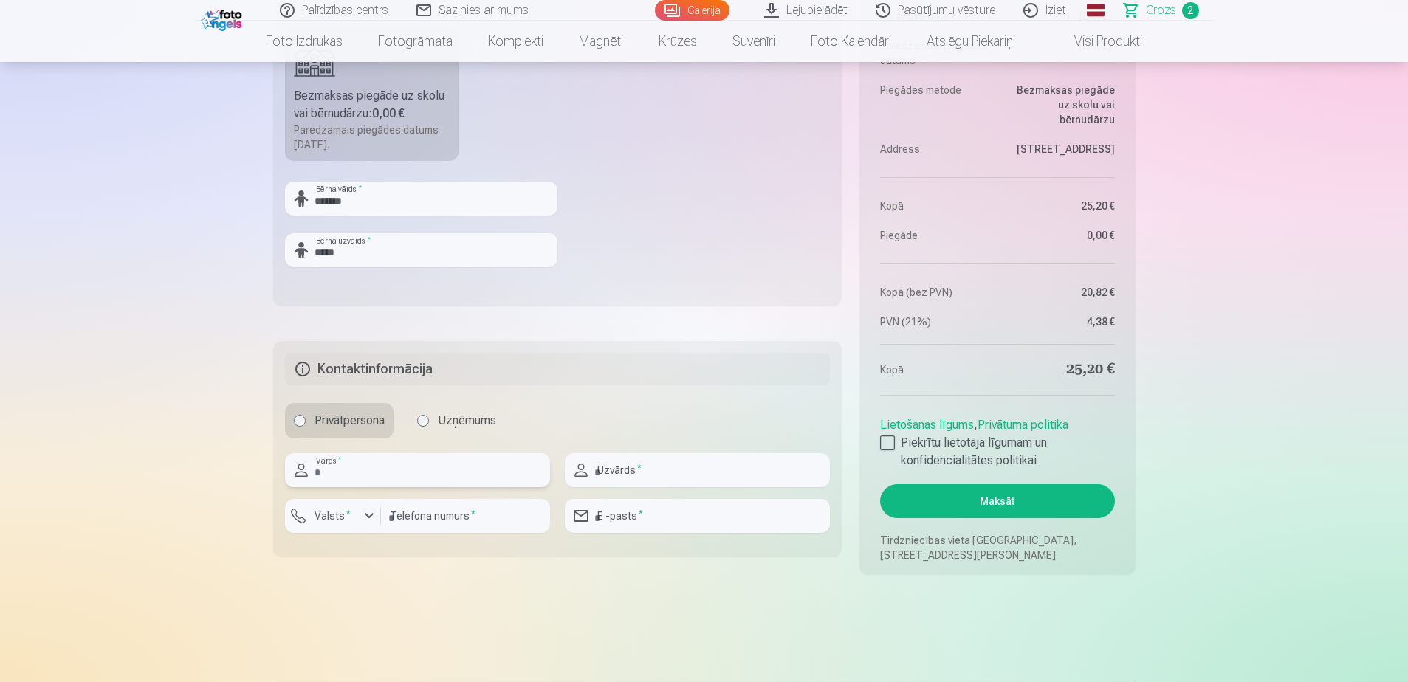
click at [339, 463] on input "text" at bounding box center [417, 470] width 265 height 34
type input "*****"
type input "********"
type input "**********"
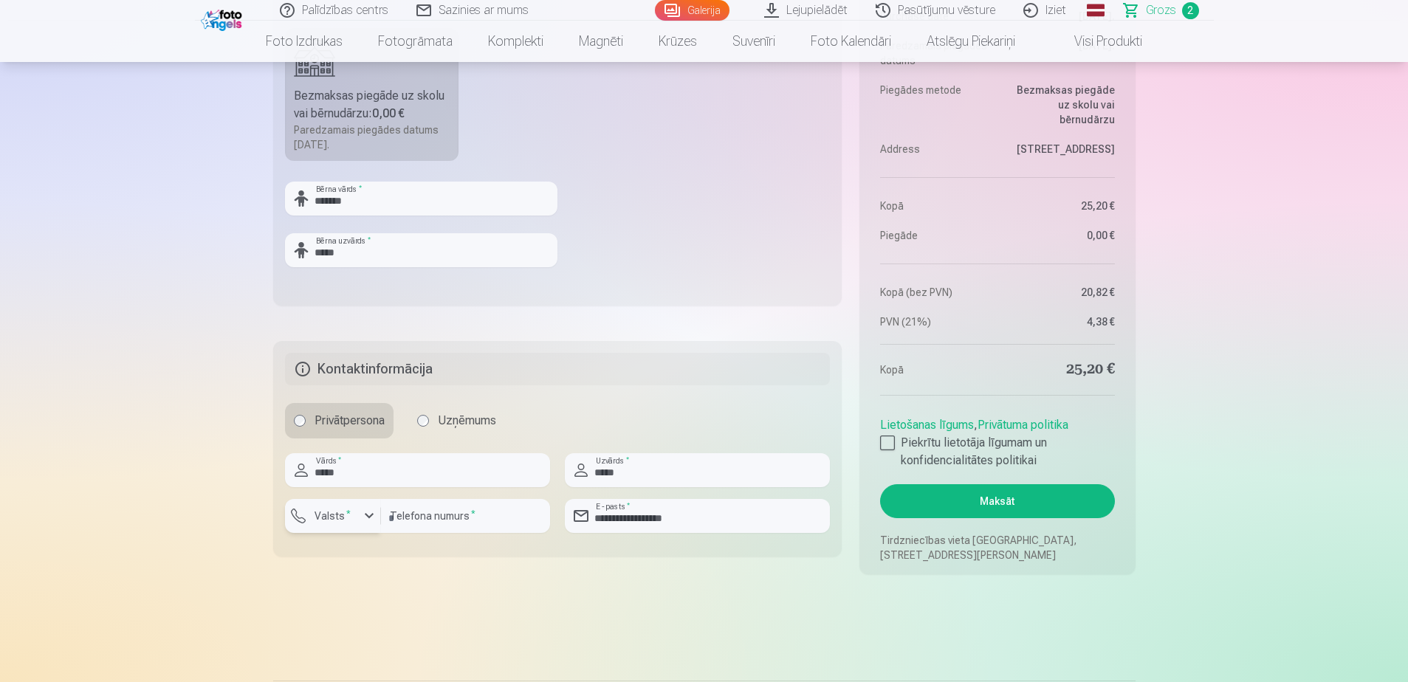
click at [334, 515] on label "Valsts *" at bounding box center [333, 516] width 48 height 15
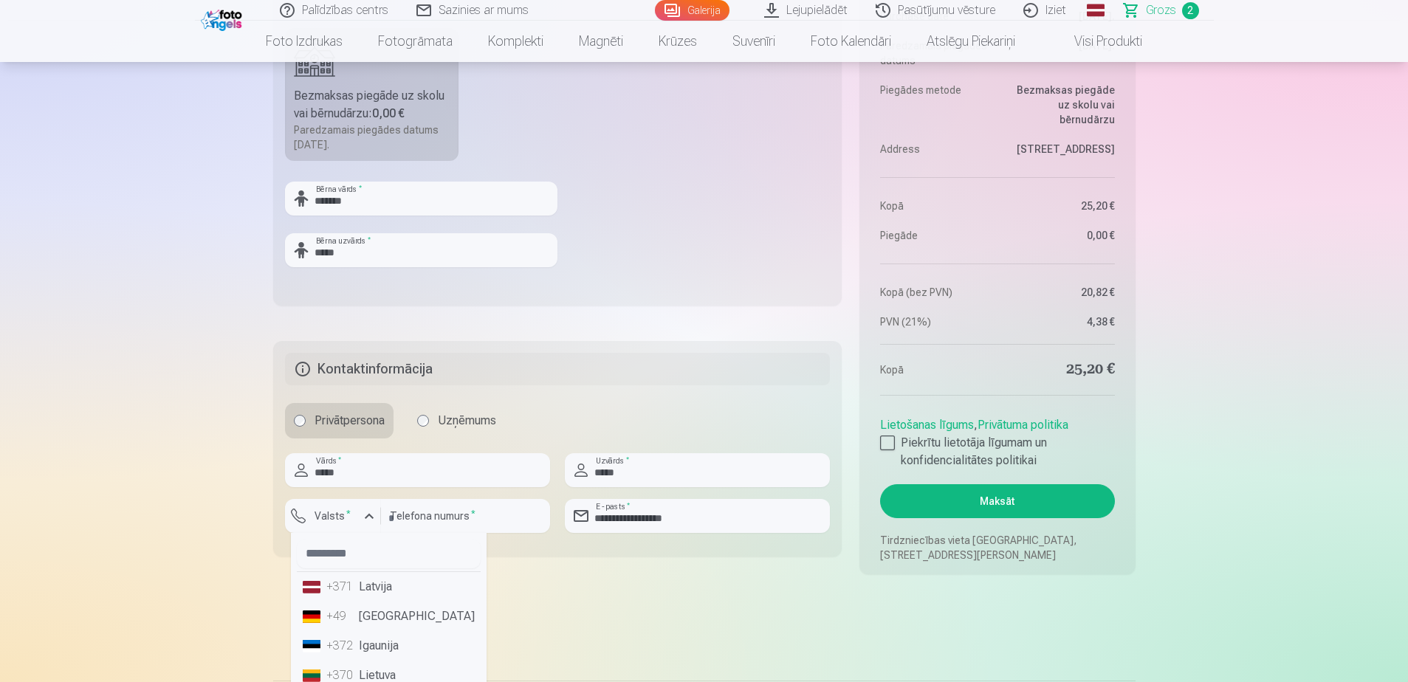
click at [355, 590] on li "+371 Latvija" at bounding box center [389, 587] width 184 height 30
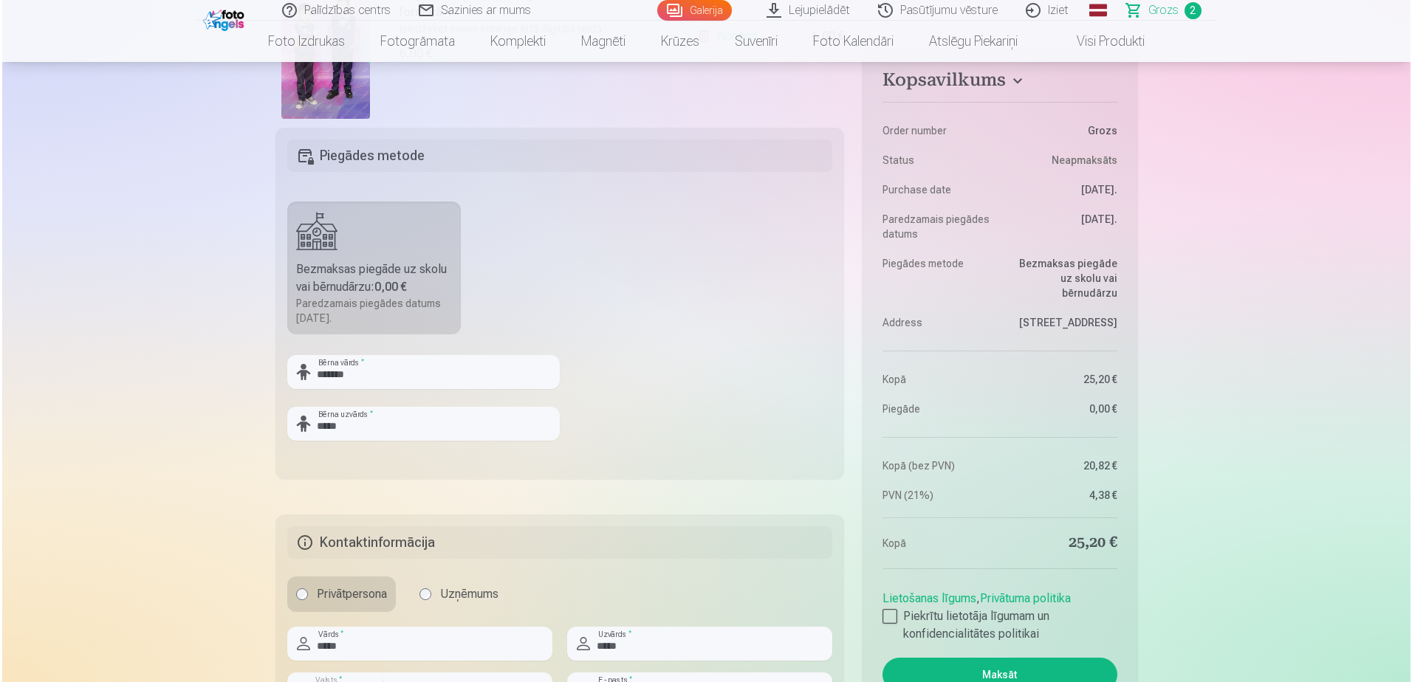
scroll to position [812, 0]
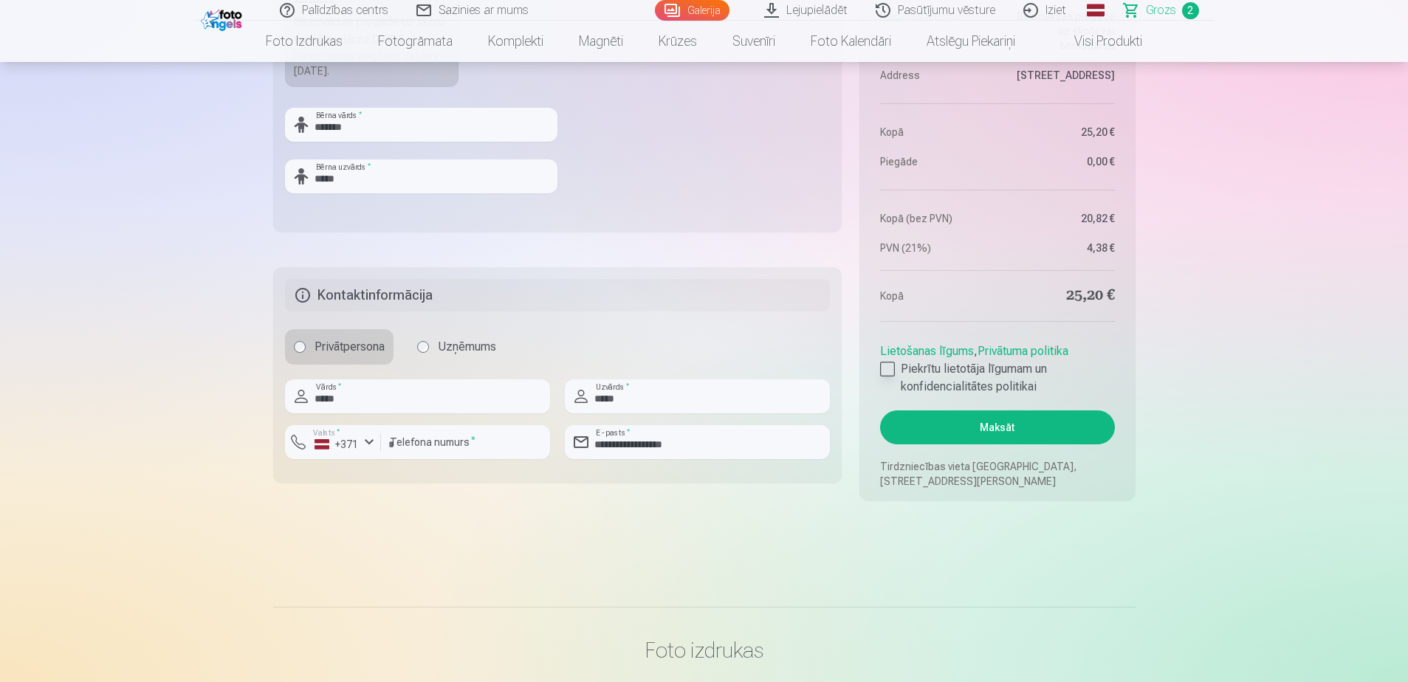
click at [888, 368] on div at bounding box center [887, 369] width 15 height 15
click at [1006, 423] on button "Maksāt" at bounding box center [997, 427] width 234 height 34
